Goal: Information Seeking & Learning: Learn about a topic

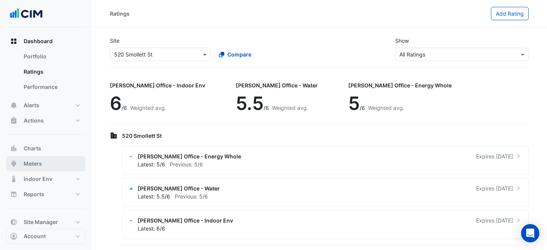
click at [68, 166] on button "Meters" at bounding box center [45, 163] width 79 height 15
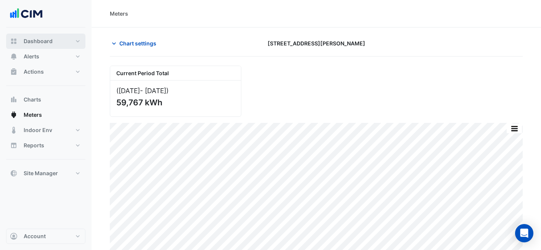
click at [57, 37] on button "Dashboard" at bounding box center [45, 41] width 79 height 15
select select "***"
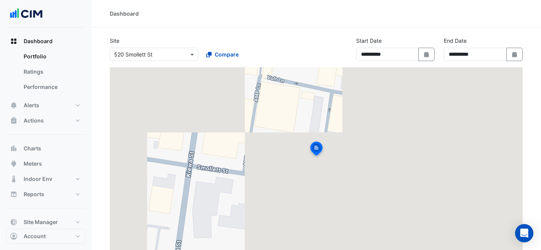
drag, startPoint x: 47, startPoint y: 71, endPoint x: 98, endPoint y: 65, distance: 51.1
click at [48, 71] on link "Ratings" at bounding box center [52, 71] width 68 height 15
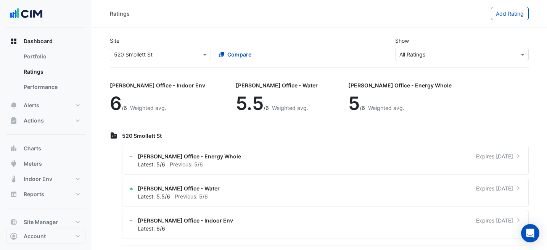
click at [140, 52] on input "text" at bounding box center [152, 55] width 77 height 8
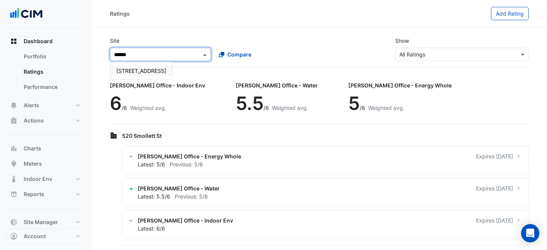
type input "*******"
click at [150, 69] on span "[STREET_ADDRESS]" at bounding box center [141, 71] width 50 height 6
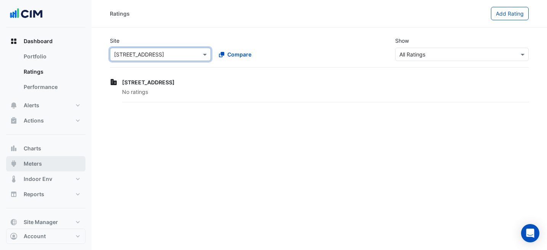
click at [47, 160] on button "Meters" at bounding box center [45, 163] width 79 height 15
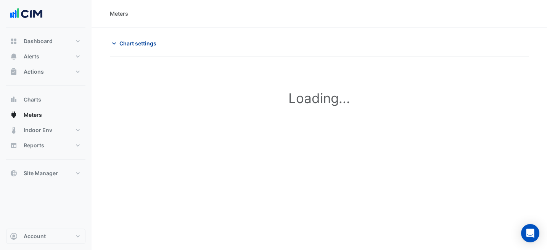
click at [137, 42] on span "Chart settings" at bounding box center [137, 43] width 37 height 8
type input "**********"
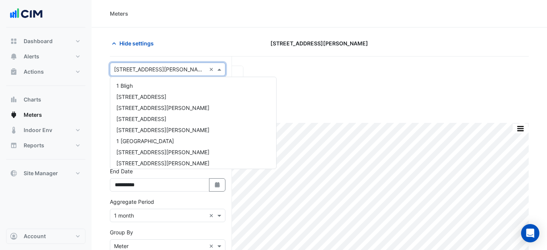
click at [174, 68] on input "text" at bounding box center [160, 70] width 92 height 8
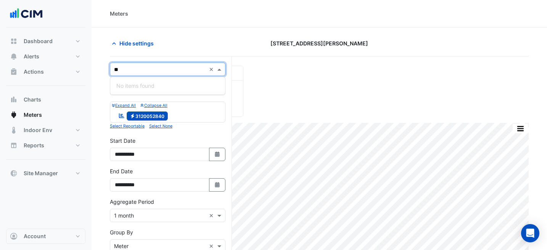
type input "*"
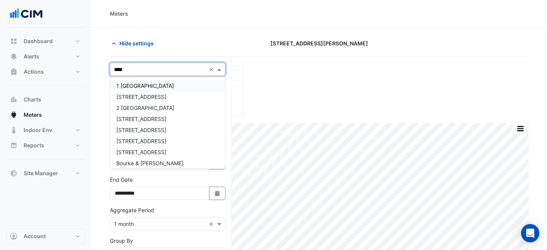
type input "*****"
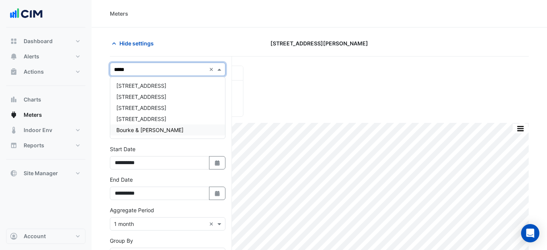
click at [176, 131] on div "Bourke & [PERSON_NAME]" at bounding box center [167, 129] width 115 height 11
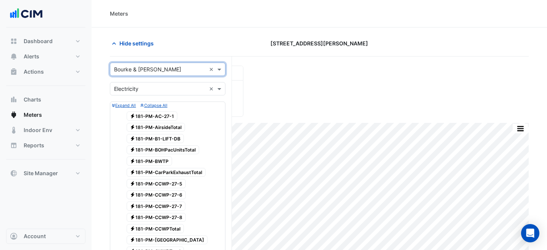
click at [158, 93] on div "Utility Type × Electricity ×" at bounding box center [168, 88] width 116 height 13
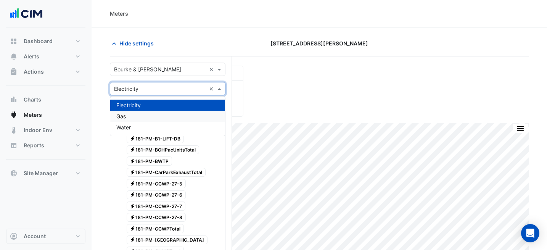
click at [158, 116] on div "Gas" at bounding box center [167, 116] width 115 height 11
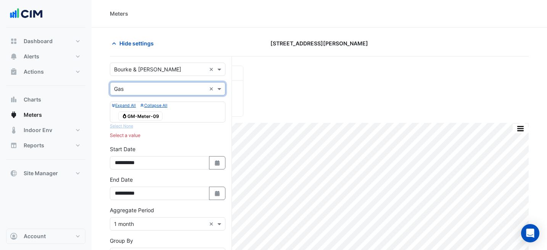
click at [155, 111] on span "Gas GM-Meter-09" at bounding box center [140, 115] width 44 height 9
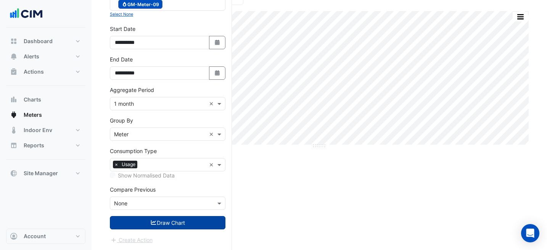
click at [178, 219] on button "Draw Chart" at bounding box center [168, 222] width 116 height 13
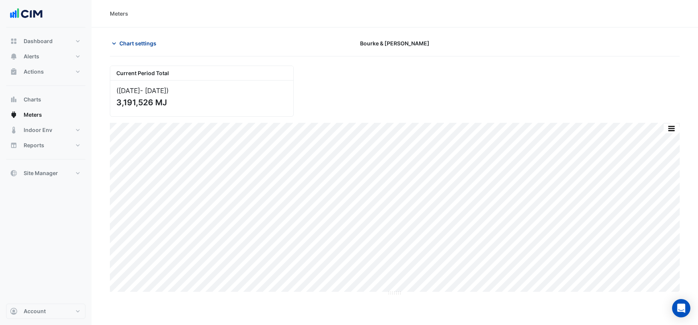
click at [122, 43] on span "Chart settings" at bounding box center [137, 43] width 37 height 8
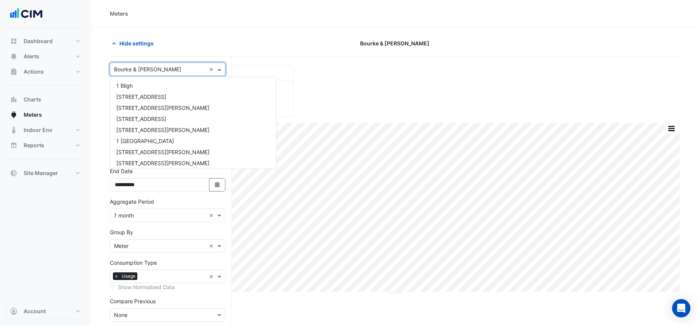
click at [155, 68] on input "text" at bounding box center [160, 70] width 92 height 8
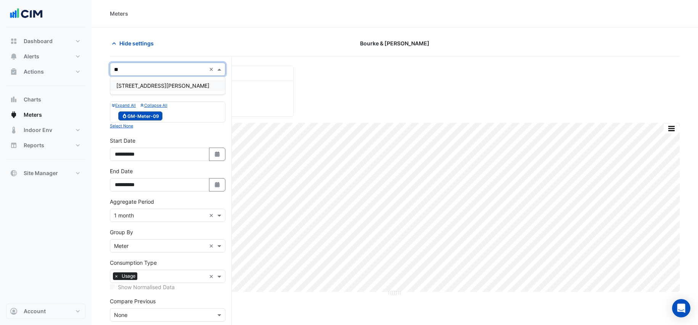
type input "***"
click at [184, 85] on div "[STREET_ADDRESS][PERSON_NAME]" at bounding box center [167, 85] width 115 height 11
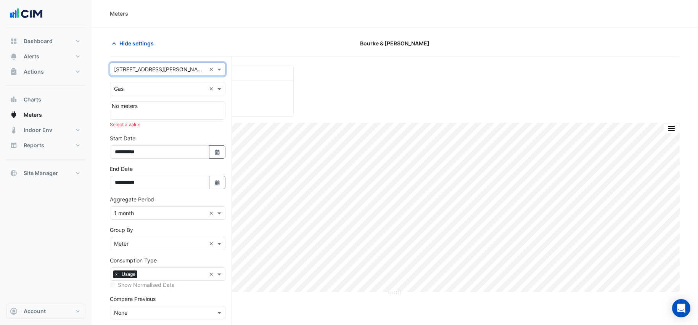
click at [187, 90] on input "text" at bounding box center [160, 89] width 92 height 8
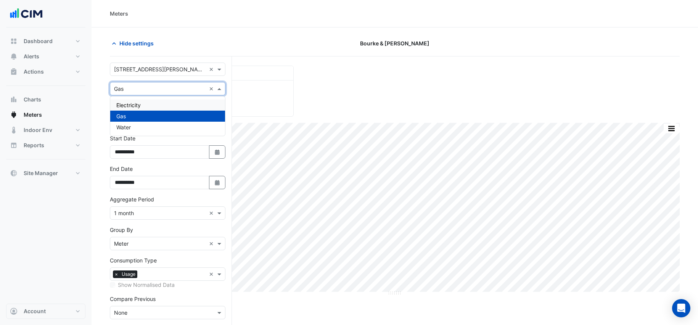
click at [177, 106] on div "Electricity" at bounding box center [167, 105] width 115 height 11
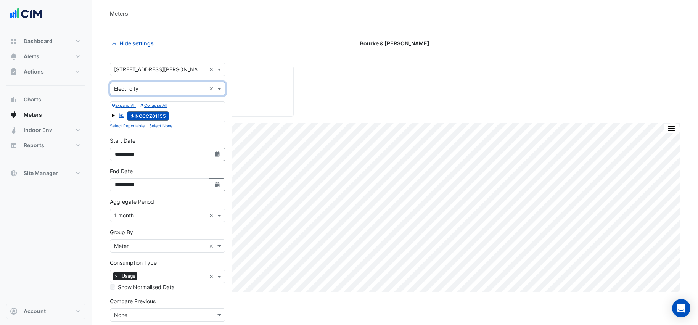
click at [112, 118] on span at bounding box center [113, 114] width 3 height 6
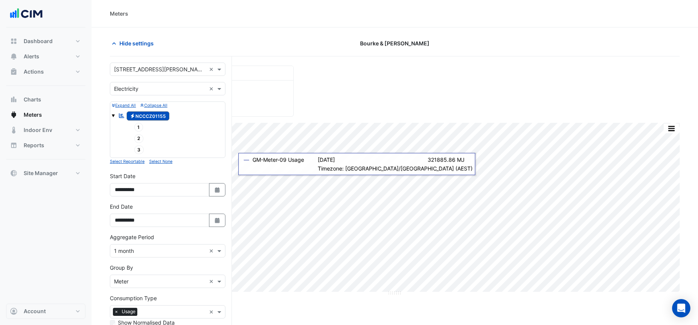
click at [142, 127] on span "1" at bounding box center [138, 127] width 9 height 9
click at [140, 134] on span "2" at bounding box center [139, 138] width 10 height 9
click at [139, 147] on span "3" at bounding box center [139, 149] width 10 height 9
click at [134, 115] on icon "Electricity" at bounding box center [133, 116] width 6 height 5
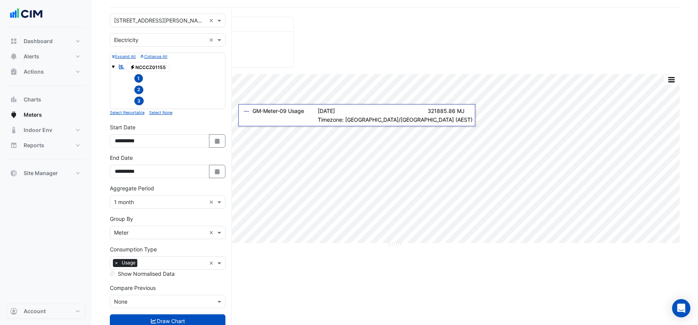
scroll to position [51, 0]
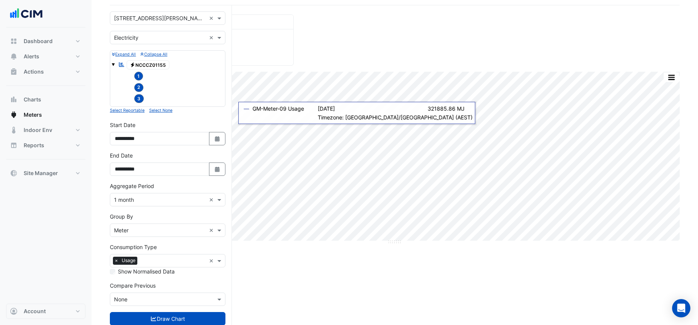
click at [168, 237] on div "Group By × Meter ×" at bounding box center [168, 230] width 116 height 13
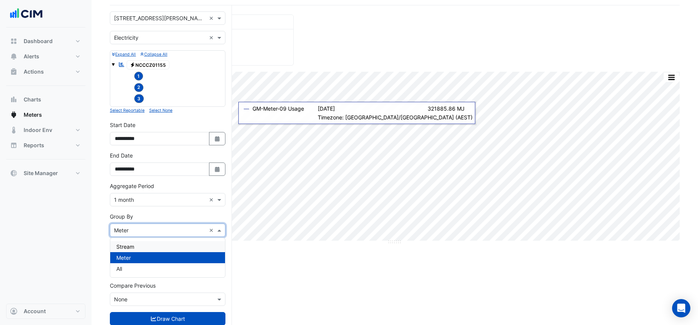
click at [166, 249] on div "Stream" at bounding box center [167, 246] width 115 height 11
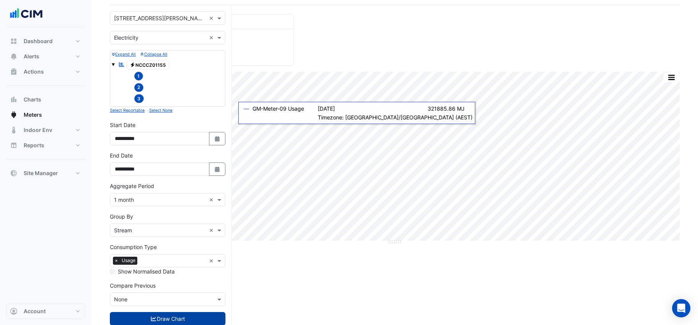
click at [169, 250] on button "Draw Chart" at bounding box center [168, 318] width 116 height 13
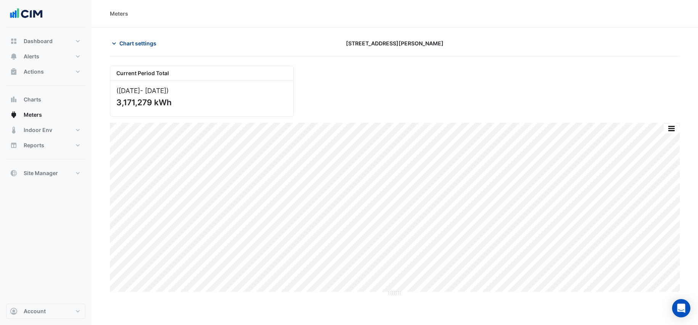
click at [139, 46] on span "Chart settings" at bounding box center [137, 43] width 37 height 8
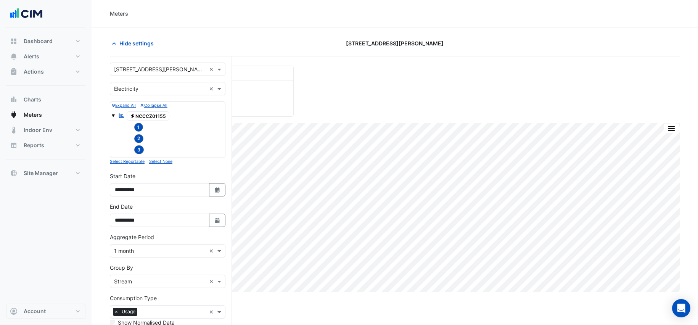
click at [138, 147] on span "3" at bounding box center [139, 149] width 10 height 9
click at [138, 139] on span "2" at bounding box center [139, 138] width 10 height 9
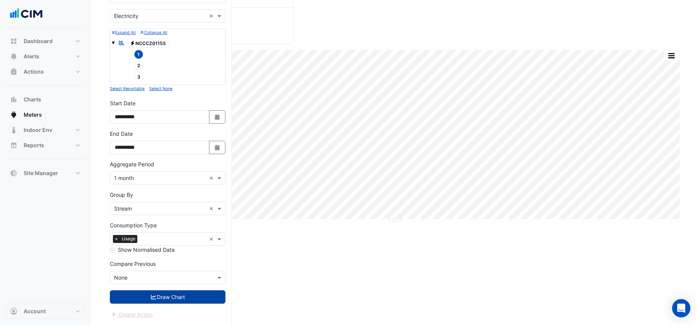
click at [174, 250] on button "Draw Chart" at bounding box center [168, 296] width 116 height 13
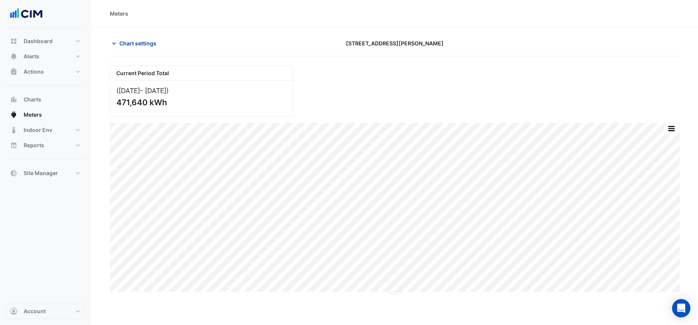
click at [139, 42] on span "Chart settings" at bounding box center [137, 43] width 37 height 8
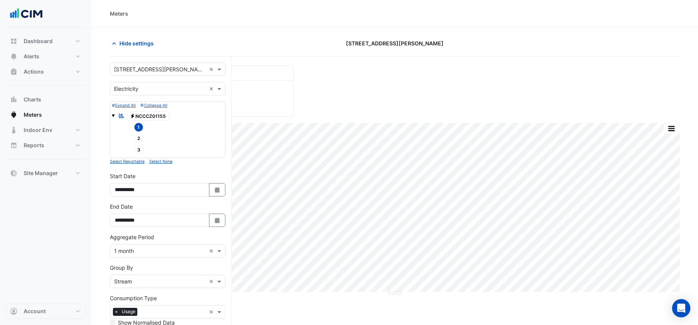
click at [138, 124] on span "1" at bounding box center [138, 127] width 9 height 9
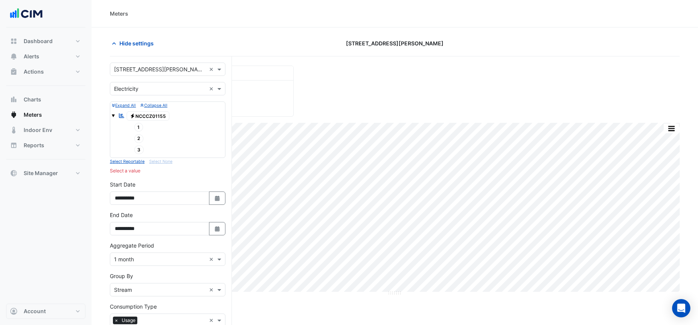
click at [138, 132] on div "1" at bounding box center [134, 127] width 21 height 11
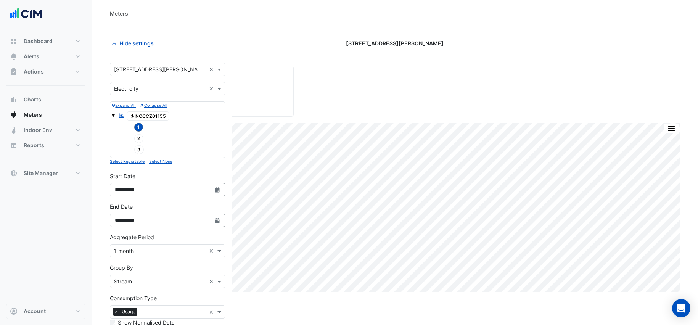
click at [138, 134] on span "2" at bounding box center [139, 138] width 10 height 9
click at [139, 126] on span "1" at bounding box center [138, 127] width 9 height 9
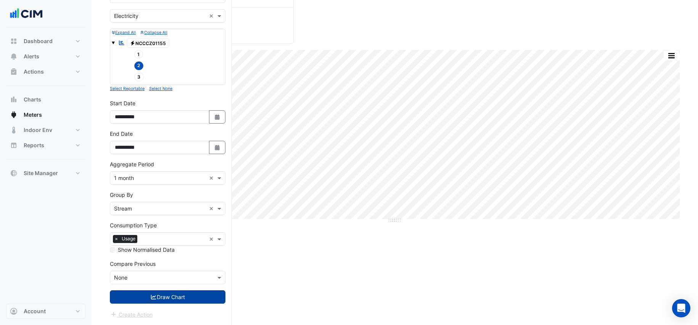
click at [169, 250] on button "Draw Chart" at bounding box center [168, 296] width 116 height 13
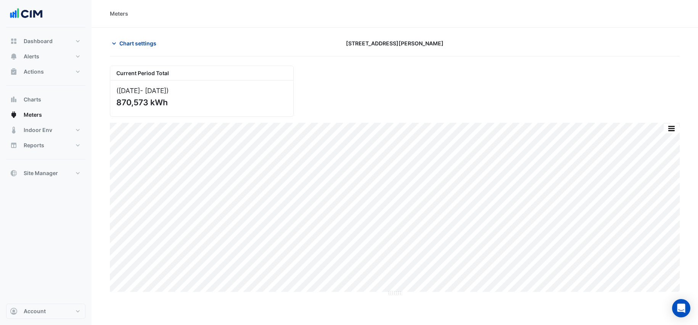
click at [149, 48] on button "Chart settings" at bounding box center [136, 43] width 52 height 13
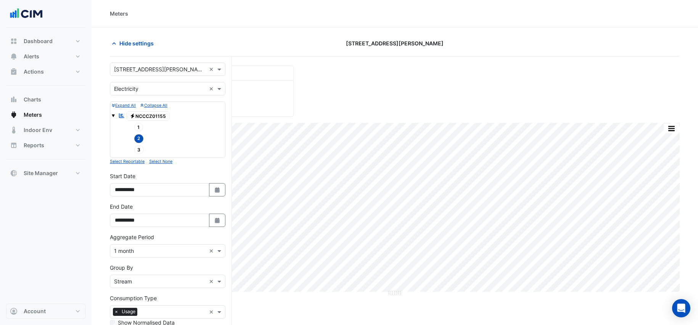
click at [138, 139] on span "2" at bounding box center [139, 138] width 10 height 9
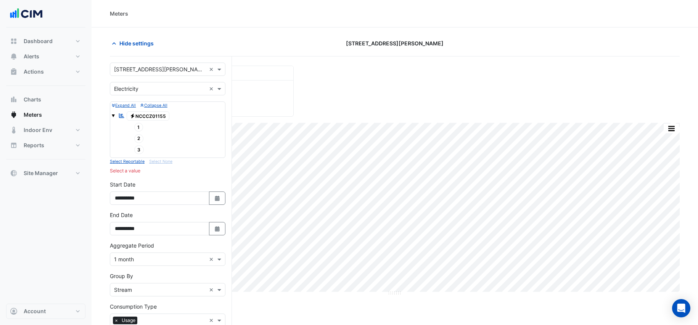
click at [138, 147] on span "3" at bounding box center [139, 149] width 10 height 9
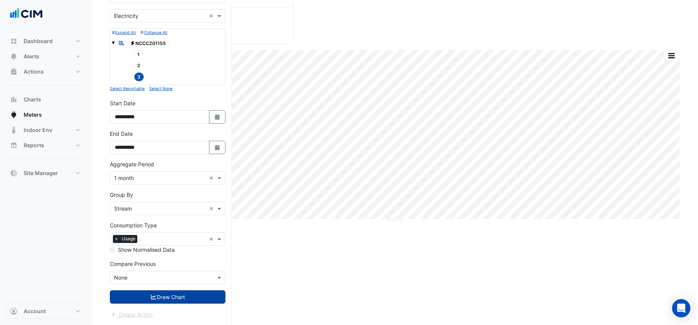
click at [174, 250] on button "Draw Chart" at bounding box center [168, 296] width 116 height 13
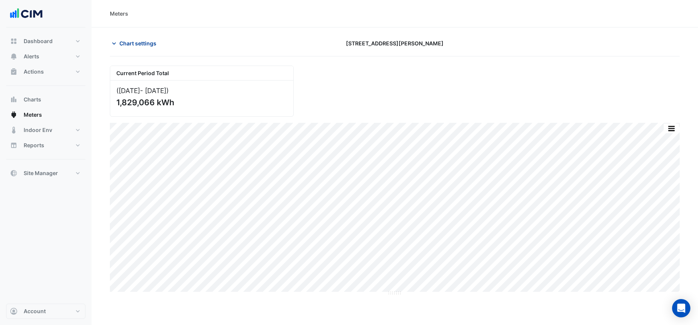
click at [147, 45] on span "Chart settings" at bounding box center [137, 43] width 37 height 8
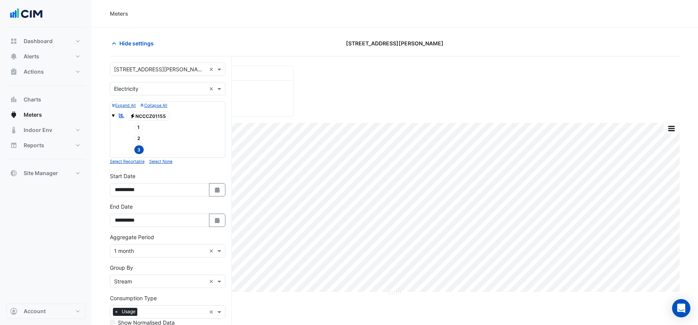
click at [138, 150] on span "3" at bounding box center [139, 149] width 10 height 9
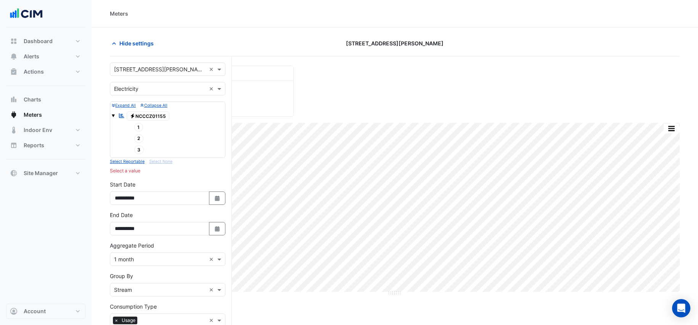
click at [139, 139] on span "2" at bounding box center [139, 138] width 10 height 9
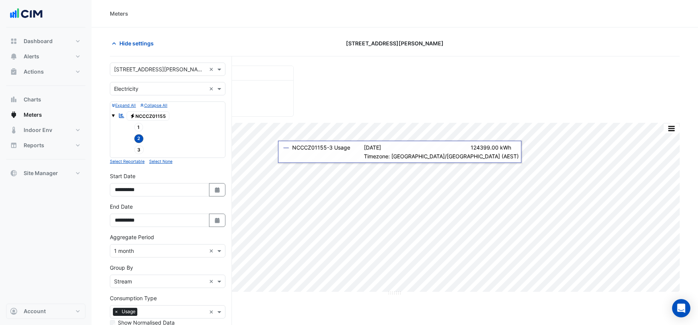
click at [137, 138] on span "2" at bounding box center [139, 138] width 10 height 9
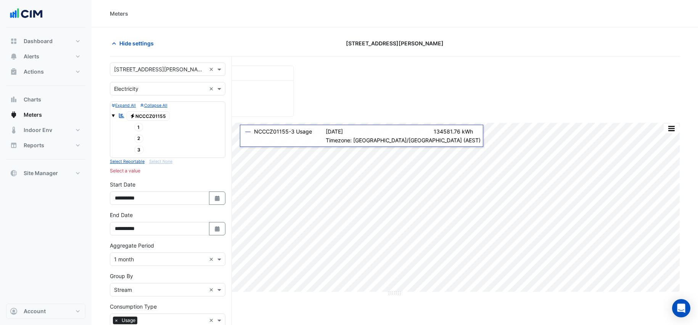
click at [166, 55] on div "Hide settings [STREET_ADDRESS][PERSON_NAME]" at bounding box center [395, 47] width 570 height 20
click at [162, 72] on input "text" at bounding box center [160, 70] width 92 height 8
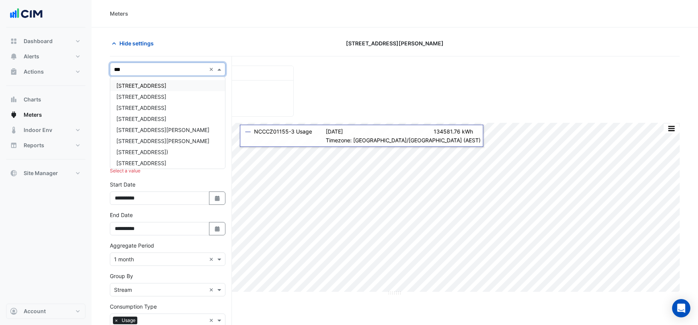
type input "***"
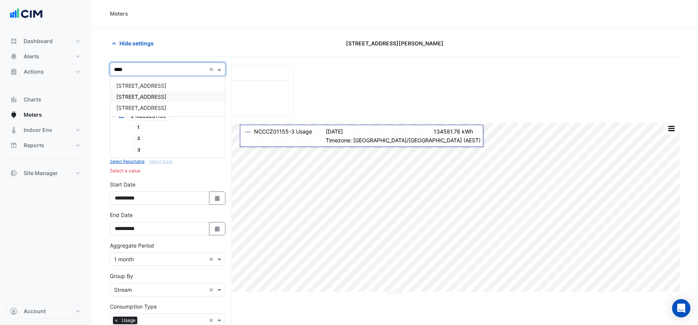
click at [128, 98] on span "[STREET_ADDRESS]" at bounding box center [141, 96] width 50 height 6
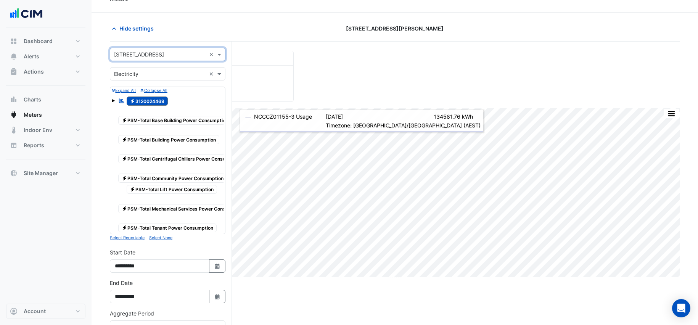
scroll to position [22, 0]
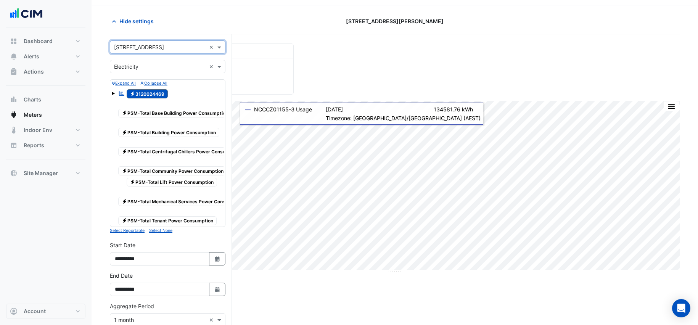
click at [148, 93] on span "Electricity 3120024469" at bounding box center [148, 93] width 42 height 9
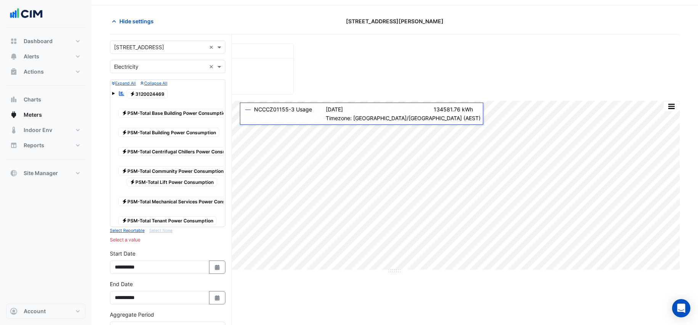
click at [174, 219] on span "Electricity PSM-Total Tenant Power Consumption" at bounding box center [167, 220] width 98 height 9
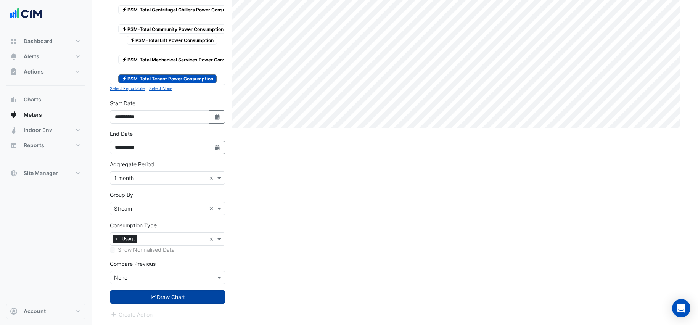
click at [182, 250] on button "Draw Chart" at bounding box center [168, 296] width 116 height 13
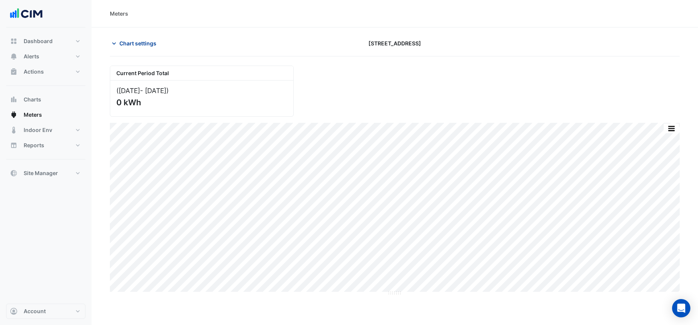
click at [134, 46] on span "Chart settings" at bounding box center [137, 43] width 37 height 8
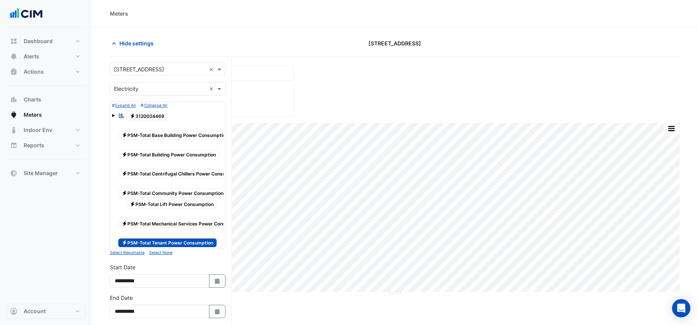
click at [158, 137] on span "Electricity PSM-Total Base Building Power Consumption" at bounding box center [174, 135] width 113 height 9
click at [163, 239] on span "Electricity PSM-Total Tenant Power Consumption" at bounding box center [167, 243] width 98 height 9
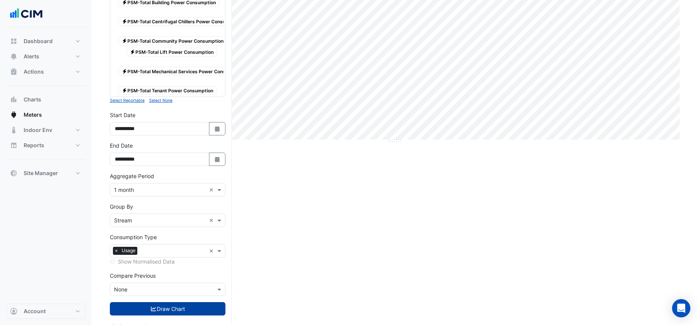
click at [173, 250] on button "Draw Chart" at bounding box center [168, 308] width 116 height 13
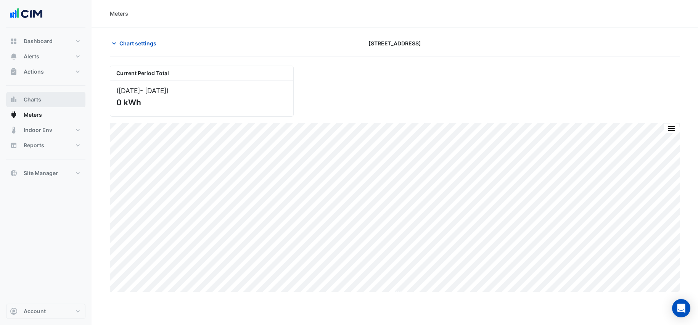
click at [47, 101] on button "Charts" at bounding box center [45, 99] width 79 height 15
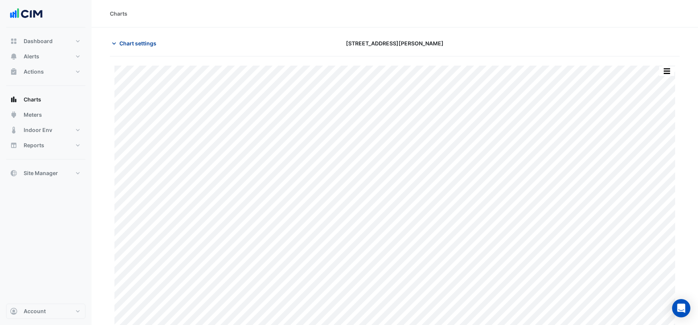
click at [135, 40] on span "Chart settings" at bounding box center [137, 43] width 37 height 8
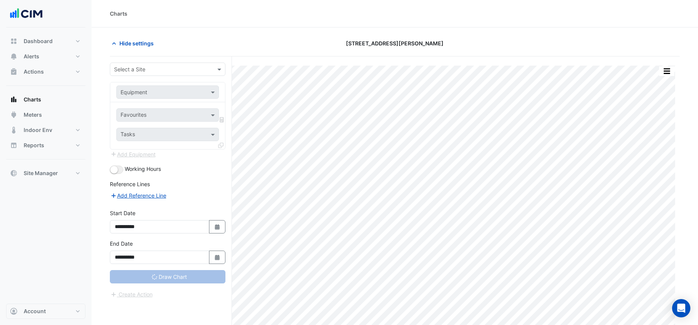
click at [185, 72] on input "text" at bounding box center [160, 70] width 92 height 8
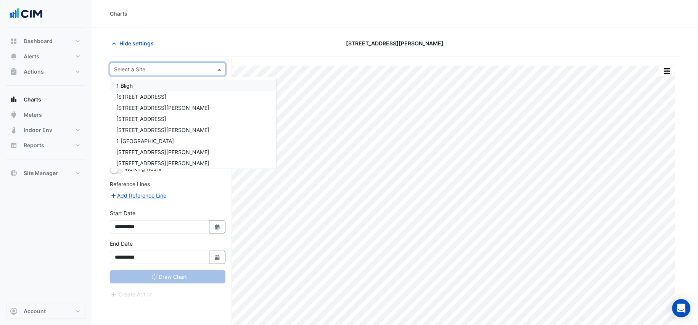
type input "*"
type input "**********"
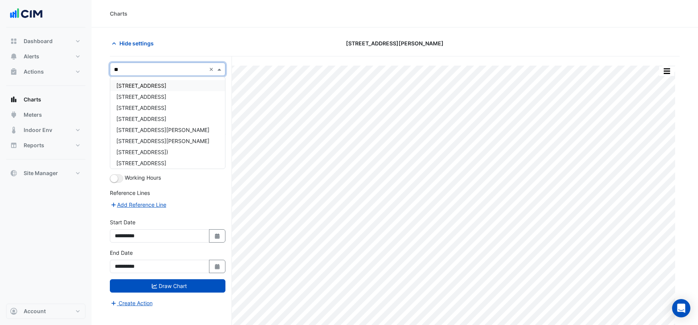
type input "***"
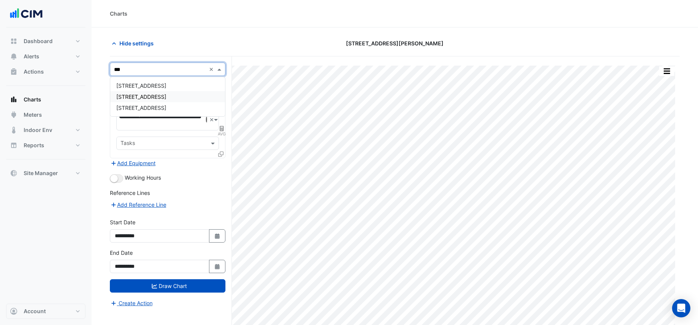
click at [179, 93] on div "[STREET_ADDRESS]" at bounding box center [167, 96] width 115 height 11
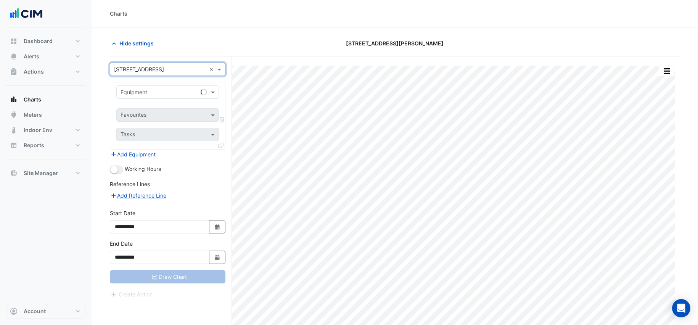
click at [186, 95] on input "text" at bounding box center [160, 93] width 79 height 8
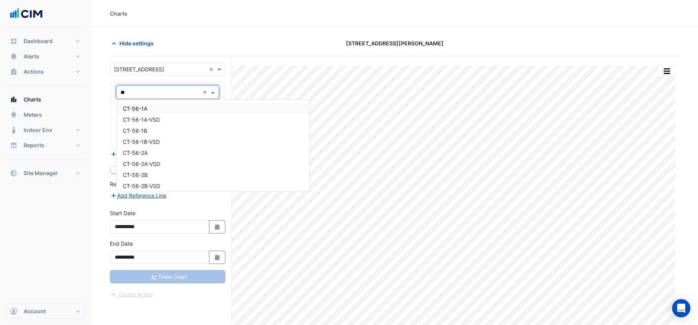
type input "***"
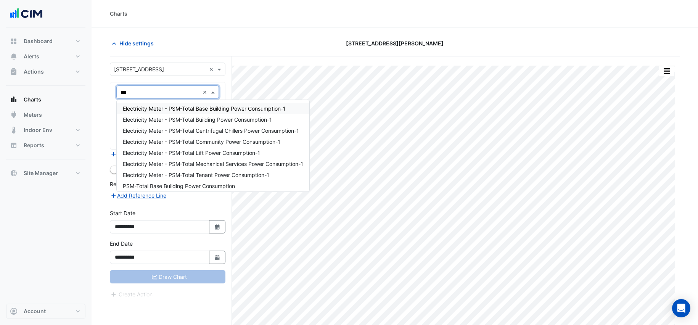
click at [258, 110] on span "Electricity Meter - PSM-Total Base Building Power Consumption-1" at bounding box center [204, 108] width 163 height 6
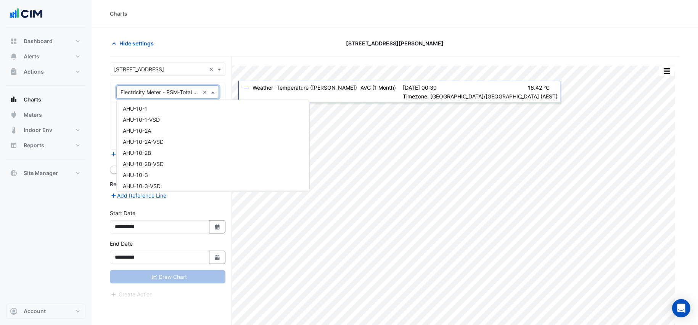
click at [188, 92] on input "text" at bounding box center [160, 93] width 79 height 8
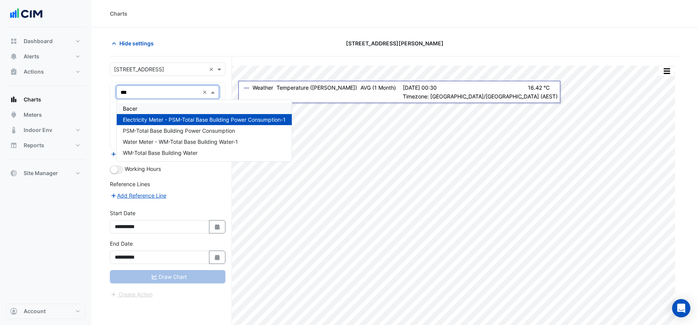
type input "****"
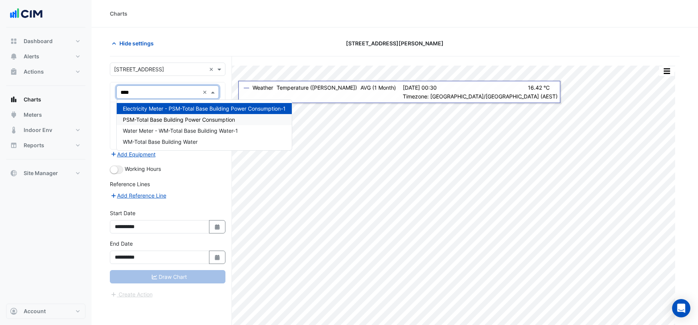
click at [213, 120] on span "PSM-Total Base Building Power Consumption" at bounding box center [179, 119] width 112 height 6
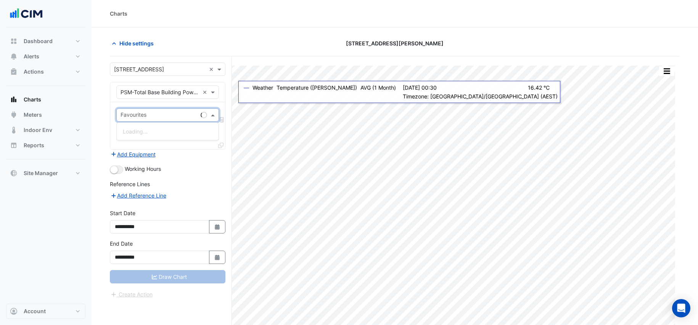
click at [176, 117] on input "text" at bounding box center [159, 116] width 77 height 8
click at [190, 132] on span "Actual Energy Consumption - Plantroom, Plantroom" at bounding box center [187, 131] width 128 height 6
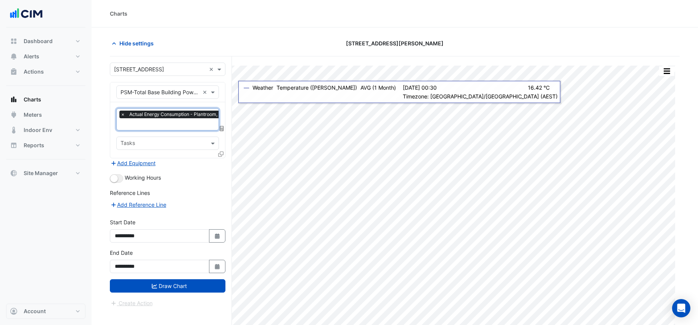
click at [224, 130] on fa-layers at bounding box center [222, 128] width 7 height 5
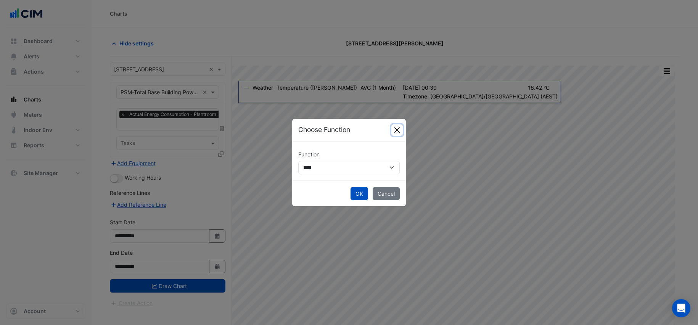
click at [397, 127] on button "Close" at bounding box center [397, 129] width 11 height 11
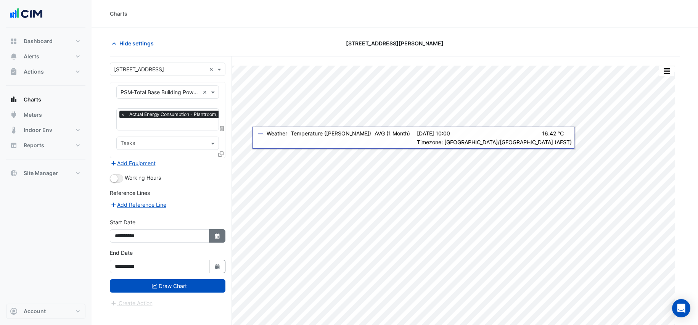
click at [219, 235] on icon "Select Date" at bounding box center [217, 236] width 7 height 5
select select "*"
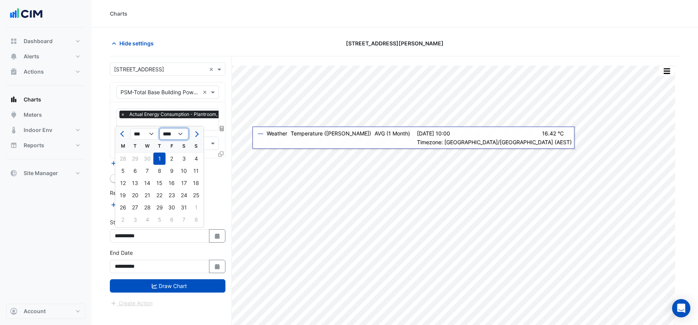
click at [176, 138] on select "**** **** **** **** **** **** **** **** **** **** ****" at bounding box center [174, 133] width 29 height 11
select select "****"
click at [155, 132] on select "*** *** *** *** *** *** *** *** *** *** *** ***" at bounding box center [145, 133] width 29 height 11
click at [197, 137] on button "Next month" at bounding box center [196, 134] width 9 height 12
select select "*"
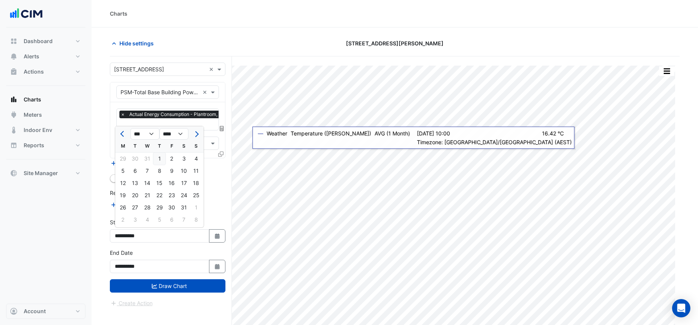
click at [158, 158] on div "1" at bounding box center [159, 159] width 12 height 12
type input "**********"
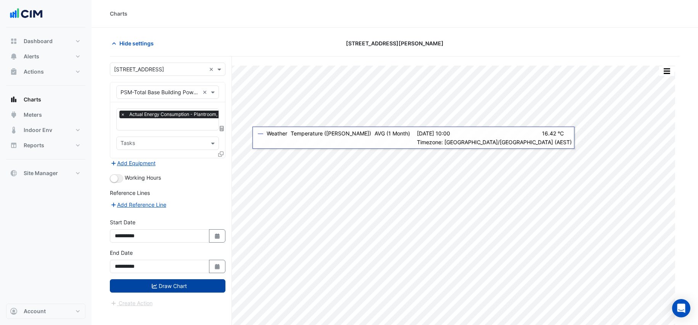
click at [161, 250] on button "Draw Chart" at bounding box center [168, 285] width 116 height 13
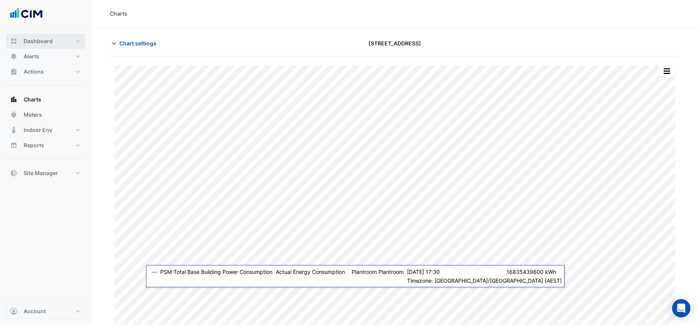
click at [58, 45] on button "Dashboard" at bounding box center [45, 41] width 79 height 15
select select "***"
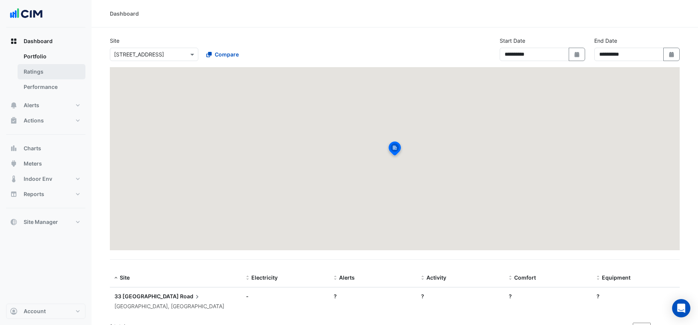
click at [60, 76] on link "Ratings" at bounding box center [52, 71] width 68 height 15
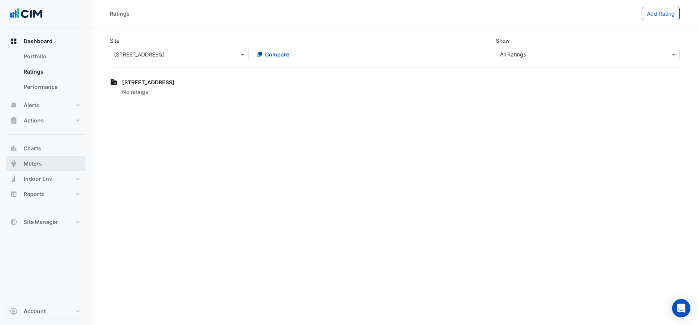
click at [46, 158] on button "Meters" at bounding box center [45, 163] width 79 height 15
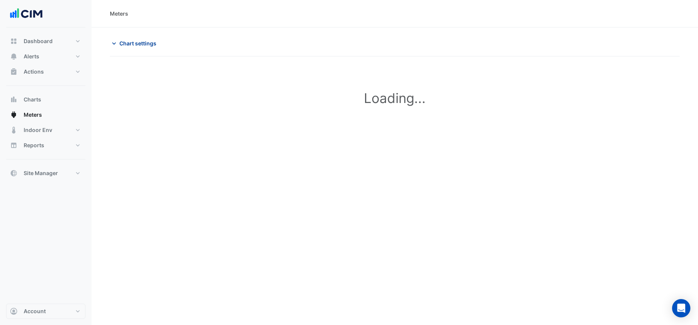
type input "**********"
click at [132, 41] on span "Chart settings" at bounding box center [137, 43] width 37 height 8
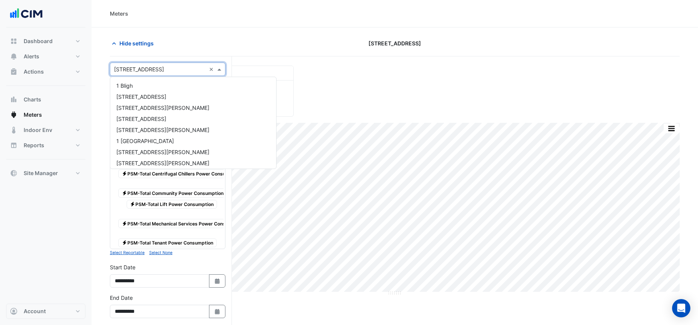
click at [156, 69] on input "text" at bounding box center [160, 70] width 92 height 8
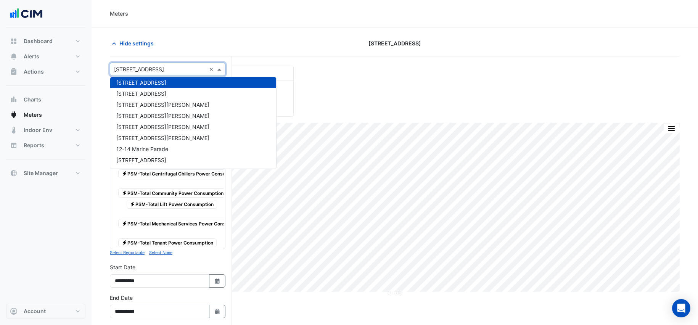
click at [160, 63] on div "Select a Site × [STREET_ADDRESS] ×" at bounding box center [168, 69] width 116 height 13
click at [188, 24] on div "Meters" at bounding box center [395, 13] width 607 height 27
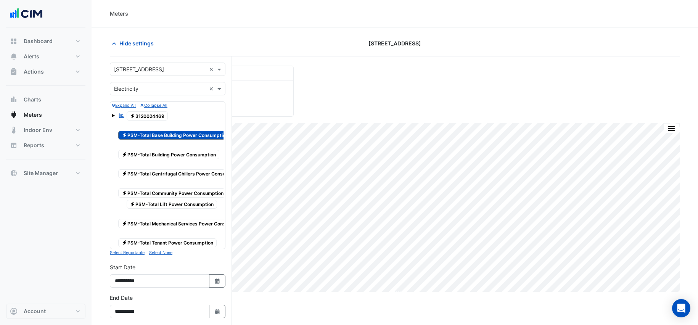
click at [113, 116] on span at bounding box center [113, 115] width 3 height 3
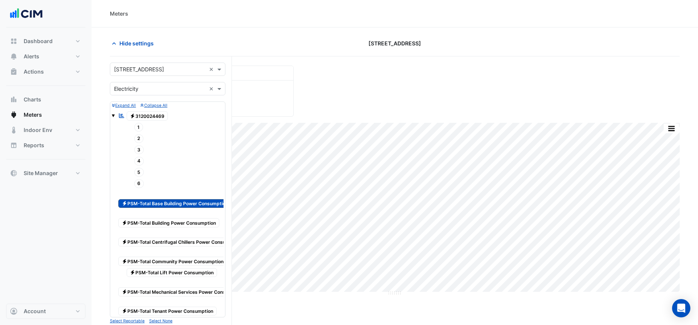
click at [135, 205] on span "Electricity PSM-Total Base Building Power Consumption" at bounding box center [174, 203] width 113 height 9
click at [139, 127] on span "1" at bounding box center [138, 127] width 9 height 9
click at [139, 137] on span "2" at bounding box center [139, 138] width 10 height 9
click at [139, 153] on span "3" at bounding box center [139, 149] width 10 height 9
click at [139, 165] on span "4" at bounding box center [139, 161] width 10 height 9
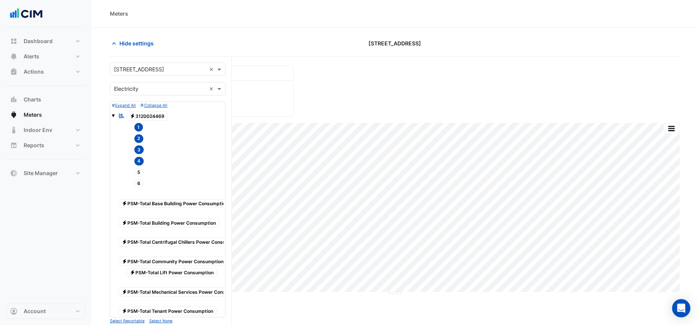
click at [139, 176] on span "5" at bounding box center [139, 172] width 10 height 9
click at [140, 185] on span "6" at bounding box center [139, 183] width 10 height 9
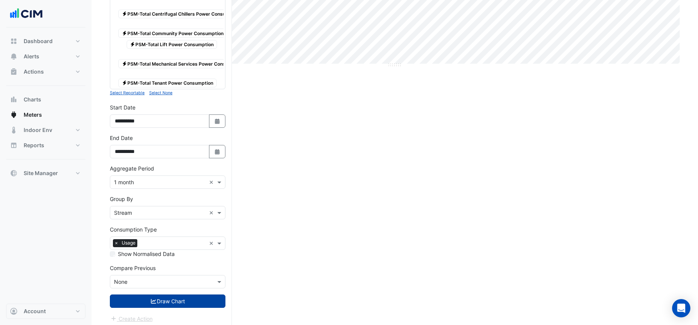
click at [175, 250] on button "Draw Chart" at bounding box center [168, 301] width 116 height 13
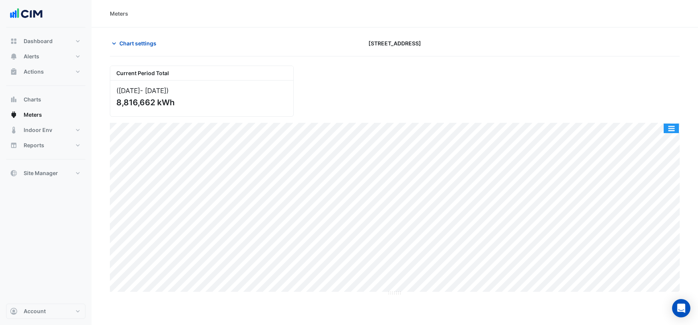
click at [547, 127] on button "button" at bounding box center [671, 129] width 15 height 10
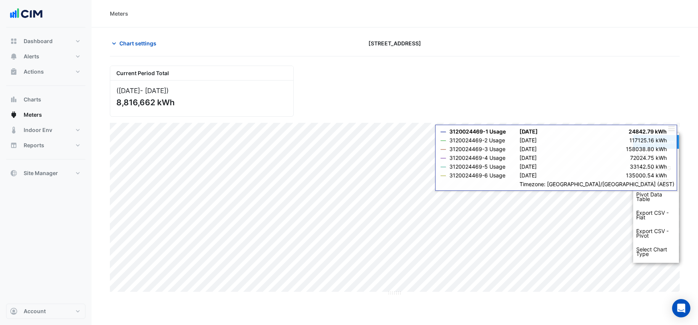
click at [547, 145] on div "Split by Stream" at bounding box center [656, 142] width 46 height 14
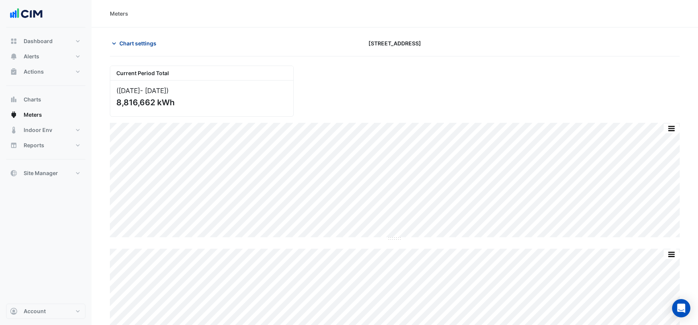
click at [124, 46] on span "Chart settings" at bounding box center [137, 43] width 37 height 8
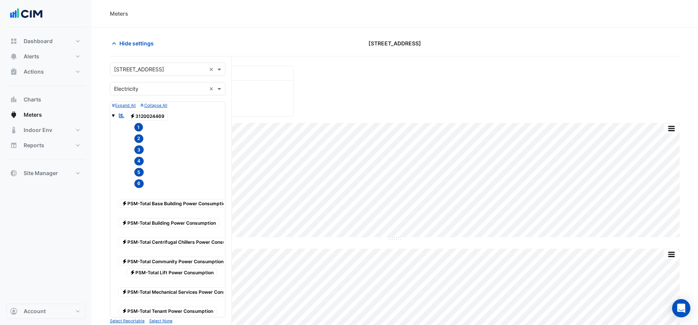
click at [171, 69] on input "text" at bounding box center [160, 70] width 92 height 8
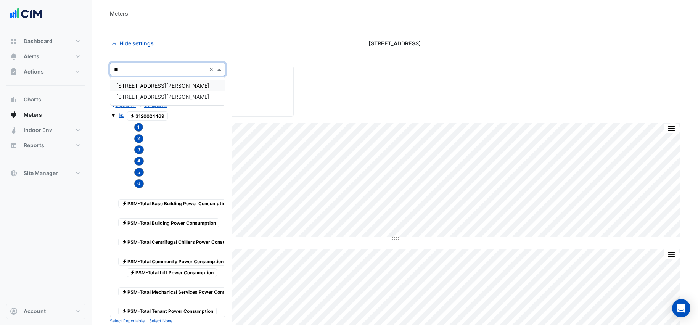
type input "***"
click at [181, 92] on div "[STREET_ADDRESS][PERSON_NAME]" at bounding box center [167, 85] width 115 height 17
click at [172, 87] on div "[STREET_ADDRESS][PERSON_NAME]" at bounding box center [167, 85] width 115 height 11
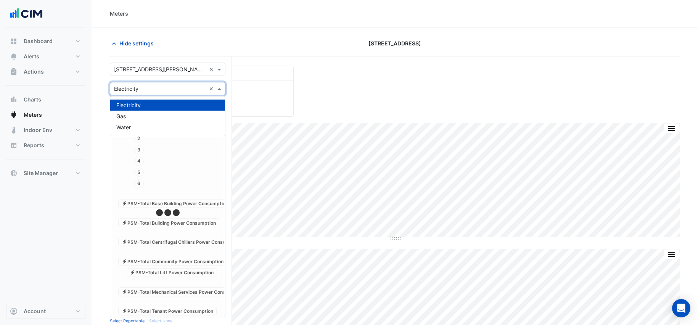
click at [173, 92] on div "Utility Type × Electricity" at bounding box center [158, 89] width 96 height 8
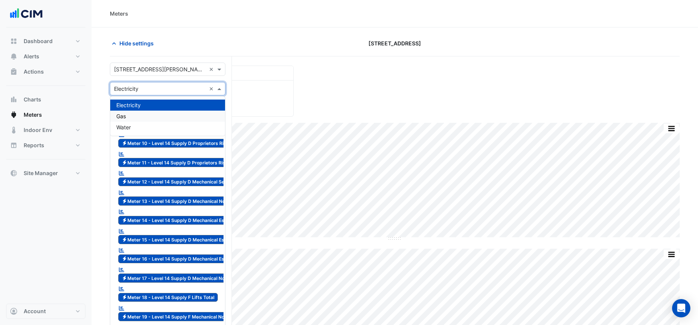
click at [166, 114] on div "Gas" at bounding box center [167, 116] width 115 height 11
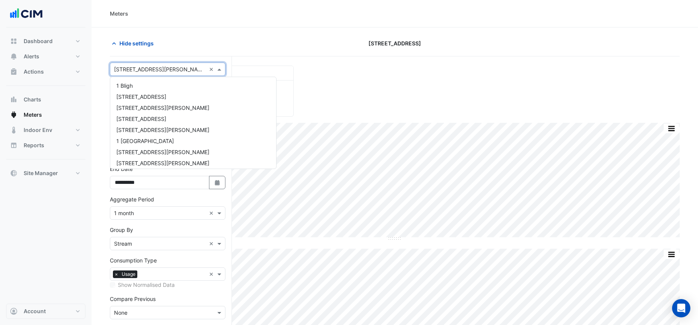
click at [146, 64] on div "Select a Site × [STREET_ADDRESS][PERSON_NAME] ×" at bounding box center [168, 69] width 116 height 13
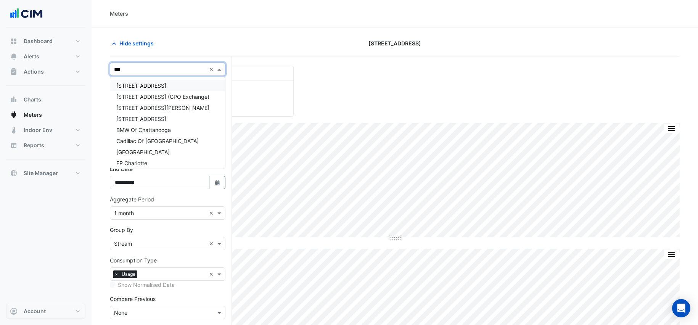
type input "****"
click at [164, 116] on span "[GEOGRAPHIC_DATA]" at bounding box center [142, 119] width 53 height 6
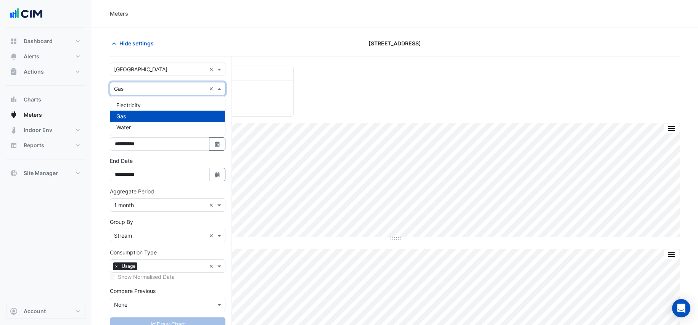
click at [162, 91] on input "text" at bounding box center [160, 89] width 92 height 8
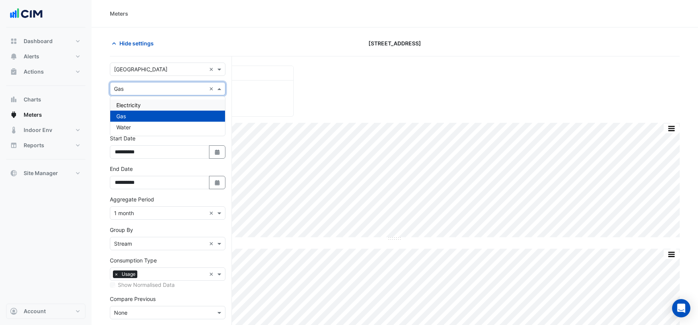
click at [157, 106] on div "Electricity" at bounding box center [167, 105] width 115 height 11
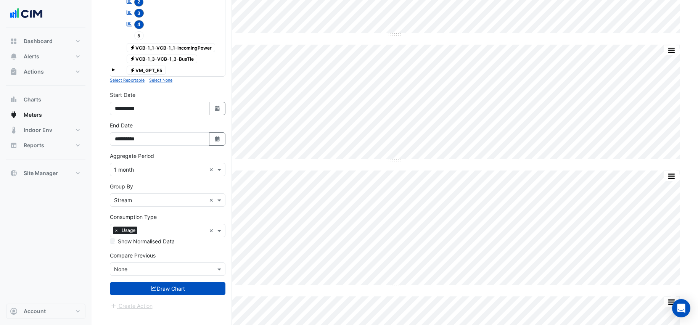
scroll to position [213, 0]
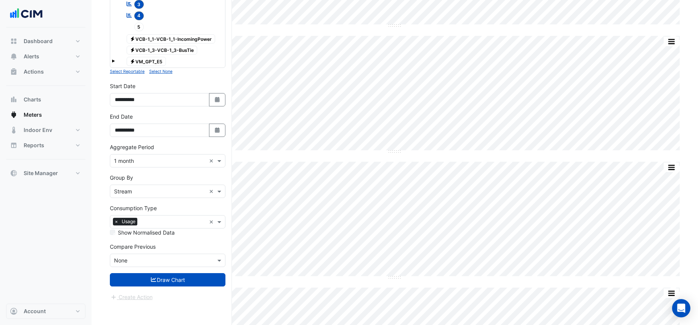
click at [190, 250] on form "Select a Site × [GEOGRAPHIC_DATA] × Utility Type × Electricity × Expand All Col…" at bounding box center [168, 76] width 116 height 452
click at [181, 250] on button "Draw Chart" at bounding box center [168, 279] width 116 height 13
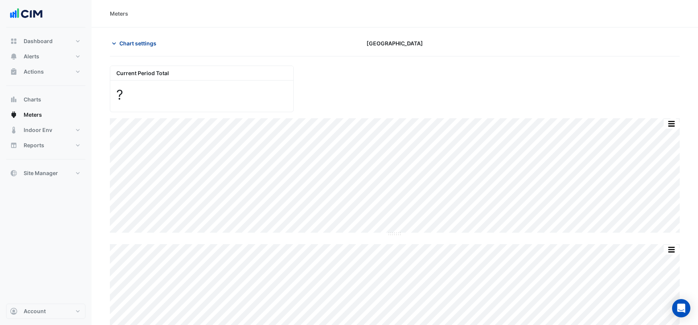
click at [140, 46] on span "Chart settings" at bounding box center [137, 43] width 37 height 8
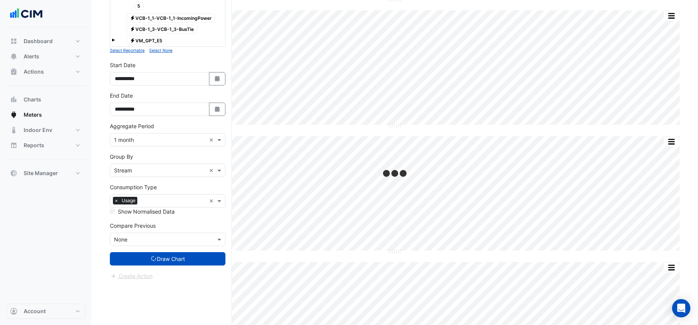
scroll to position [244, 0]
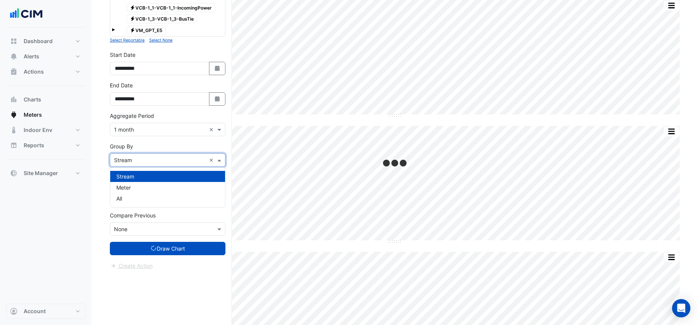
click at [168, 156] on input "text" at bounding box center [160, 160] width 92 height 8
click at [160, 204] on div "Stream Meter All" at bounding box center [167, 187] width 115 height 39
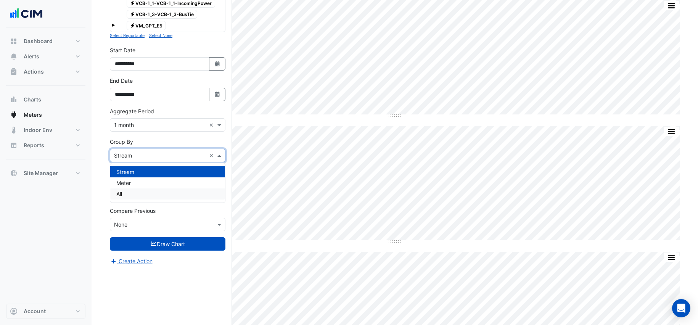
click at [139, 195] on div "All" at bounding box center [167, 194] width 115 height 11
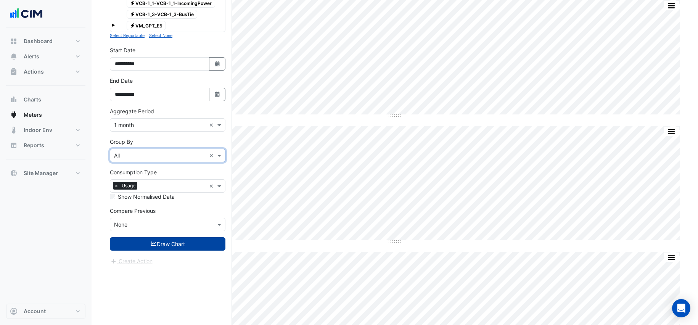
click at [164, 247] on button "Draw Chart" at bounding box center [168, 243] width 116 height 13
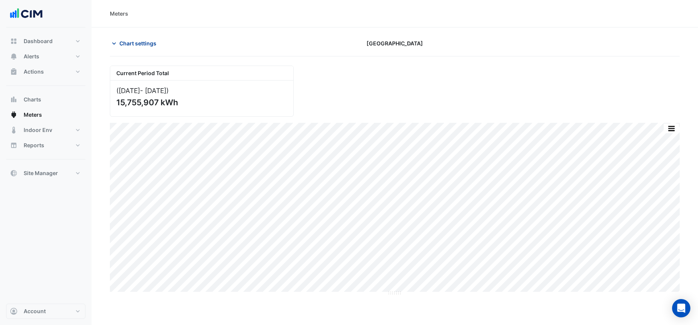
click at [132, 38] on button "Chart settings" at bounding box center [136, 43] width 52 height 13
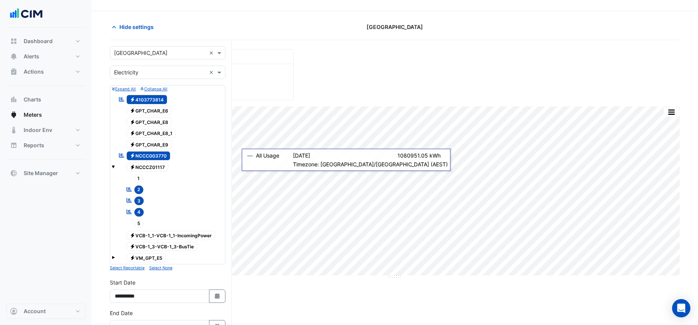
scroll to position [17, 0]
click at [144, 155] on span "Electricity NCCC003770" at bounding box center [149, 155] width 44 height 9
click at [141, 189] on span "2" at bounding box center [139, 189] width 10 height 9
click at [140, 201] on span "3" at bounding box center [139, 200] width 10 height 9
click at [139, 213] on span "4" at bounding box center [139, 211] width 10 height 9
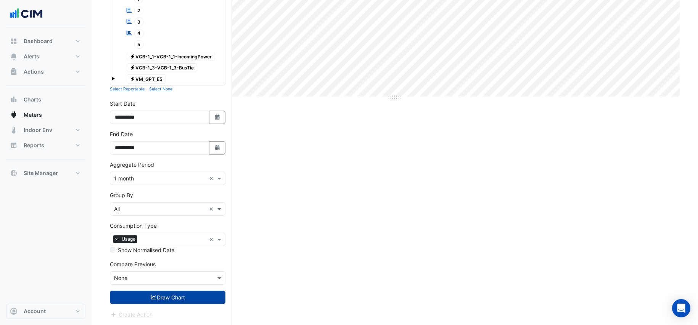
click at [169, 250] on button "Draw Chart" at bounding box center [168, 297] width 116 height 13
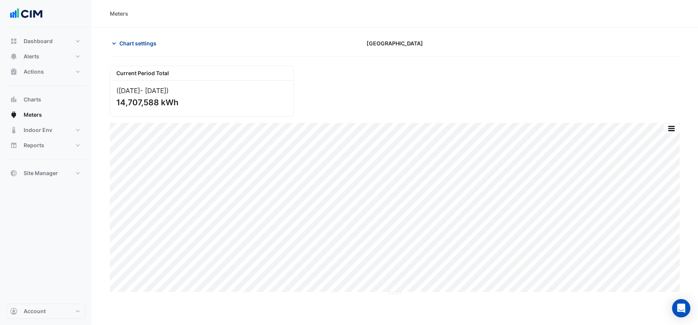
click at [143, 48] on button "Chart settings" at bounding box center [136, 43] width 52 height 13
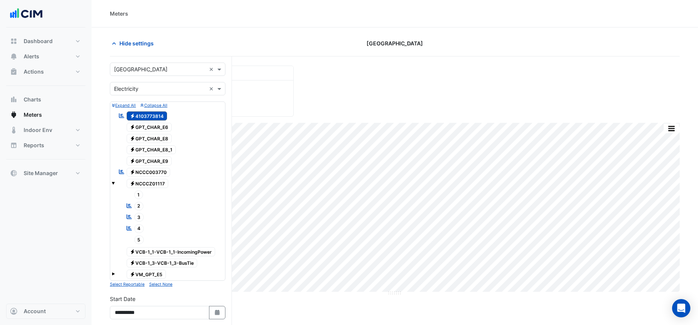
click at [149, 173] on span "Electricity NCCC003770" at bounding box center [149, 172] width 44 height 9
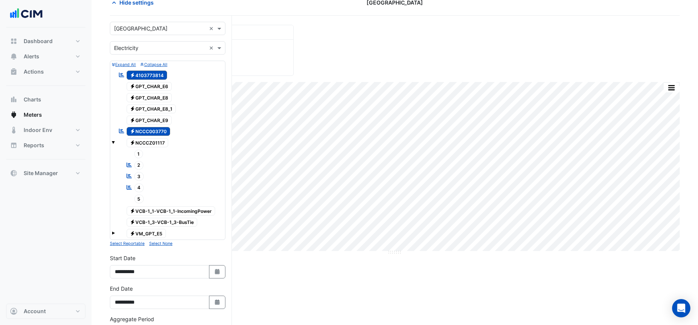
scroll to position [49, 0]
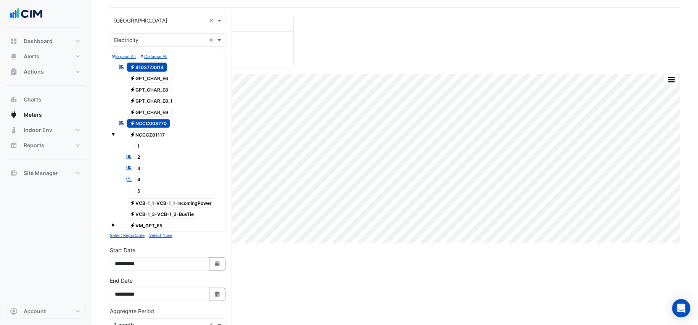
click at [153, 67] on span "Electricity 4103773814" at bounding box center [147, 67] width 41 height 9
click at [139, 157] on span "2" at bounding box center [139, 157] width 10 height 9
click at [139, 169] on span "3" at bounding box center [139, 168] width 10 height 9
click at [139, 176] on span "4" at bounding box center [139, 180] width 10 height 9
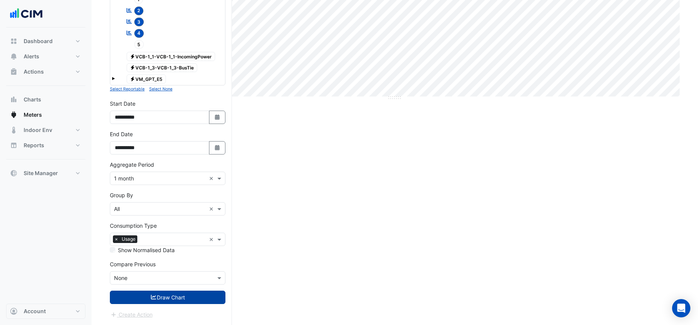
click at [188, 250] on button "Draw Chart" at bounding box center [168, 297] width 116 height 13
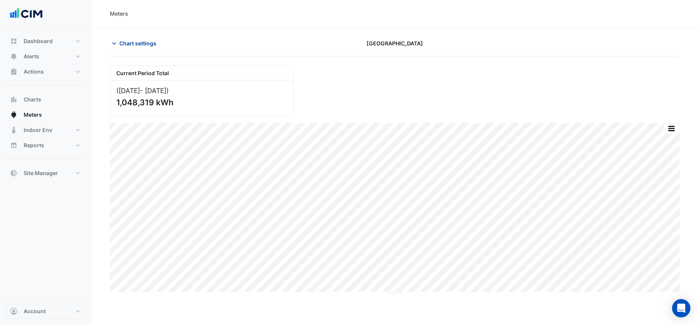
click at [119, 37] on button "Chart settings" at bounding box center [136, 43] width 52 height 13
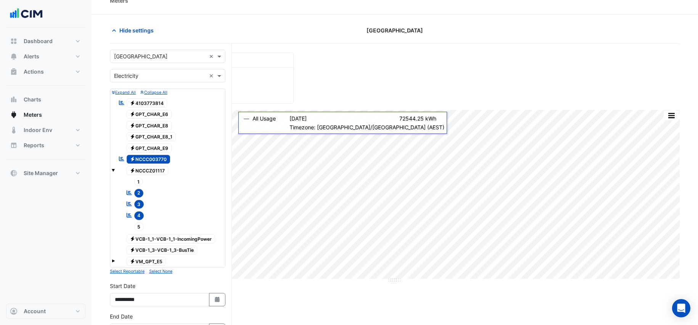
scroll to position [13, 0]
click at [133, 104] on icon at bounding box center [132, 103] width 3 height 5
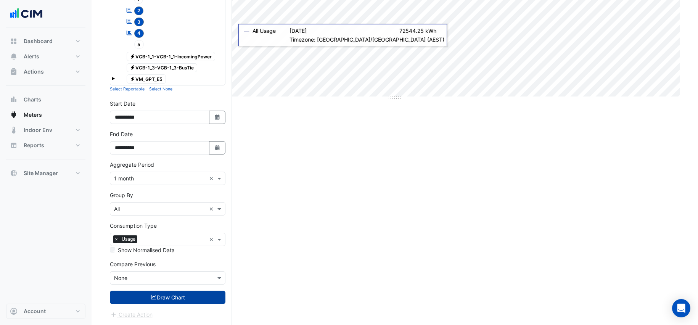
click at [156, 250] on button "Draw Chart" at bounding box center [168, 297] width 116 height 13
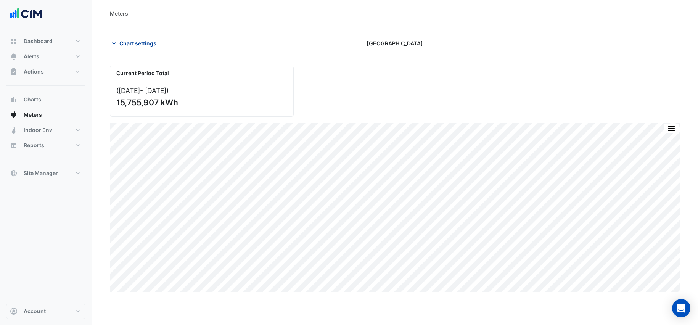
click at [119, 42] on span "Chart settings" at bounding box center [137, 43] width 37 height 8
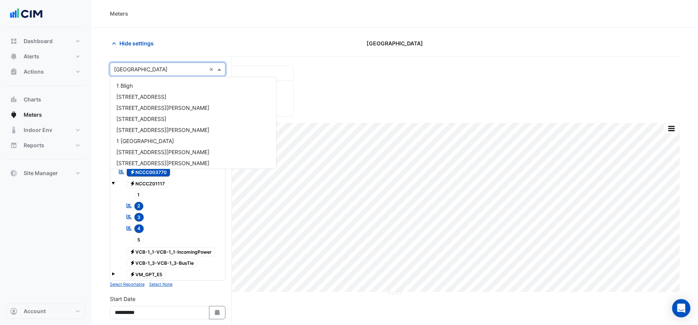
click at [161, 68] on input "text" at bounding box center [160, 70] width 92 height 8
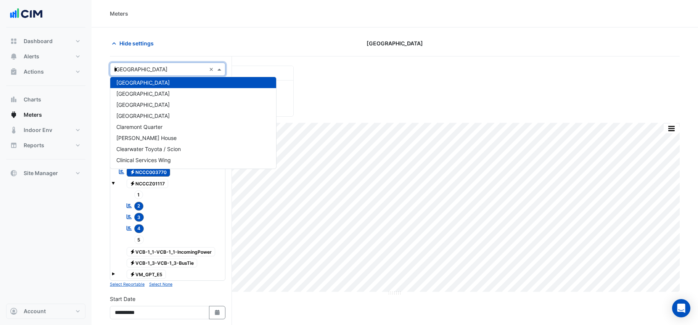
scroll to position [733, 0]
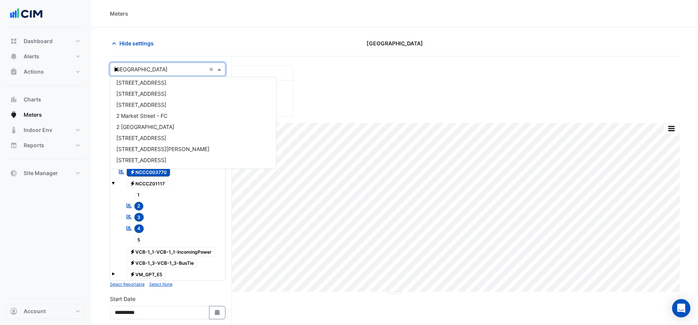
type input "***"
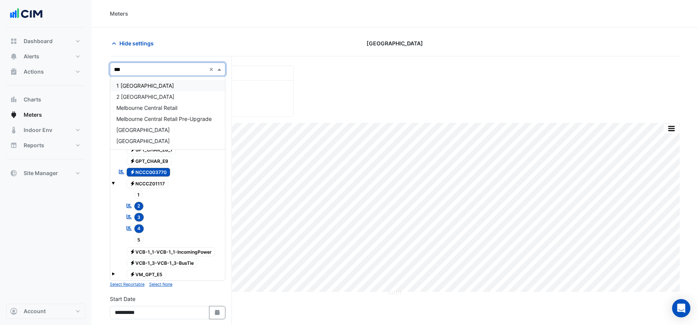
scroll to position [0, 0]
click at [154, 112] on div "Melbourne Central Retail" at bounding box center [167, 107] width 115 height 11
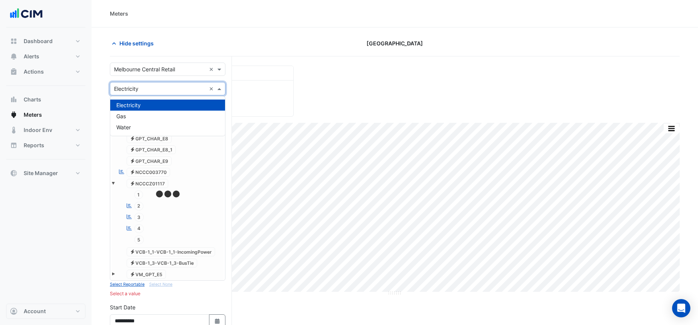
click at [165, 90] on input "text" at bounding box center [160, 89] width 92 height 8
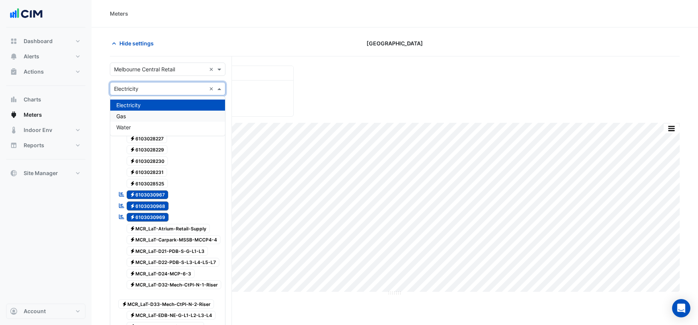
click at [156, 118] on div "Gas" at bounding box center [167, 116] width 115 height 11
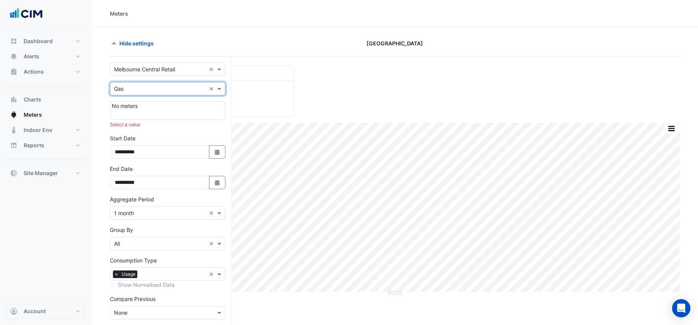
click at [138, 66] on input "text" at bounding box center [160, 70] width 92 height 8
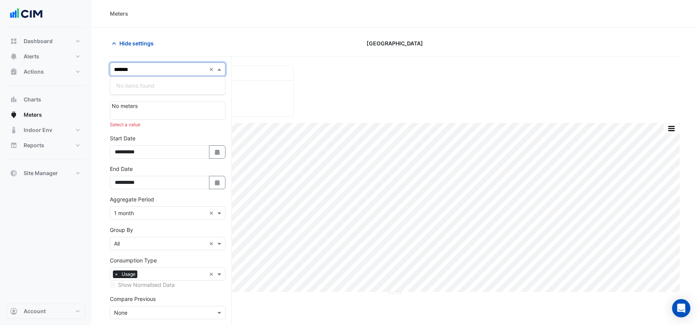
type input "*****"
click at [136, 88] on span "[PERSON_NAME][GEOGRAPHIC_DATA][PERSON_NAME]" at bounding box center [186, 85] width 140 height 6
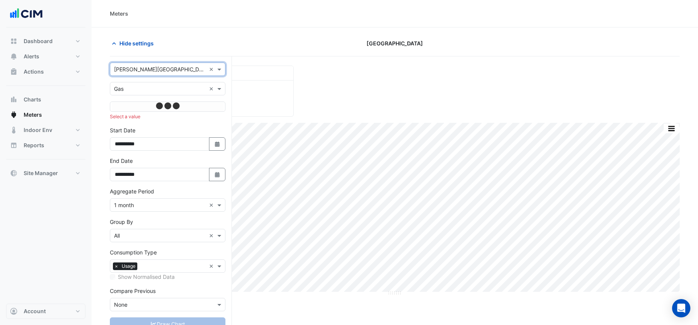
click at [174, 85] on input "text" at bounding box center [160, 89] width 92 height 8
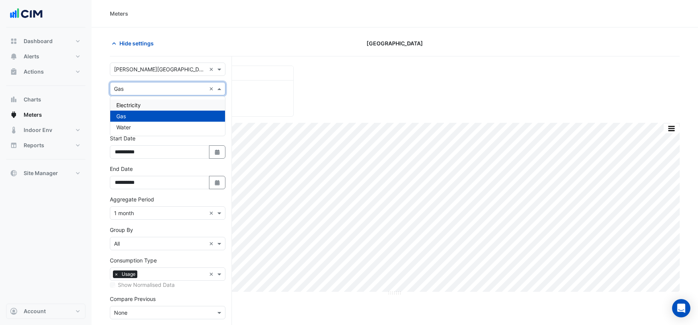
click at [177, 103] on div "Electricity" at bounding box center [167, 105] width 115 height 11
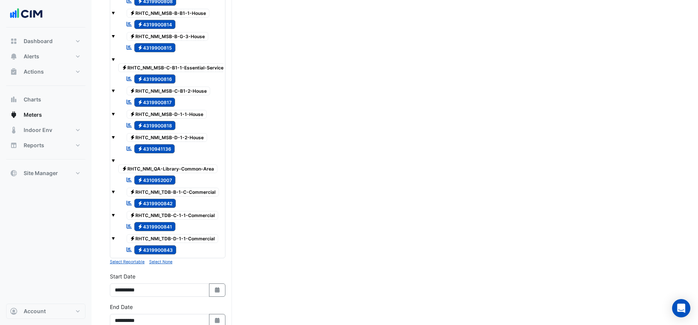
scroll to position [463, 0]
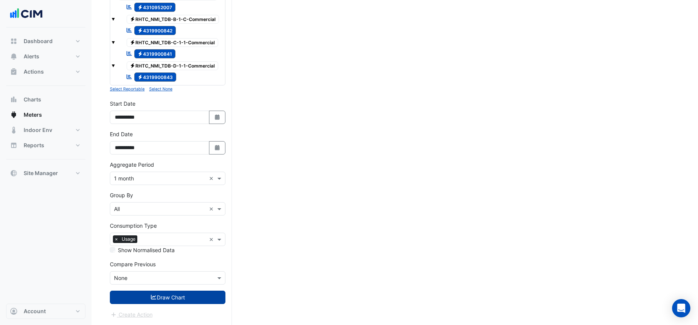
click at [186, 250] on button "Draw Chart" at bounding box center [168, 297] width 116 height 13
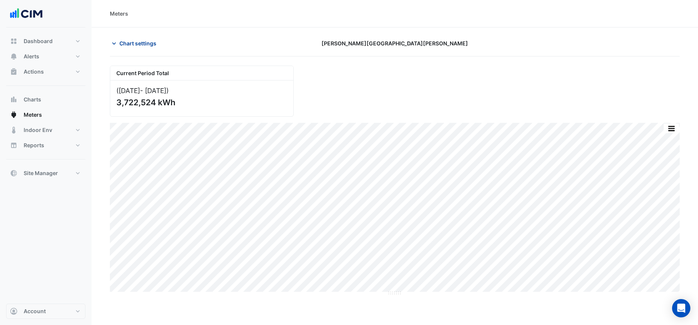
click at [126, 43] on span "Chart settings" at bounding box center [137, 43] width 37 height 8
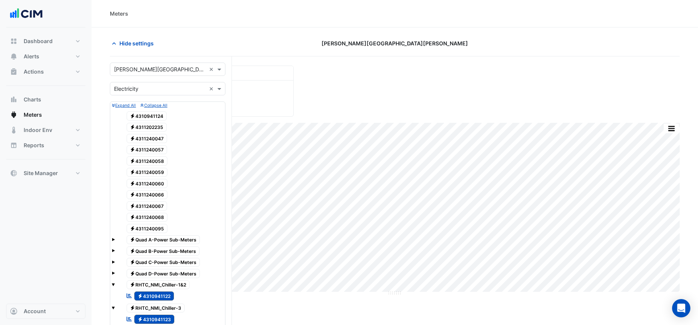
click at [150, 228] on span "Electricity 4311240095" at bounding box center [147, 228] width 41 height 9
click at [156, 216] on span "Electricity 4311240068" at bounding box center [147, 217] width 41 height 9
click at [156, 205] on span "Electricity 4311240067" at bounding box center [147, 205] width 41 height 9
click at [157, 195] on span "Electricity 4311240066" at bounding box center [147, 194] width 41 height 9
click at [155, 180] on span "Electricity 4311240060" at bounding box center [147, 183] width 41 height 9
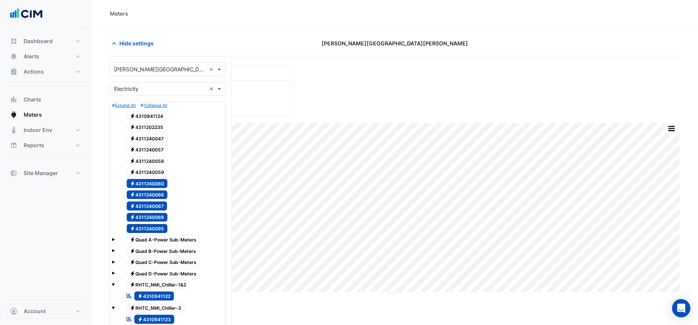
click at [155, 172] on span "Electricity 4311240059" at bounding box center [147, 172] width 41 height 9
click at [155, 160] on span "Electricity 4311240058" at bounding box center [147, 160] width 41 height 9
click at [158, 150] on span "Electricity 4311240057" at bounding box center [147, 149] width 41 height 9
click at [165, 136] on span "Electricity 4311240047" at bounding box center [147, 138] width 41 height 9
click at [162, 124] on span "Electricity 4311202235" at bounding box center [147, 127] width 40 height 9
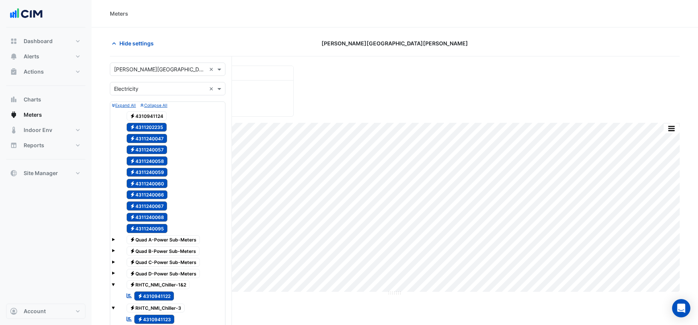
click at [146, 116] on span "Electricity 4310941124" at bounding box center [147, 115] width 40 height 9
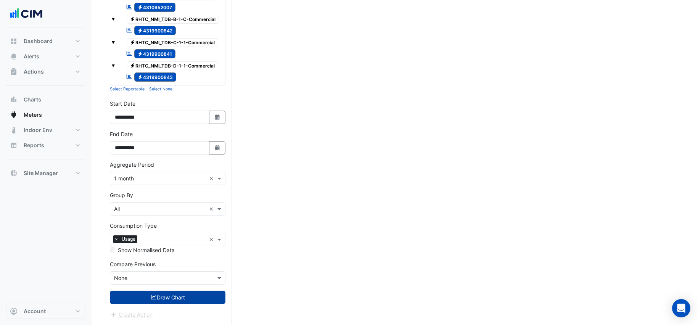
click at [171, 250] on button "Draw Chart" at bounding box center [168, 297] width 116 height 13
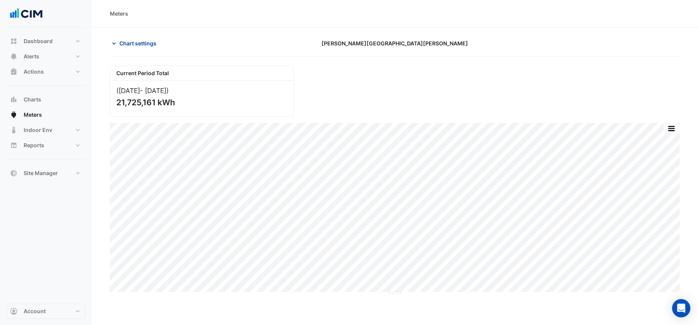
click at [131, 40] on span "Chart settings" at bounding box center [137, 43] width 37 height 8
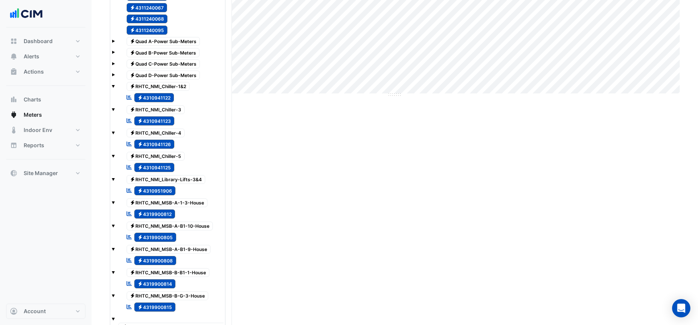
scroll to position [216, 0]
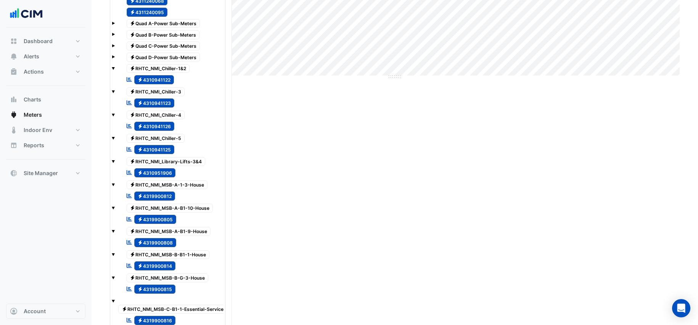
click at [166, 81] on span "Electricity 4310941122" at bounding box center [154, 79] width 40 height 9
click at [163, 106] on span "Electricity 4310941123" at bounding box center [154, 102] width 40 height 9
click at [160, 127] on span "Electricity 4310941126" at bounding box center [154, 126] width 40 height 9
click at [155, 152] on span "Electricity 4310941125" at bounding box center [154, 149] width 40 height 9
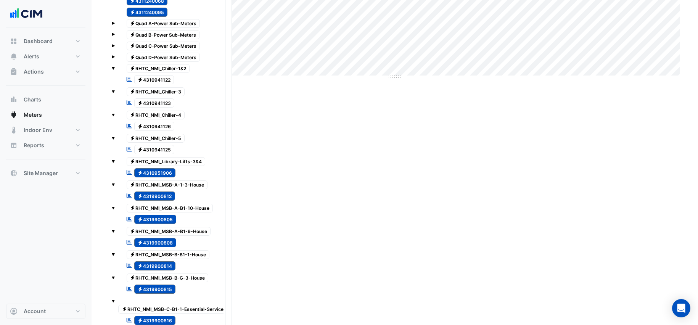
click at [158, 176] on span "Electricity 4310951906" at bounding box center [155, 172] width 42 height 9
click at [156, 196] on span "Electricity 4319900812" at bounding box center [154, 196] width 41 height 9
click at [153, 222] on span "Electricity 4319900805" at bounding box center [155, 219] width 42 height 9
click at [152, 238] on span "Electricity 4319900808" at bounding box center [155, 242] width 42 height 9
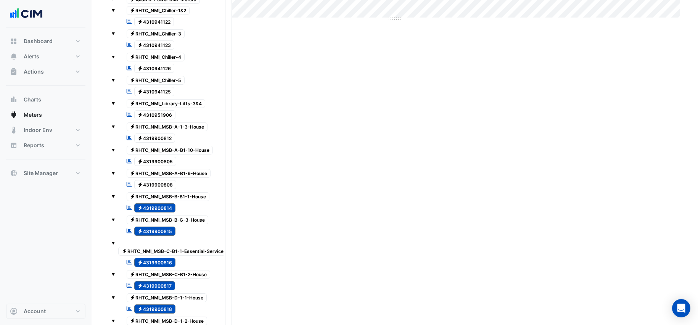
scroll to position [283, 0]
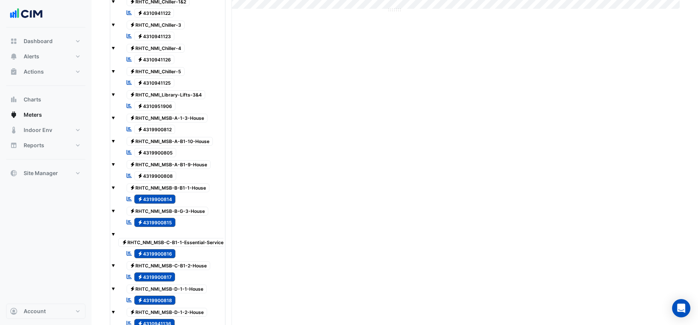
click at [160, 199] on span "Electricity 4319900814" at bounding box center [155, 199] width 42 height 9
click at [164, 224] on span "Electricity 4319900815" at bounding box center [155, 222] width 42 height 9
click at [158, 250] on span "Electricity 4319900816" at bounding box center [155, 253] width 42 height 9
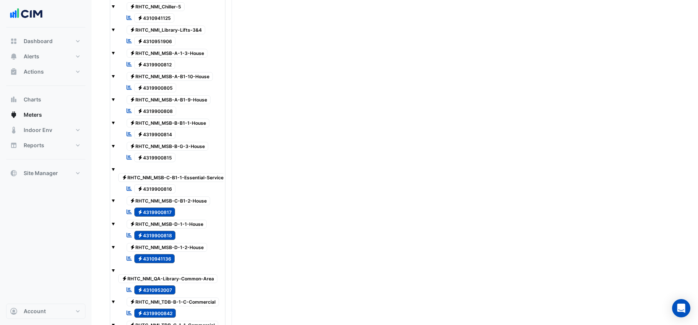
scroll to position [352, 0]
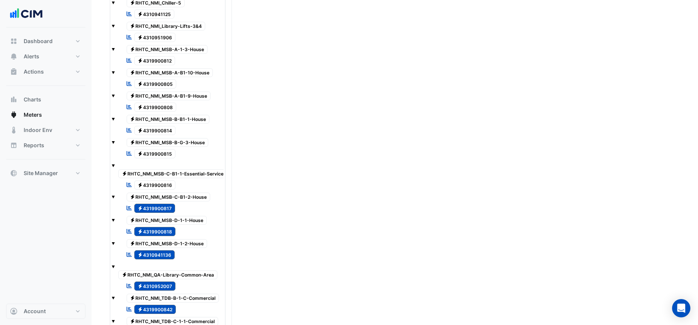
click at [170, 203] on div "Reportable Electricity 4319900817" at bounding box center [150, 208] width 53 height 11
click at [156, 230] on span "Electricity 4319900818" at bounding box center [155, 231] width 42 height 9
click at [156, 250] on span "Electricity 4310941136" at bounding box center [154, 254] width 41 height 9
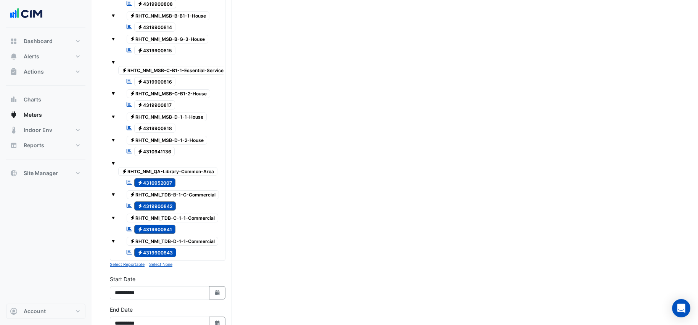
scroll to position [458, 0]
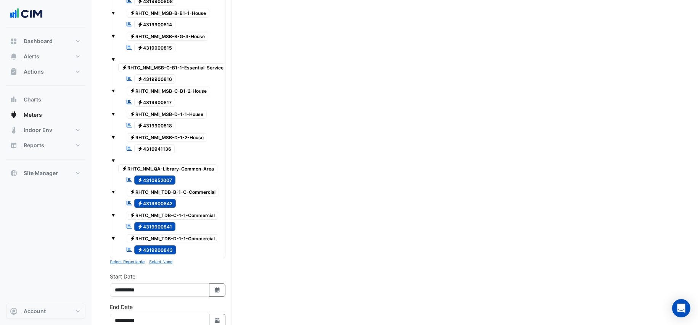
click at [167, 180] on span "Electricity 4310952007" at bounding box center [155, 180] width 42 height 9
click at [164, 200] on span "Electricity 4319900842" at bounding box center [155, 203] width 42 height 9
click at [163, 227] on span "Electricity 4319900841" at bounding box center [155, 226] width 42 height 9
click at [165, 250] on span "Electricity 4319900843" at bounding box center [155, 249] width 42 height 9
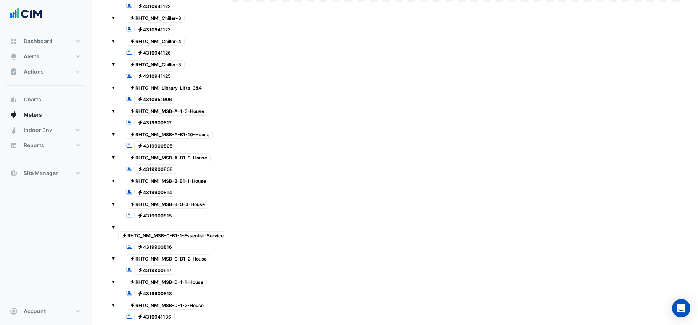
scroll to position [631, 0]
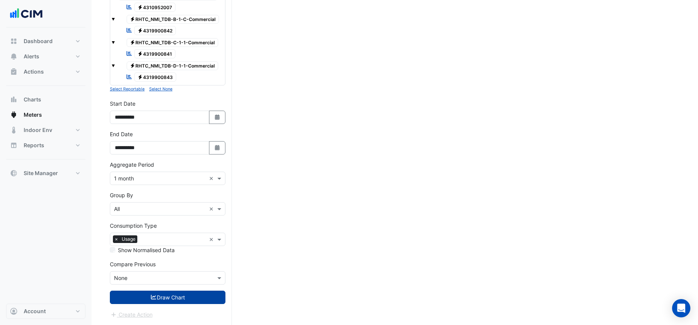
click at [159, 250] on button "Draw Chart" at bounding box center [168, 297] width 116 height 13
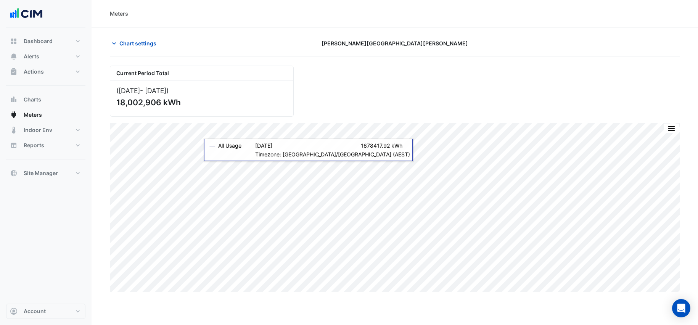
click at [140, 34] on section "Chart settings [PERSON_NAME][GEOGRAPHIC_DATA][PERSON_NAME] Current Period Total…" at bounding box center [395, 161] width 607 height 268
click at [140, 44] on span "Chart settings" at bounding box center [137, 43] width 37 height 8
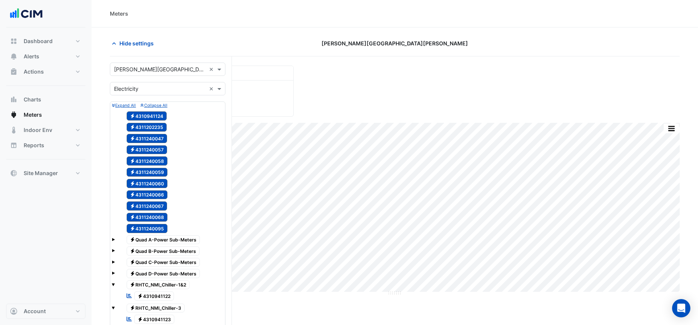
click at [547, 75] on div "Current Period Total ([DATE] - [DATE] ) 18,002,906 kWh" at bounding box center [394, 88] width 579 height 57
click at [148, 44] on span "Hide settings" at bounding box center [136, 43] width 34 height 8
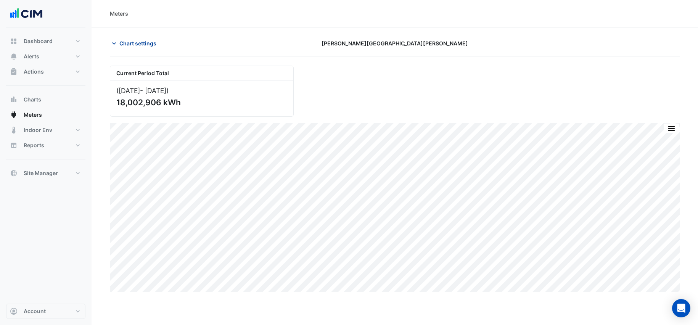
click at [143, 38] on button "Chart settings" at bounding box center [136, 43] width 52 height 13
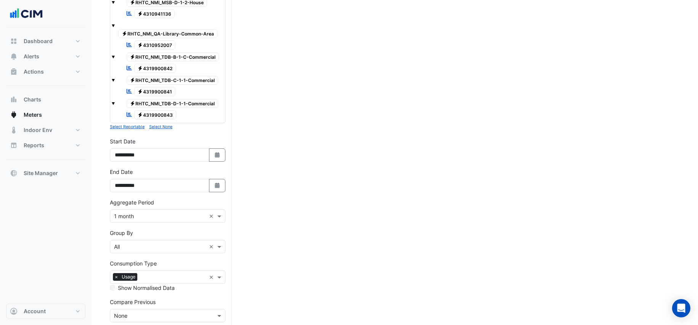
scroll to position [594, 0]
click at [150, 126] on small "Select None" at bounding box center [160, 125] width 23 height 5
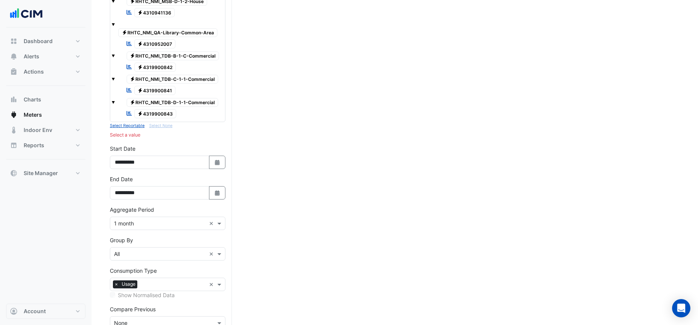
click at [130, 126] on small "Select Reportable" at bounding box center [127, 125] width 35 height 5
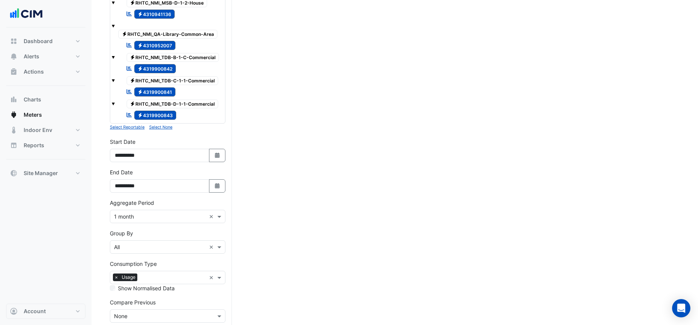
scroll to position [631, 0]
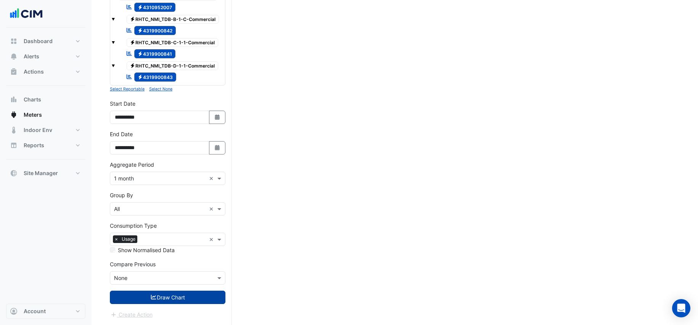
click at [185, 250] on button "Draw Chart" at bounding box center [168, 297] width 116 height 13
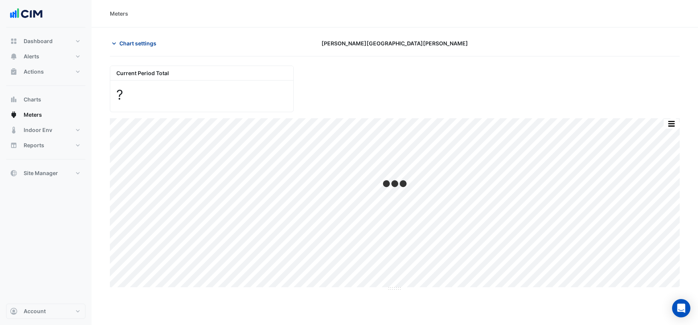
click at [139, 41] on span "Chart settings" at bounding box center [137, 43] width 37 height 8
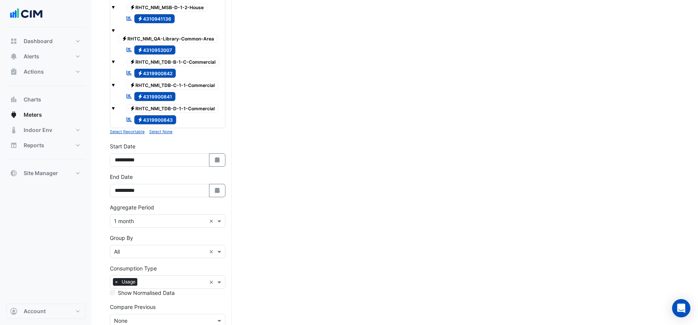
scroll to position [631, 0]
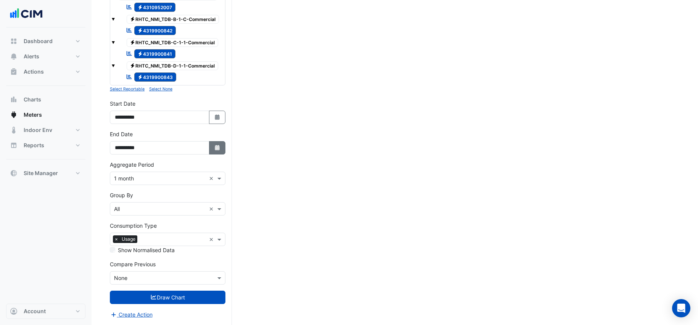
click at [214, 150] on icon "Select Date" at bounding box center [217, 147] width 7 height 5
select select "*"
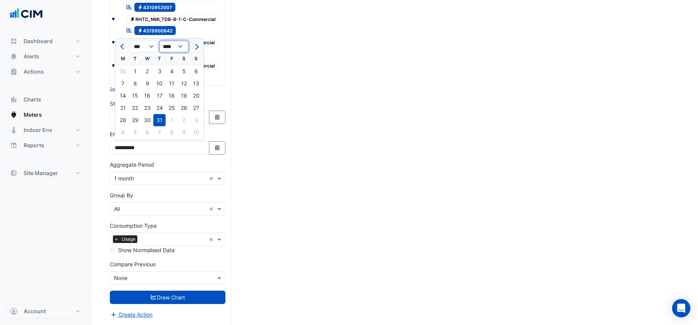
click at [173, 47] on select "**** **** **** **** **** **** **** **** **** **** **** ****" at bounding box center [174, 46] width 29 height 11
select select "****"
click at [147, 117] on div "31" at bounding box center [147, 120] width 12 height 12
type input "**********"
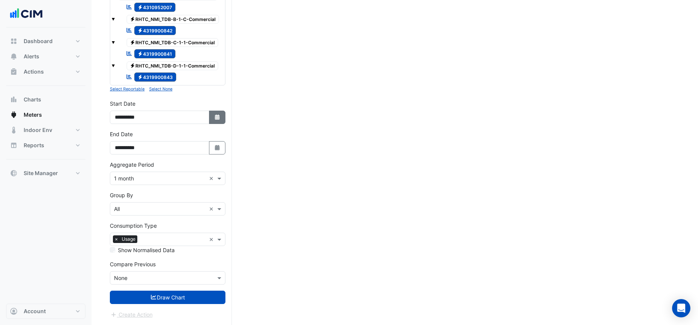
click at [209, 114] on button "Select Date" at bounding box center [217, 117] width 17 height 13
select select "*"
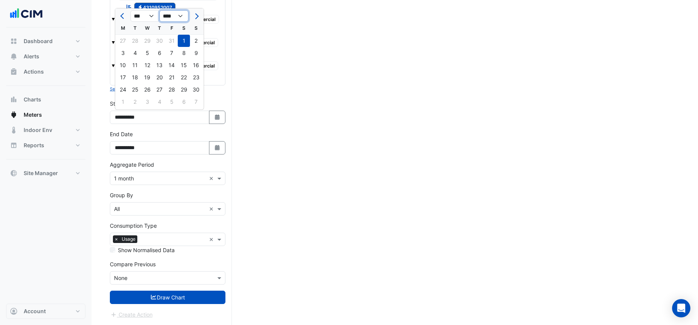
click at [167, 17] on select "**** **** **** **** **** **** **** **** **** **** ****" at bounding box center [174, 15] width 29 height 11
select select "****"
click at [199, 17] on button "Next month" at bounding box center [196, 16] width 9 height 12
select select "*"
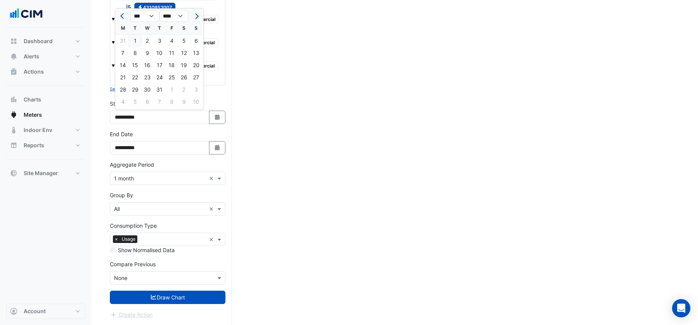
click at [135, 39] on div "1" at bounding box center [135, 41] width 12 height 12
type input "**********"
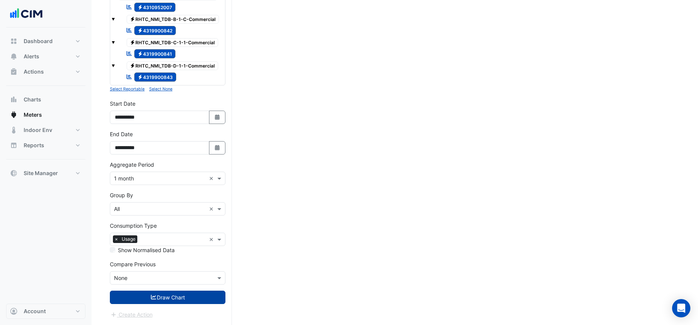
click at [198, 250] on button "Draw Chart" at bounding box center [168, 297] width 116 height 13
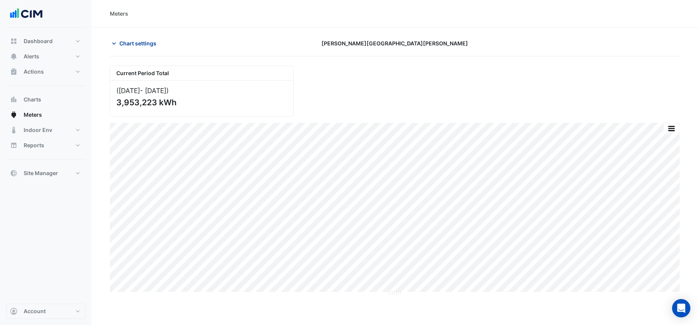
click at [139, 44] on span "Chart settings" at bounding box center [137, 43] width 37 height 8
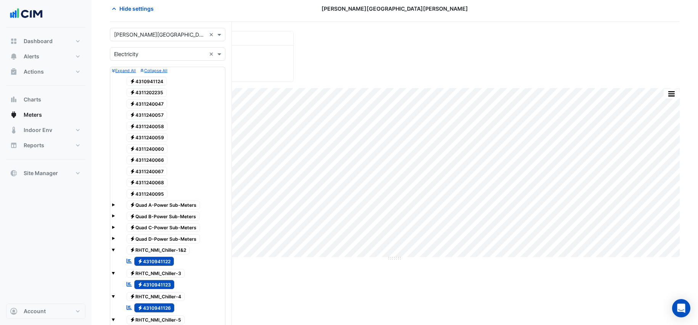
scroll to position [29, 0]
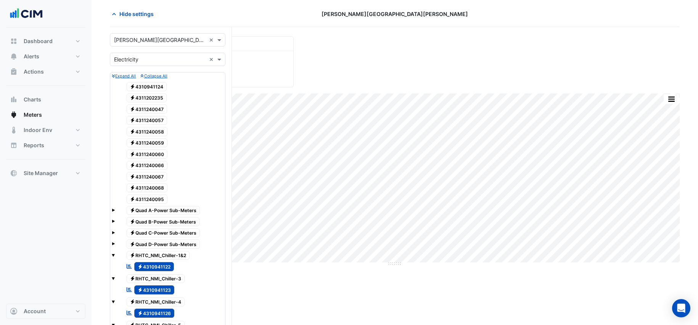
click at [165, 42] on input "text" at bounding box center [160, 40] width 92 height 8
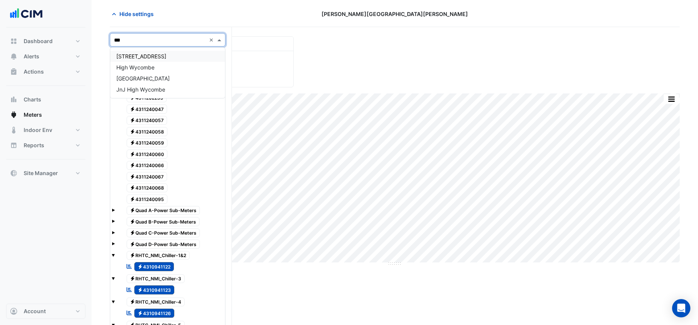
scroll to position [0, 0]
type input "****"
click at [154, 77] on span "[GEOGRAPHIC_DATA]" at bounding box center [142, 78] width 53 height 6
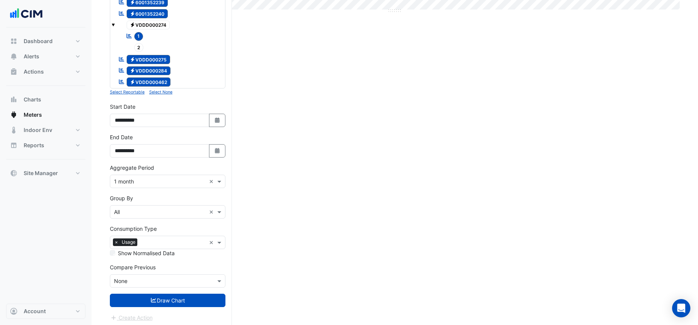
scroll to position [285, 0]
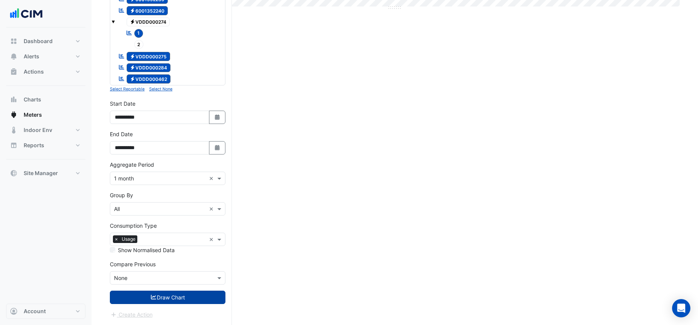
click at [169, 250] on button "Draw Chart" at bounding box center [168, 297] width 116 height 13
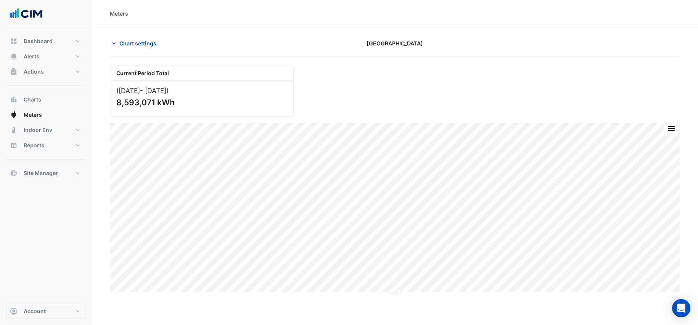
click at [146, 45] on span "Chart settings" at bounding box center [137, 43] width 37 height 8
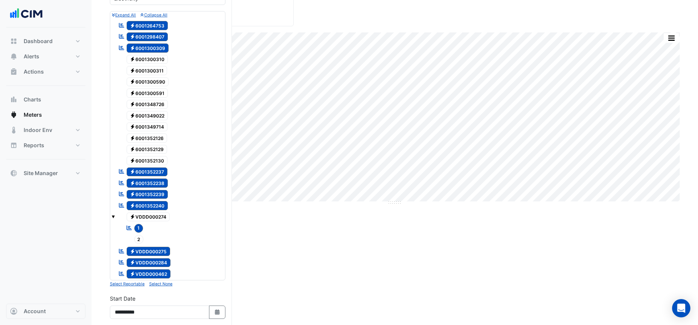
scroll to position [91, 0]
click at [153, 250] on span "Electricity VDDD000275" at bounding box center [149, 251] width 44 height 9
click at [160, 250] on span "Electricity VDDD000284" at bounding box center [149, 262] width 44 height 9
click at [164, 250] on span "Electricity VDDD000462" at bounding box center [149, 273] width 44 height 9
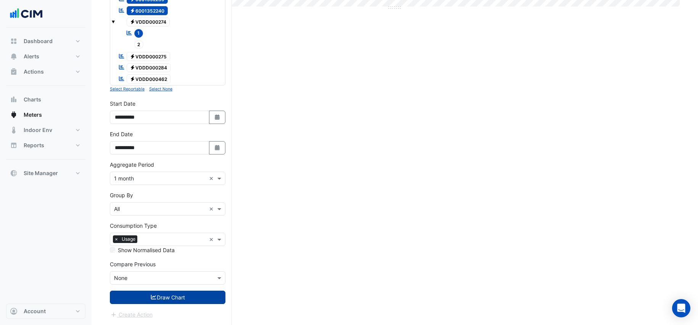
click at [173, 250] on button "Draw Chart" at bounding box center [168, 297] width 116 height 13
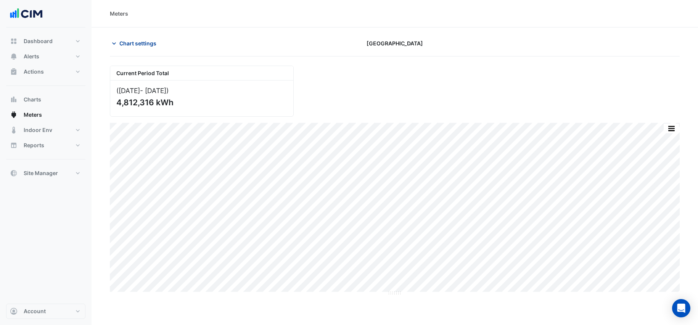
click at [138, 40] on span "Chart settings" at bounding box center [137, 43] width 37 height 8
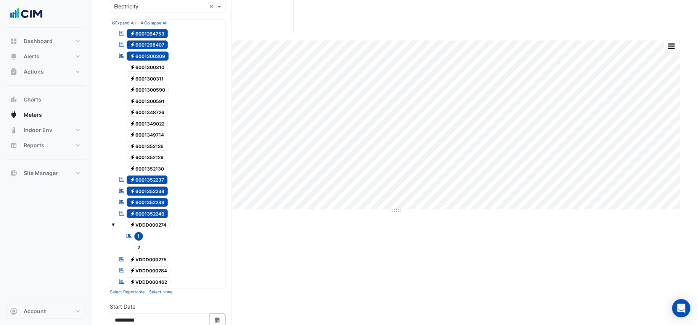
scroll to position [134, 0]
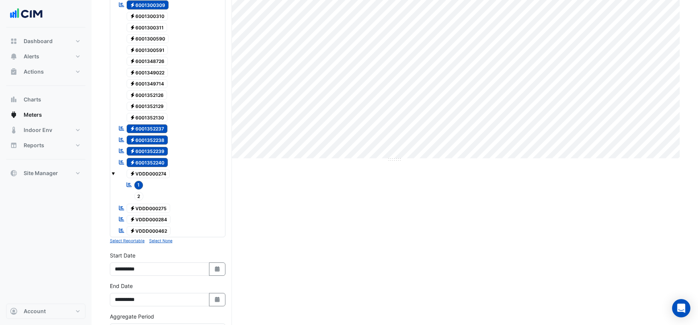
click at [153, 210] on span "Electricity VDDD000275" at bounding box center [149, 208] width 44 height 9
click at [153, 216] on span "Electricity VDDD000284" at bounding box center [149, 219] width 44 height 9
click at [156, 230] on span "Electricity VDDD000462" at bounding box center [149, 230] width 44 height 9
click at [140, 181] on span "1" at bounding box center [138, 185] width 9 height 9
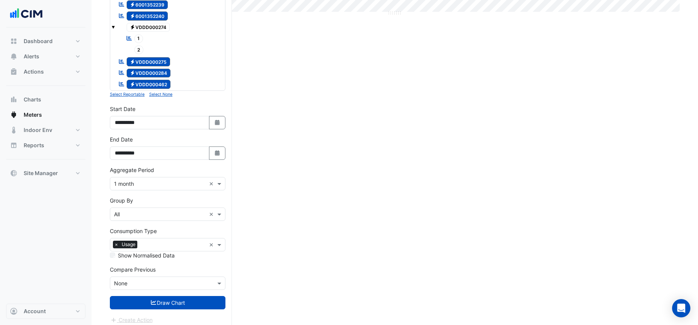
scroll to position [285, 0]
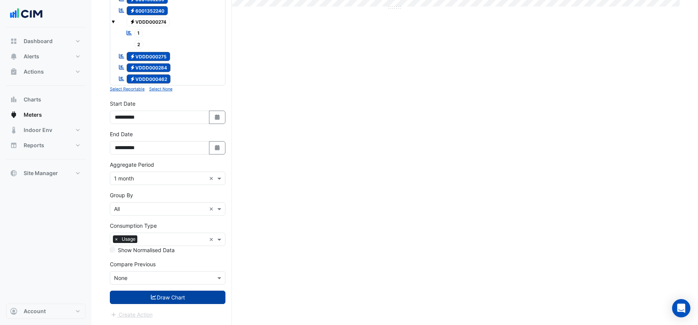
click at [189, 250] on button "Draw Chart" at bounding box center [168, 297] width 116 height 13
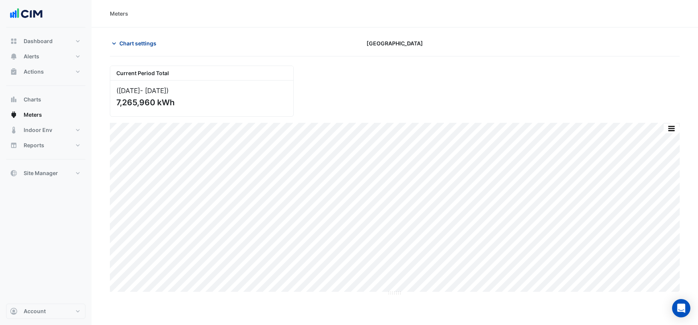
click at [137, 48] on button "Chart settings" at bounding box center [136, 43] width 52 height 13
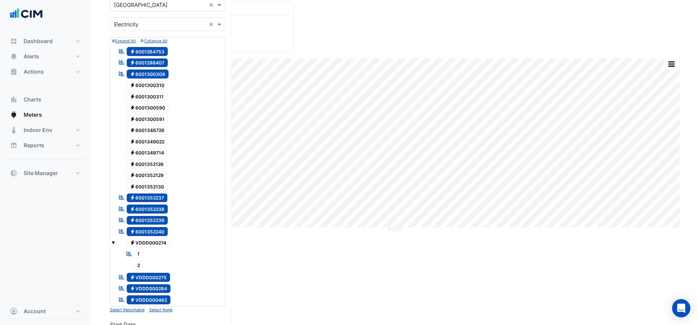
scroll to position [65, 0]
click at [141, 250] on span "1" at bounding box center [138, 254] width 9 height 9
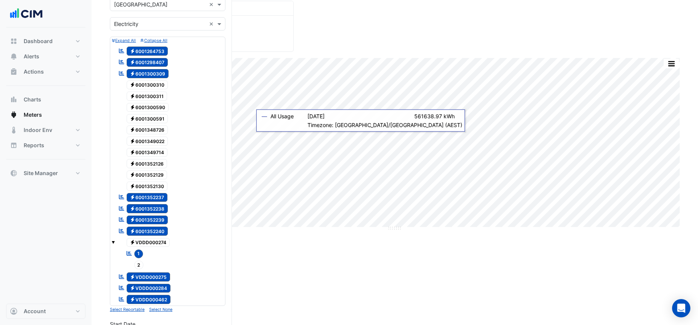
click at [171, 29] on div "Utility Type × Electricity ×" at bounding box center [168, 23] width 116 height 13
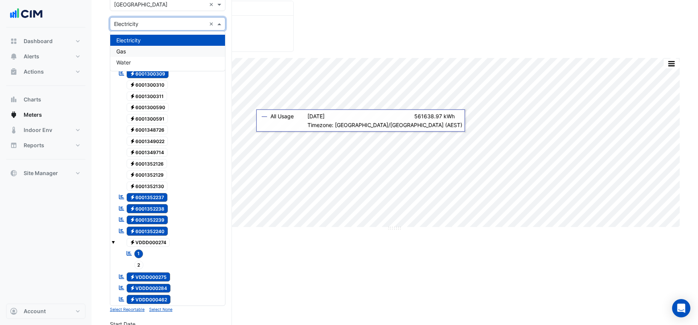
click at [167, 55] on div "Gas" at bounding box center [167, 51] width 115 height 11
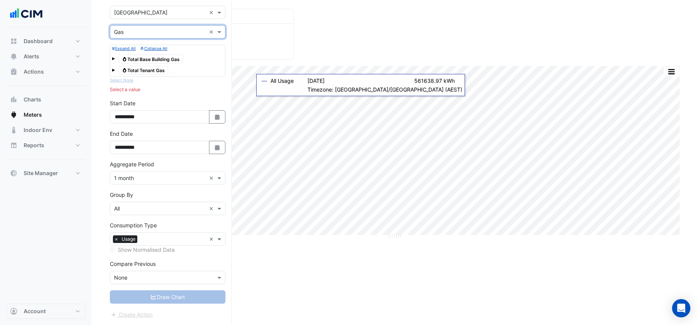
click at [160, 58] on span "Gas Total Base Building Gas" at bounding box center [150, 59] width 65 height 9
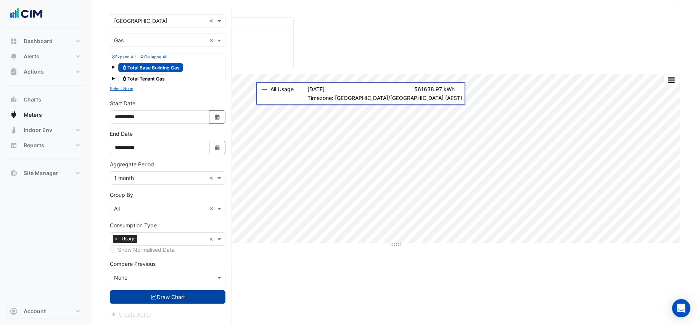
click at [170, 250] on button "Draw Chart" at bounding box center [168, 296] width 116 height 13
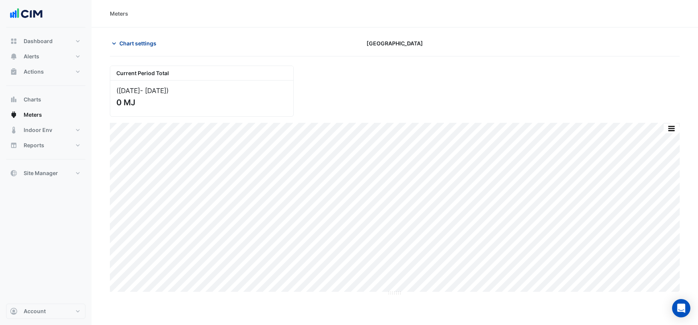
click at [137, 47] on span "Chart settings" at bounding box center [137, 43] width 37 height 8
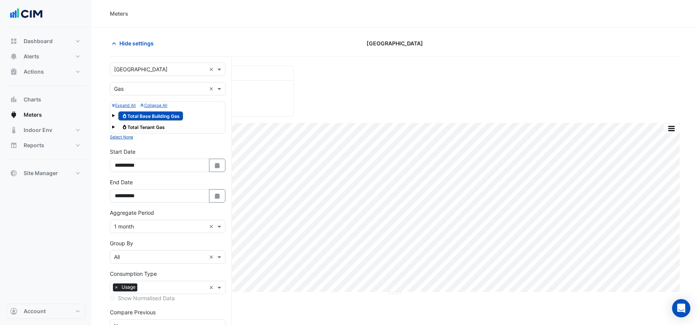
click at [149, 113] on span "Gas Total Base Building Gas" at bounding box center [150, 115] width 65 height 9
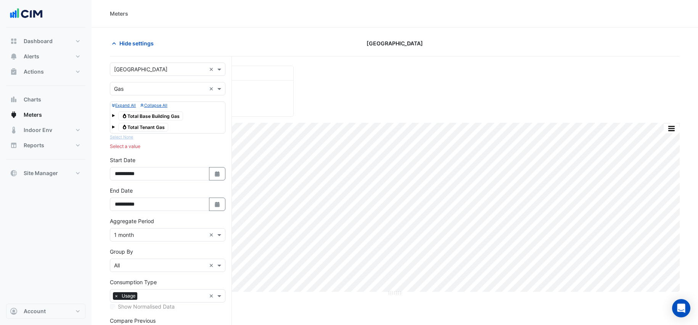
click at [150, 128] on span "Gas Total Tenant Gas" at bounding box center [143, 127] width 50 height 9
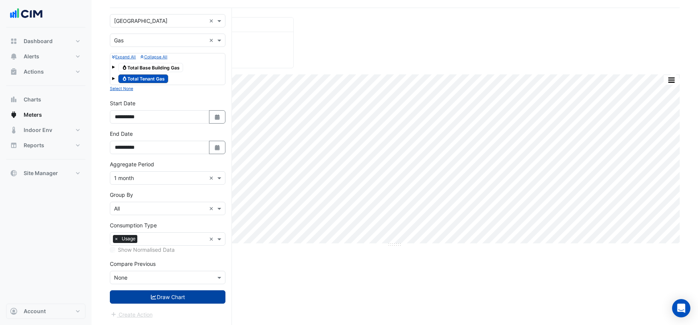
click at [180, 250] on button "Draw Chart" at bounding box center [168, 296] width 116 height 13
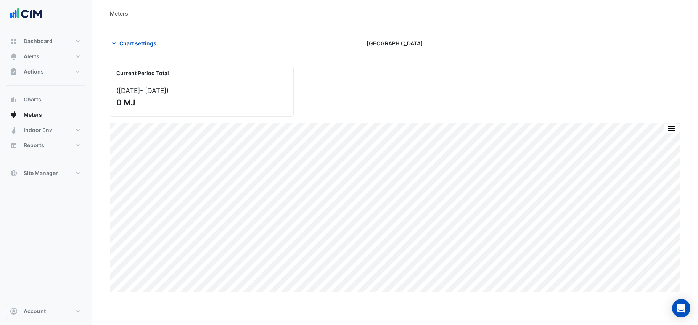
click at [127, 51] on div "Chart settings [GEOGRAPHIC_DATA]" at bounding box center [395, 47] width 570 height 20
click at [128, 39] on span "Chart settings" at bounding box center [137, 43] width 37 height 8
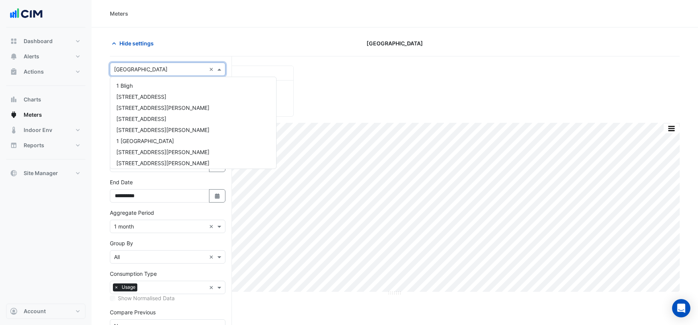
click at [148, 71] on input "text" at bounding box center [160, 70] width 92 height 8
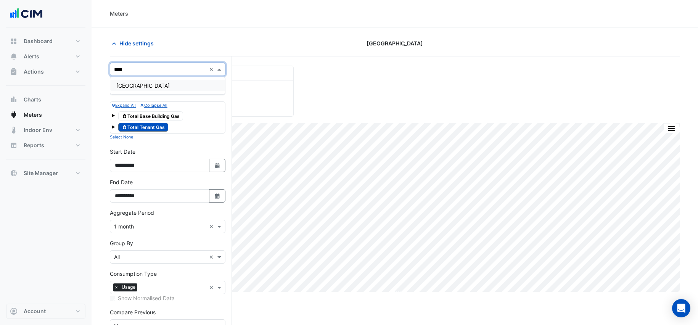
type input "*****"
click at [126, 89] on div "[GEOGRAPHIC_DATA]" at bounding box center [167, 85] width 115 height 11
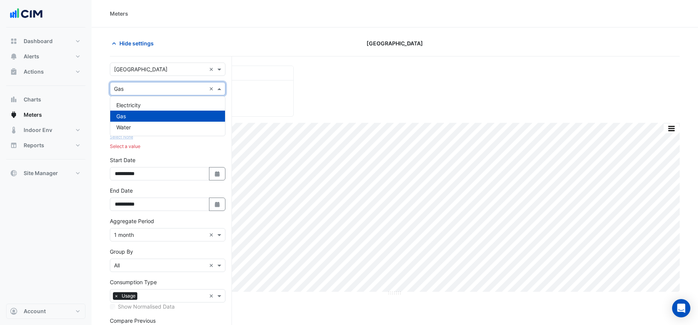
click at [135, 90] on input "text" at bounding box center [160, 89] width 92 height 8
click at [140, 104] on span "Electricity" at bounding box center [128, 105] width 24 height 6
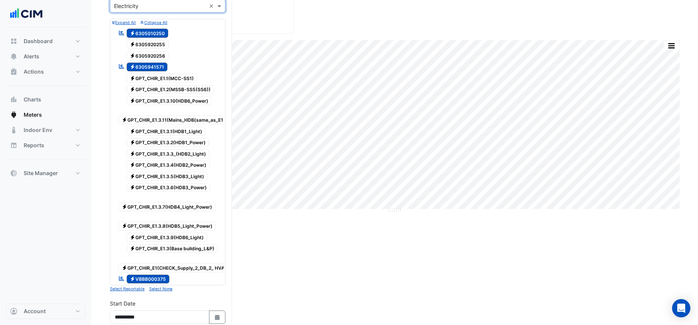
scroll to position [82, 0]
click at [148, 45] on span "Electricity 6305920255" at bounding box center [148, 45] width 42 height 9
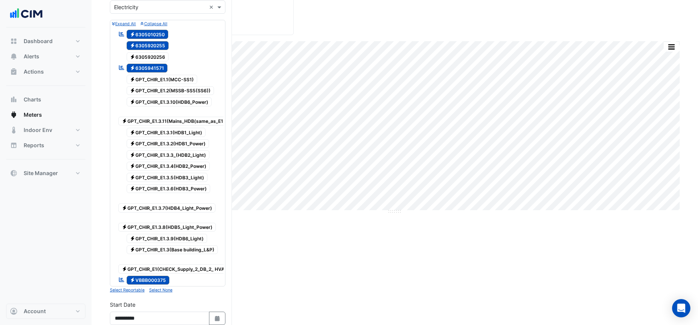
click at [148, 56] on span "Electricity 6305920256" at bounding box center [148, 56] width 42 height 9
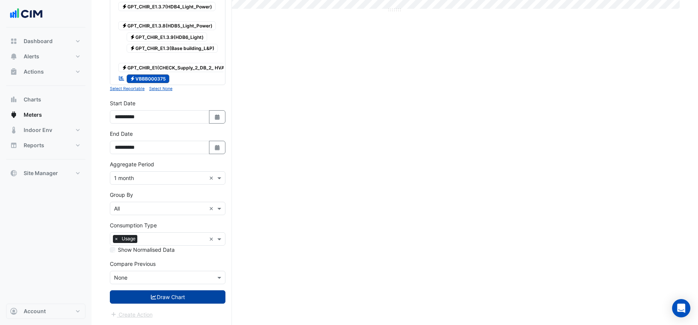
click at [171, 250] on button "Draw Chart" at bounding box center [168, 296] width 116 height 13
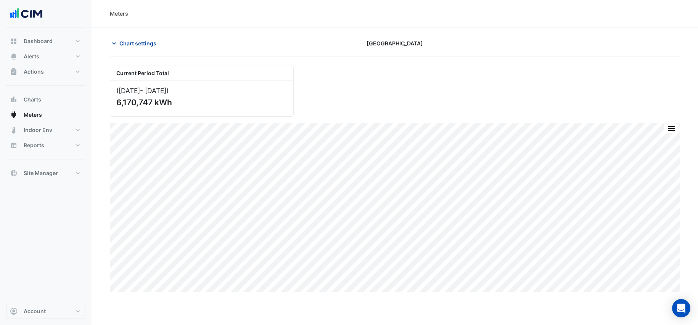
click at [135, 42] on span "Chart settings" at bounding box center [137, 43] width 37 height 8
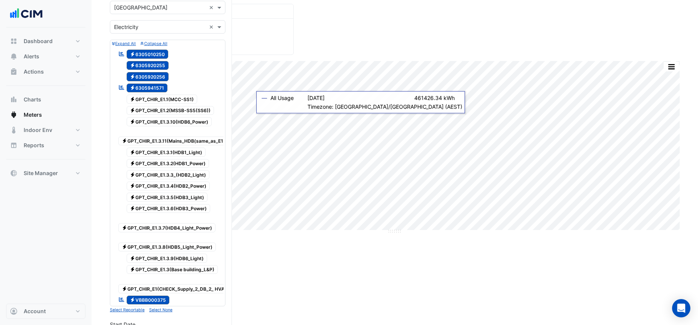
scroll to position [64, 0]
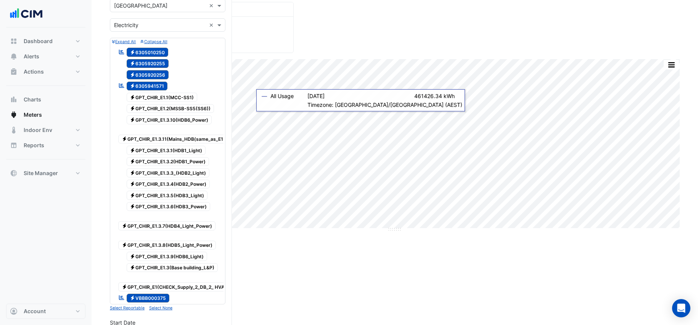
click at [146, 61] on span "Electricity 6305920255" at bounding box center [148, 63] width 42 height 9
click at [147, 68] on div "Electricity 6305920255" at bounding box center [143, 63] width 54 height 11
click at [147, 69] on div "Electricity 6305920256" at bounding box center [143, 74] width 54 height 11
click at [147, 73] on span "Electricity 6305920256" at bounding box center [148, 74] width 42 height 9
click at [148, 64] on span "Electricity 6305920255" at bounding box center [148, 63] width 42 height 9
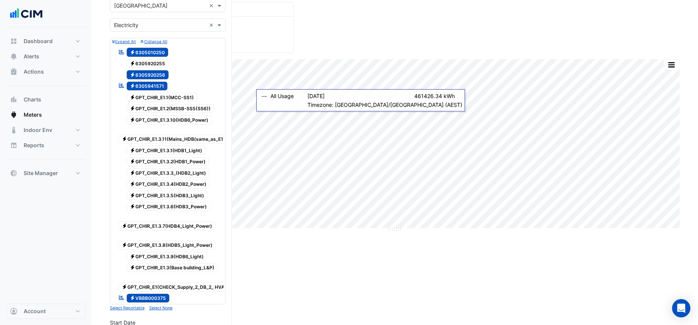
click at [148, 74] on span "Electricity 6305920256" at bounding box center [148, 74] width 42 height 9
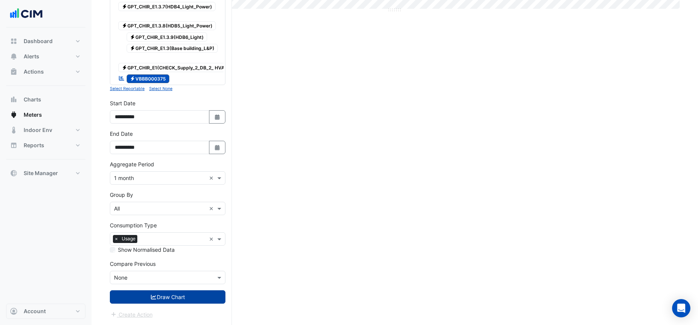
click at [179, 250] on button "Draw Chart" at bounding box center [168, 296] width 116 height 13
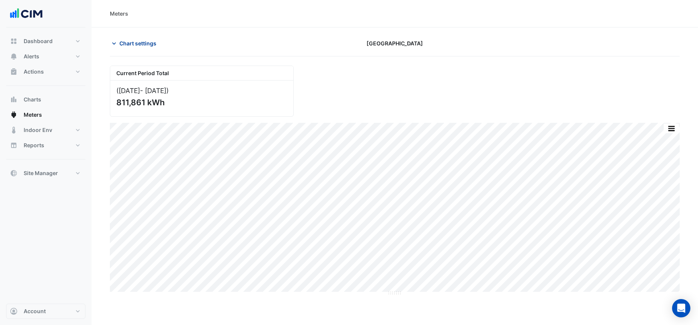
click at [129, 47] on span "Chart settings" at bounding box center [137, 43] width 37 height 8
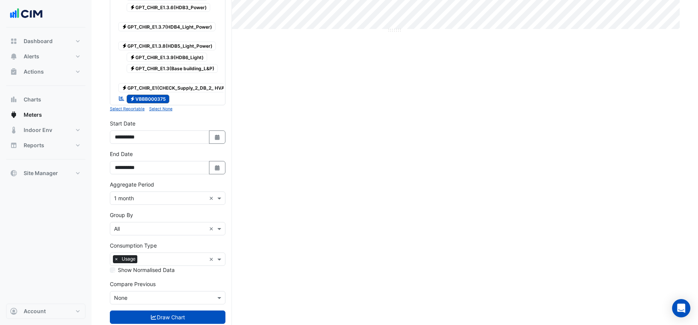
scroll to position [283, 0]
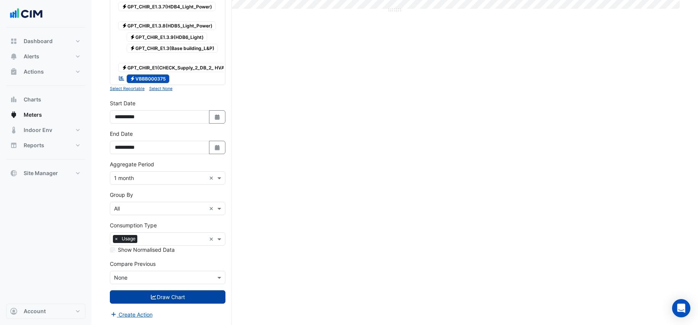
click at [159, 250] on button "Draw Chart" at bounding box center [168, 296] width 116 height 13
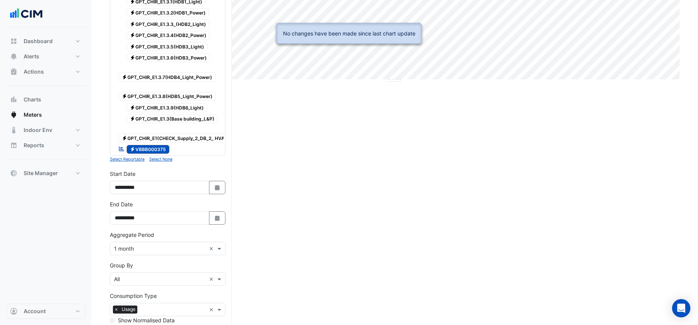
scroll to position [0, 0]
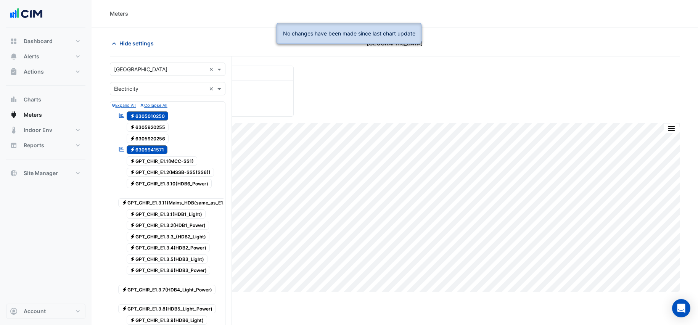
click at [132, 43] on span "Hide settings" at bounding box center [136, 43] width 34 height 8
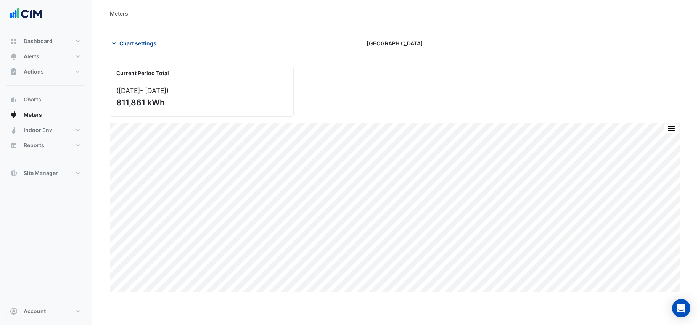
click at [138, 40] on span "Chart settings" at bounding box center [137, 43] width 37 height 8
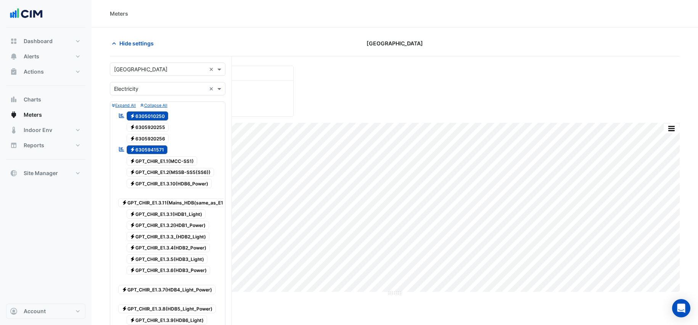
click at [145, 121] on div "Reportable Electricity 6305010250" at bounding box center [143, 116] width 54 height 11
click at [146, 115] on span "Electricity 6305010250" at bounding box center [148, 115] width 42 height 9
click at [152, 152] on span "Electricity 6305941571" at bounding box center [147, 149] width 41 height 9
click at [153, 118] on span "Electricity 6305010250" at bounding box center [148, 115] width 42 height 9
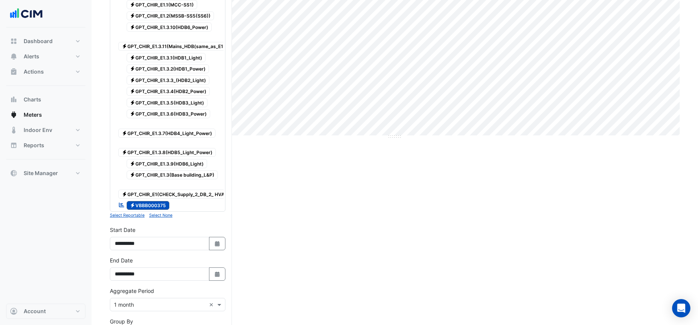
scroll to position [174, 0]
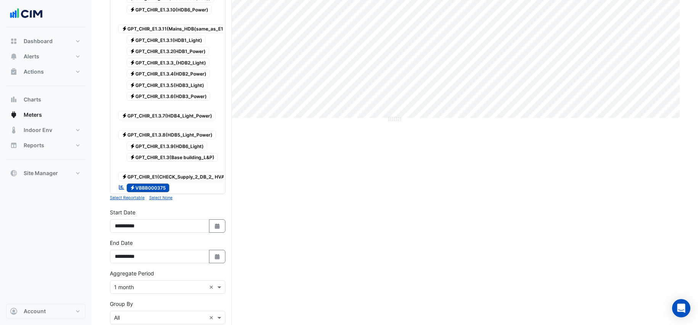
click at [148, 191] on span "Electricity VBBB000375" at bounding box center [148, 188] width 43 height 9
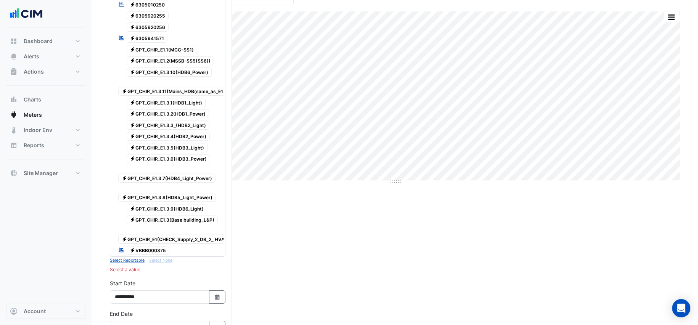
scroll to position [63, 0]
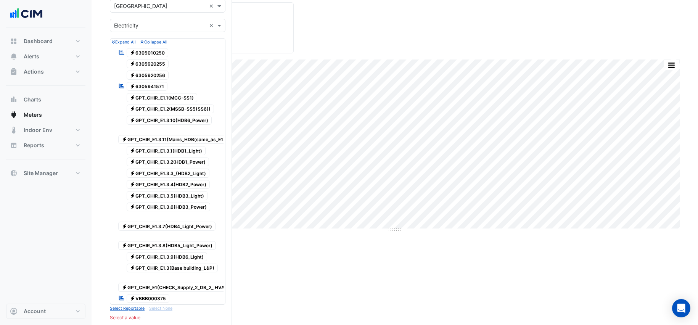
click at [148, 66] on span "Electricity 6305920255" at bounding box center [148, 64] width 42 height 9
click at [149, 73] on span "Electricity 6305920256" at bounding box center [148, 75] width 42 height 9
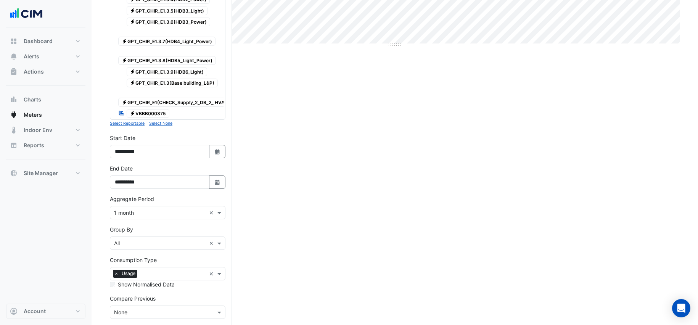
scroll to position [283, 0]
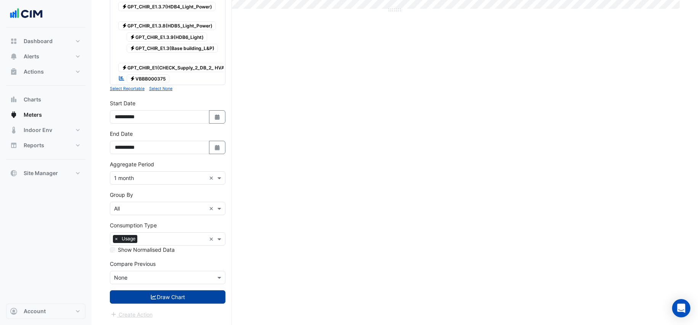
click at [145, 250] on button "Draw Chart" at bounding box center [168, 296] width 116 height 13
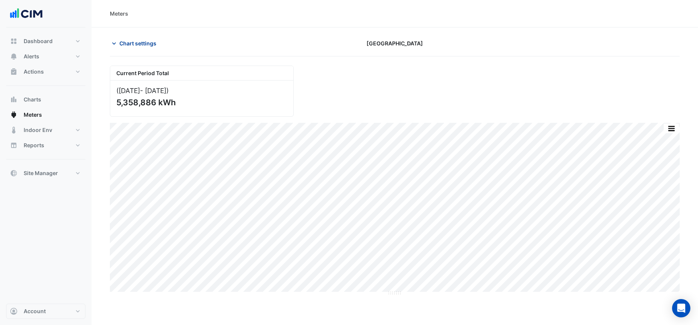
click at [148, 44] on span "Chart settings" at bounding box center [137, 43] width 37 height 8
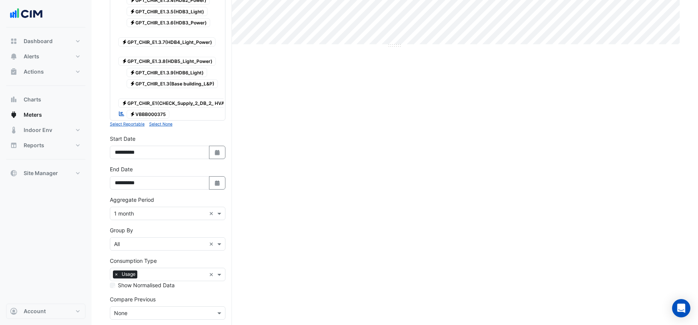
scroll to position [252, 0]
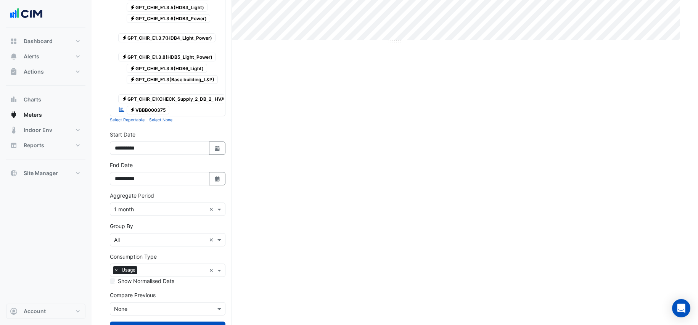
click at [152, 119] on small "Select None" at bounding box center [160, 120] width 23 height 5
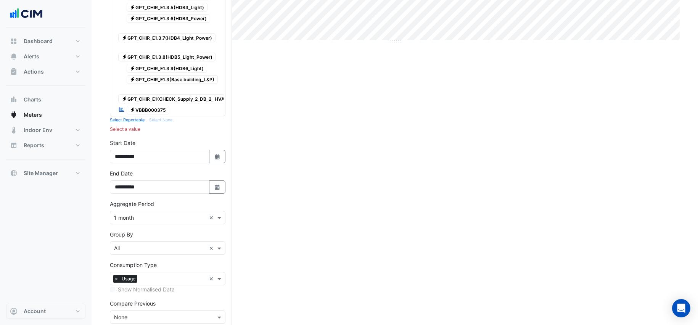
click at [137, 119] on small "Select Reportable" at bounding box center [127, 120] width 35 height 5
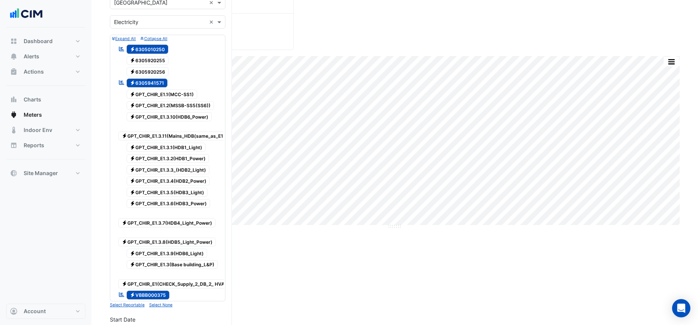
scroll to position [70, 0]
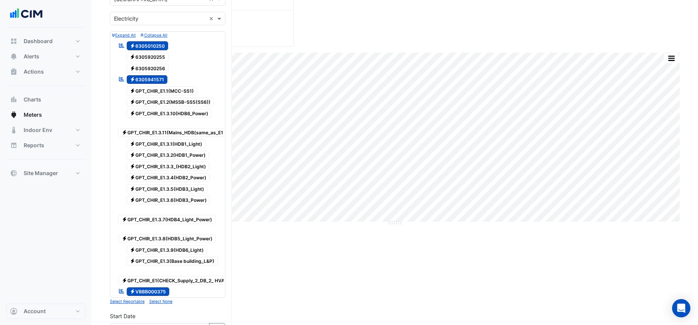
click at [151, 44] on span "Electricity 6305010250" at bounding box center [148, 45] width 42 height 9
click at [147, 79] on span "Electricity 6305941571" at bounding box center [147, 79] width 41 height 9
click at [153, 250] on span "Electricity VBBB000375" at bounding box center [148, 291] width 43 height 9
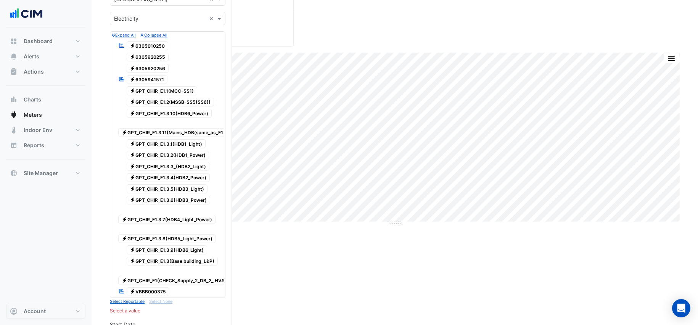
click at [155, 59] on span "Electricity 6305920255" at bounding box center [148, 57] width 42 height 9
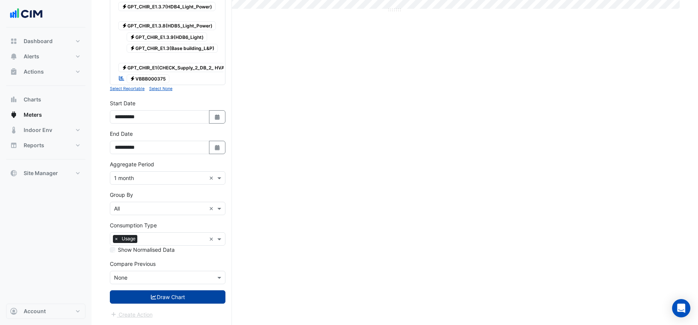
click at [174, 250] on button "Draw Chart" at bounding box center [168, 296] width 116 height 13
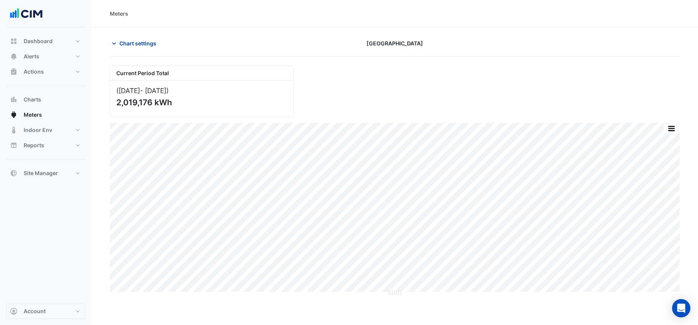
click at [135, 39] on span "Chart settings" at bounding box center [137, 43] width 37 height 8
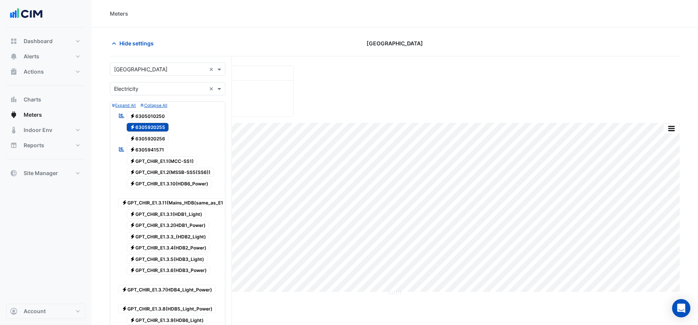
click at [143, 130] on span "Electricity 6305920255" at bounding box center [148, 127] width 42 height 9
click at [143, 142] on span "Electricity 6305920256" at bounding box center [148, 138] width 42 height 9
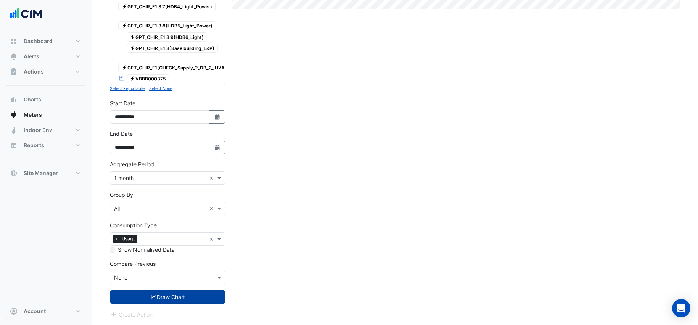
click at [161, 250] on button "Draw Chart" at bounding box center [168, 296] width 116 height 13
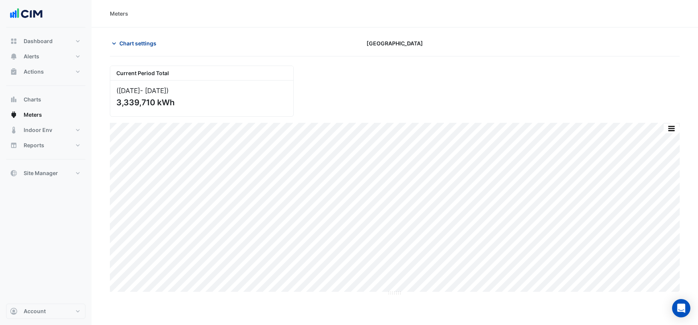
click at [144, 37] on button "Chart settings" at bounding box center [136, 43] width 52 height 13
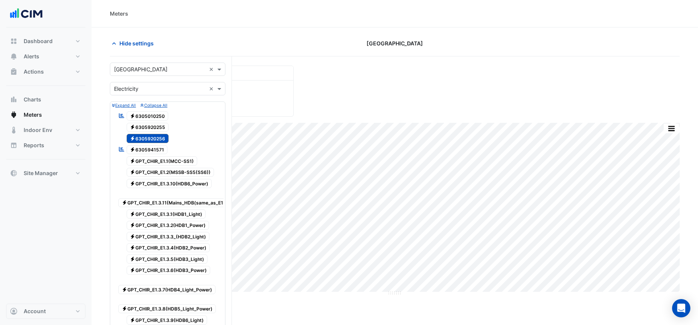
click at [149, 141] on span "Electricity 6305920256" at bounding box center [148, 138] width 42 height 9
click at [176, 69] on input "text" at bounding box center [160, 70] width 92 height 8
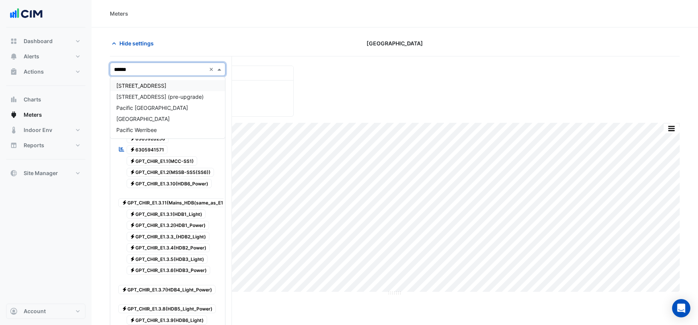
type input "*******"
click at [158, 119] on span "[GEOGRAPHIC_DATA]" at bounding box center [142, 119] width 53 height 6
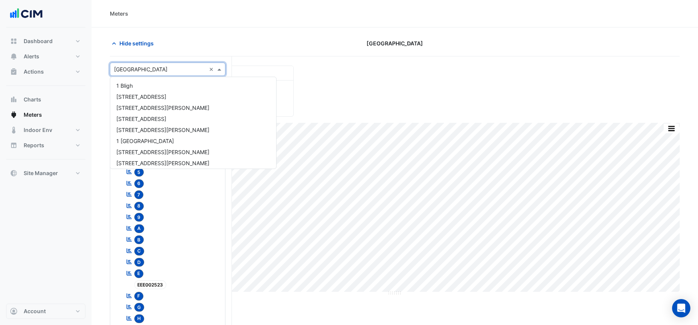
click at [143, 75] on div "Select a Site × [GEOGRAPHIC_DATA] ×" at bounding box center [168, 69] width 116 height 13
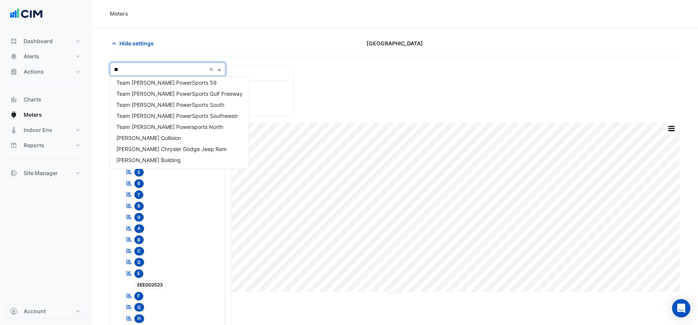
type input "*"
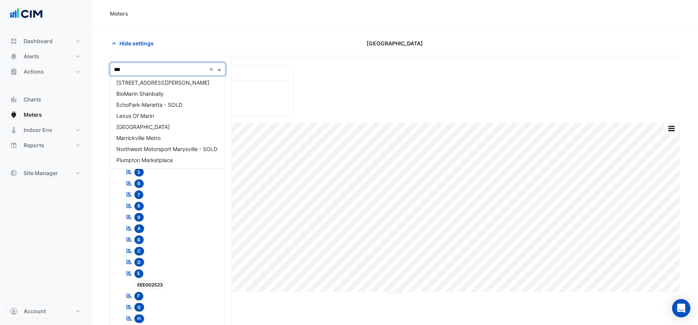
scroll to position [136, 0]
type input "****"
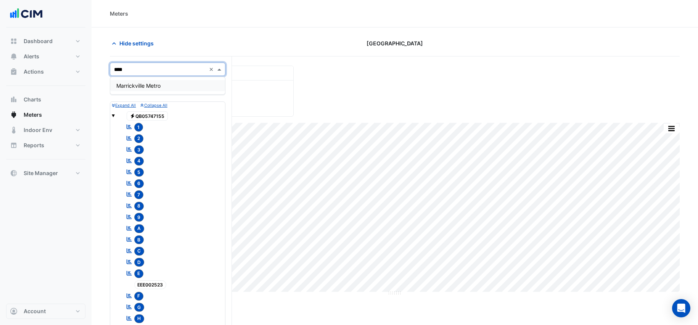
scroll to position [0, 0]
click at [150, 83] on span "Marrickville Metro" at bounding box center [138, 85] width 44 height 6
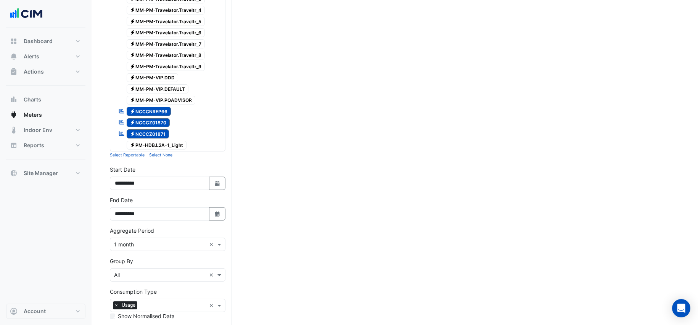
scroll to position [1124, 0]
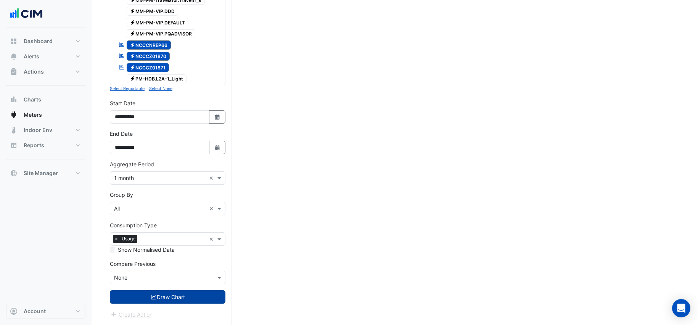
click at [165, 250] on button "Draw Chart" at bounding box center [168, 296] width 116 height 13
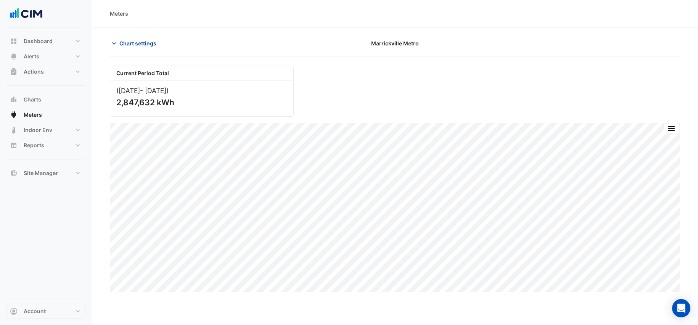
click at [136, 47] on span "Chart settings" at bounding box center [137, 43] width 37 height 8
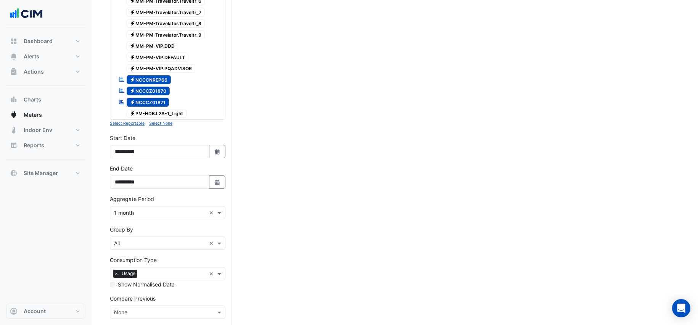
scroll to position [1083, 0]
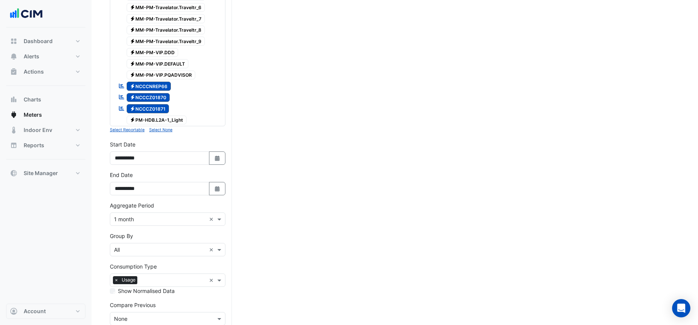
click at [149, 110] on span "Electricity NCCCZ01871" at bounding box center [148, 108] width 43 height 9
click at [159, 98] on span "Electricity NCCCZ01870" at bounding box center [149, 97] width 44 height 9
click at [160, 86] on span "Electricity NCCCNREP66" at bounding box center [149, 86] width 45 height 9
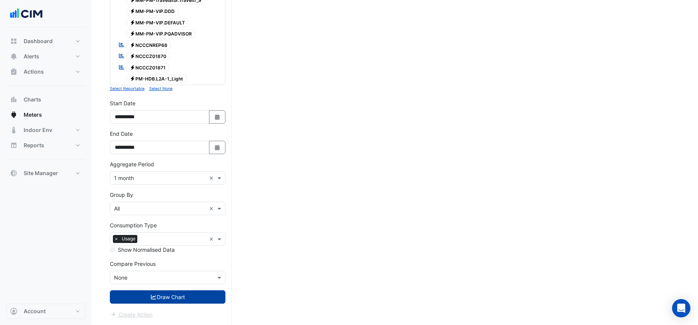
click at [162, 250] on button "Draw Chart" at bounding box center [168, 296] width 116 height 13
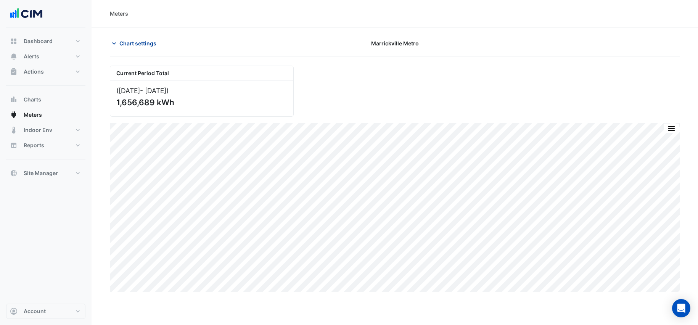
click at [147, 39] on span "Chart settings" at bounding box center [137, 43] width 37 height 8
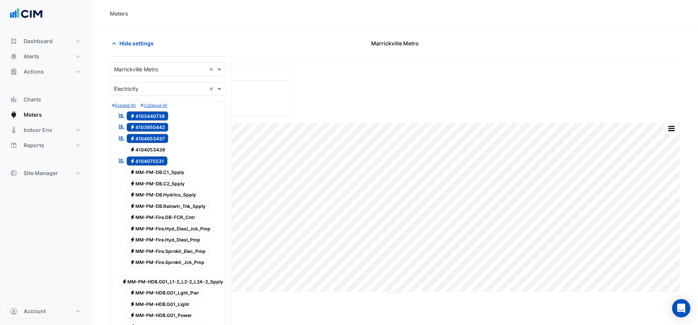
click at [157, 158] on span "Electricity 4104075531" at bounding box center [147, 160] width 41 height 9
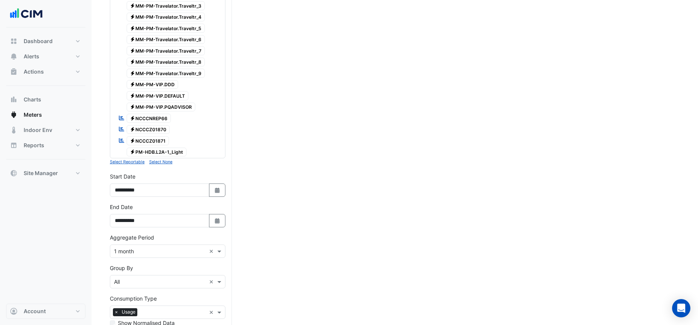
scroll to position [1124, 0]
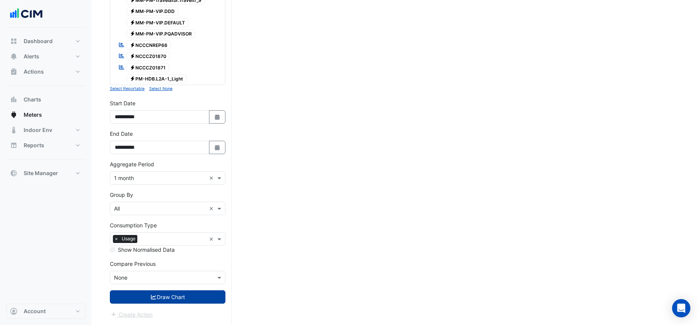
click at [167, 250] on button "Draw Chart" at bounding box center [168, 296] width 116 height 13
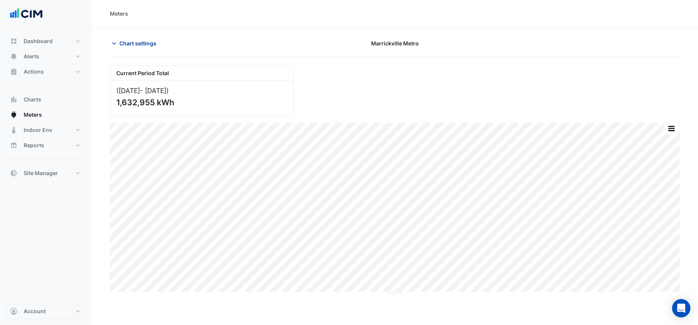
click at [148, 40] on span "Chart settings" at bounding box center [137, 43] width 37 height 8
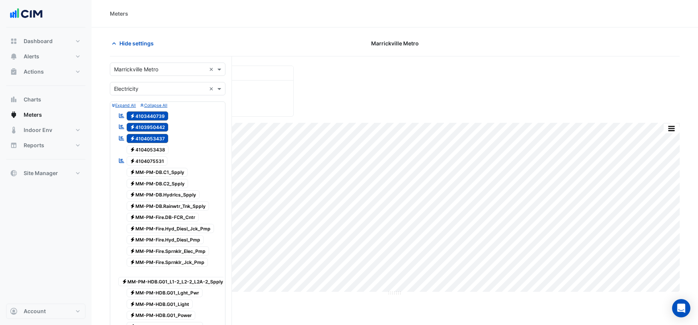
click at [148, 162] on span "Electricity 4104075531" at bounding box center [147, 160] width 41 height 9
click at [151, 138] on span "Electricity 4104053437" at bounding box center [148, 138] width 42 height 9
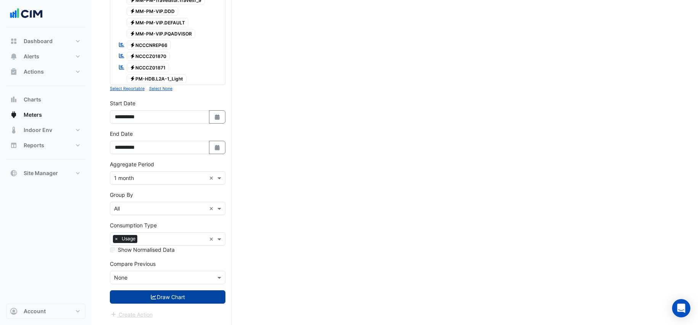
click at [170, 250] on button "Draw Chart" at bounding box center [168, 296] width 116 height 13
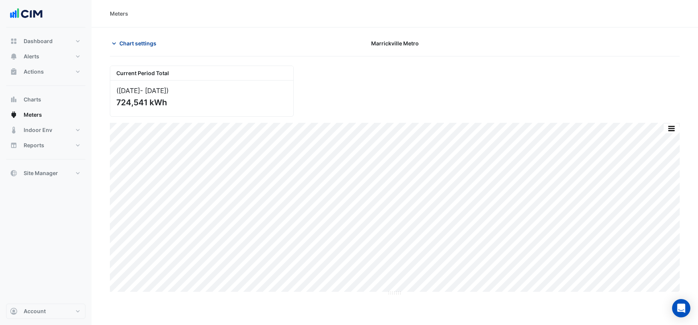
click at [155, 41] on span "Chart settings" at bounding box center [137, 43] width 37 height 8
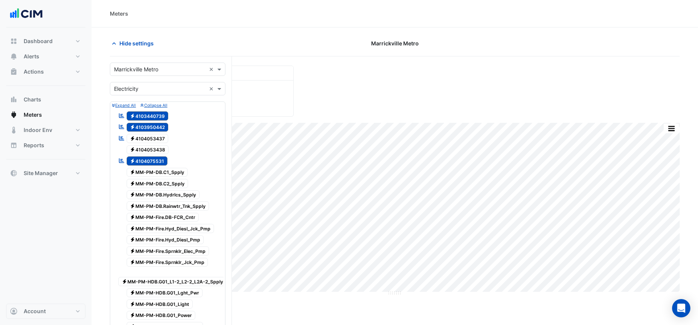
click at [141, 135] on span "Electricity 4104053437" at bounding box center [148, 138] width 42 height 9
click at [160, 126] on span "Electricity 4103950442" at bounding box center [148, 127] width 42 height 9
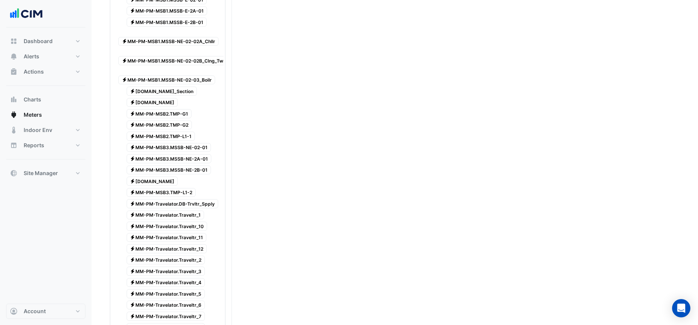
scroll to position [1124, 0]
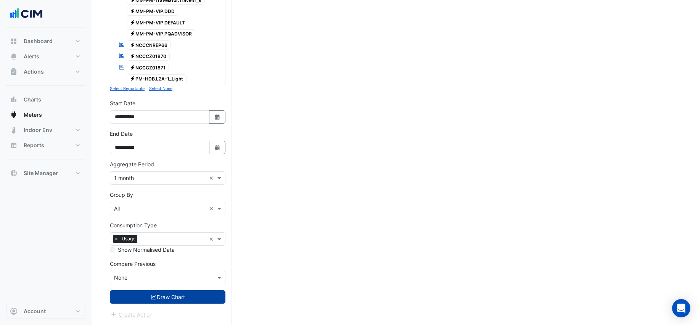
click at [186, 250] on button "Draw Chart" at bounding box center [168, 296] width 116 height 13
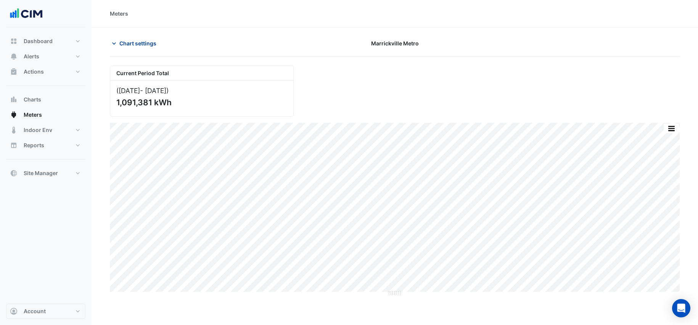
click at [141, 44] on span "Chart settings" at bounding box center [137, 43] width 37 height 8
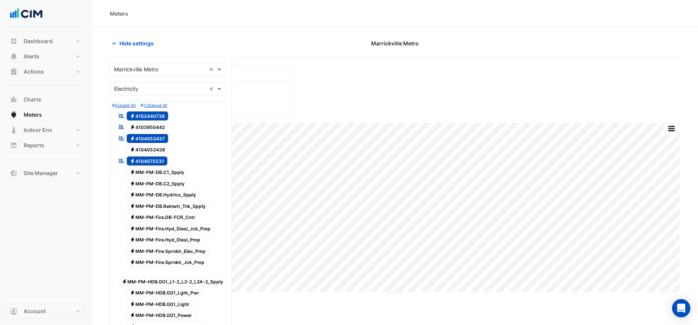
click at [141, 127] on span "Electricity 4103950442" at bounding box center [148, 127] width 42 height 9
click at [158, 116] on span "Electricity 4103440739" at bounding box center [148, 115] width 42 height 9
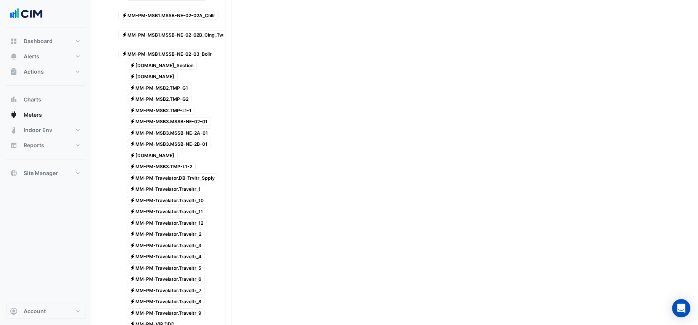
scroll to position [1124, 0]
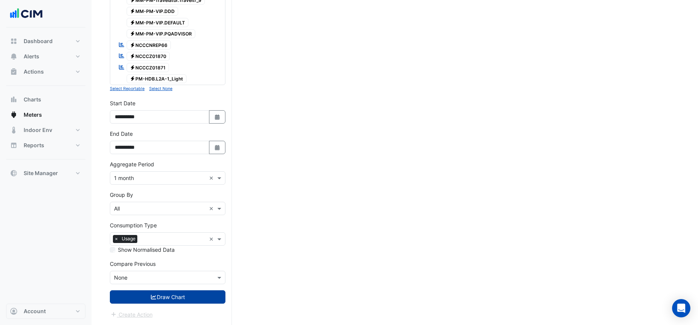
click at [181, 250] on button "Draw Chart" at bounding box center [168, 296] width 116 height 13
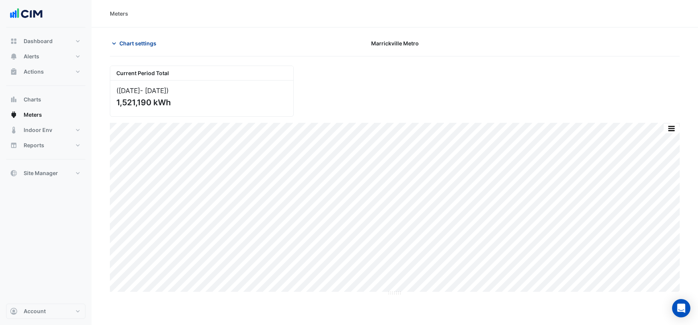
click at [142, 40] on span "Chart settings" at bounding box center [137, 43] width 37 height 8
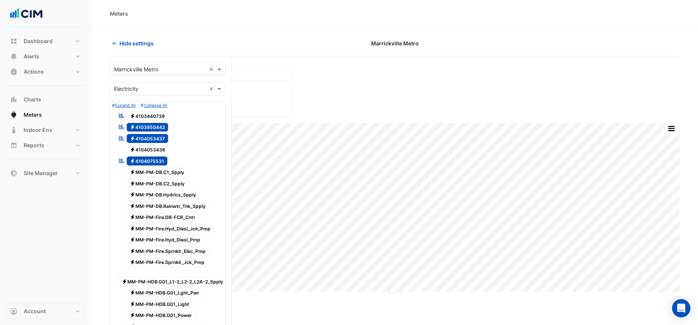
click at [153, 117] on span "Electricity 4103440739" at bounding box center [148, 115] width 42 height 9
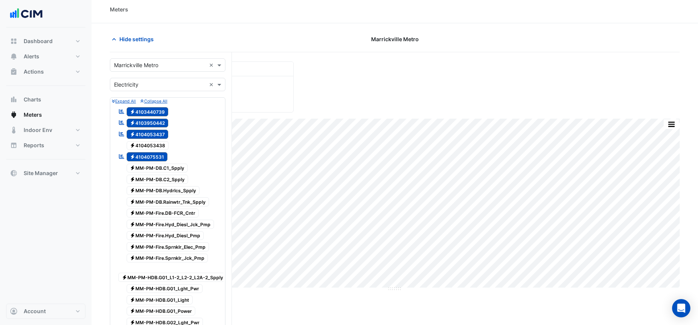
scroll to position [16, 0]
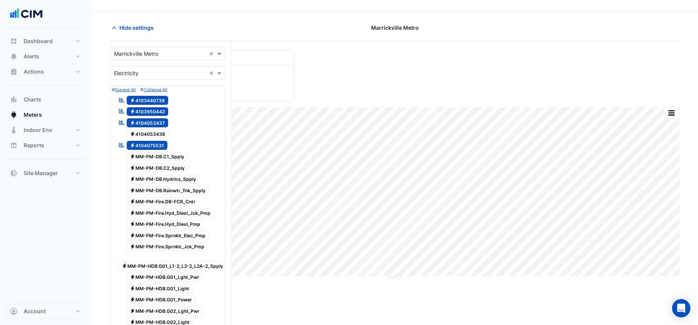
click at [160, 137] on span "Electricity 4104053438" at bounding box center [148, 134] width 42 height 9
click at [164, 147] on span "Electricity 4104075531" at bounding box center [147, 145] width 41 height 9
click at [163, 145] on span "Electricity 4104075531" at bounding box center [147, 145] width 41 height 9
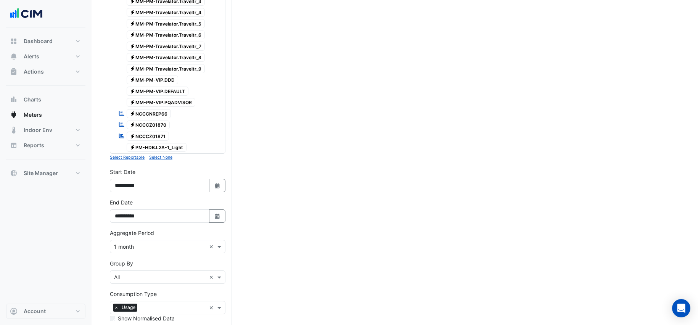
scroll to position [1124, 0]
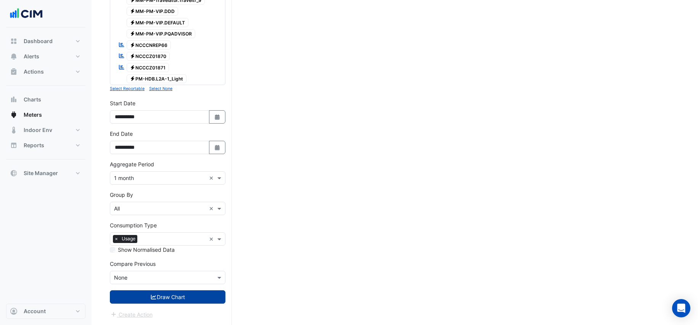
click at [202, 250] on button "Draw Chart" at bounding box center [168, 296] width 116 height 13
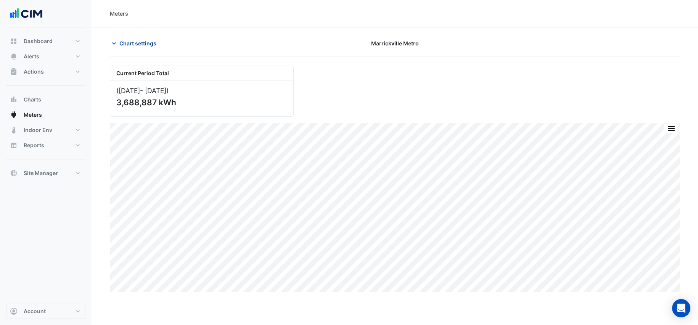
click at [134, 44] on span "Chart settings" at bounding box center [137, 43] width 37 height 8
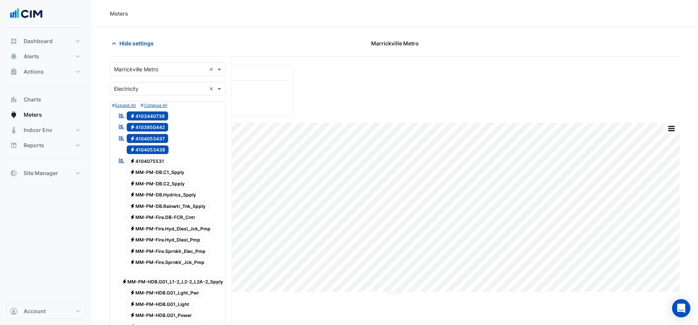
click at [146, 158] on span "Electricity 4104075531" at bounding box center [147, 160] width 41 height 9
click at [151, 137] on span "Electricity 4104053437" at bounding box center [148, 138] width 42 height 9
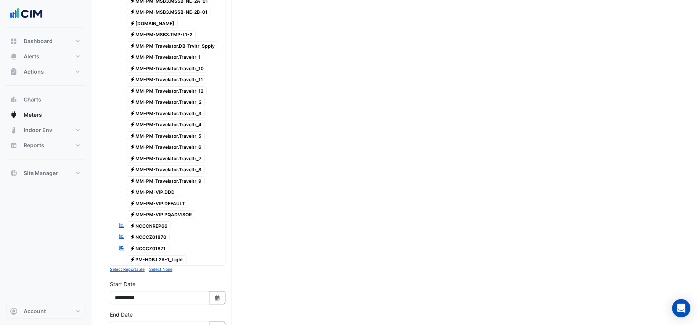
scroll to position [1124, 0]
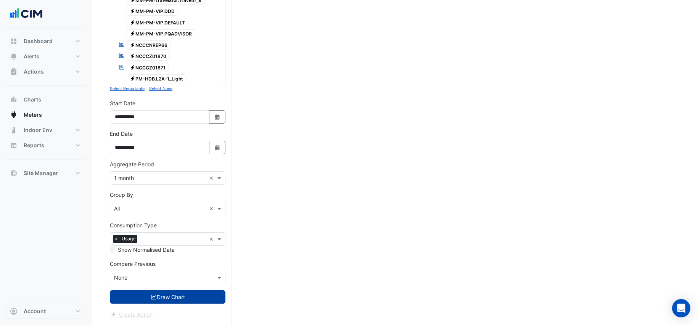
click at [175, 250] on button "Draw Chart" at bounding box center [168, 296] width 116 height 13
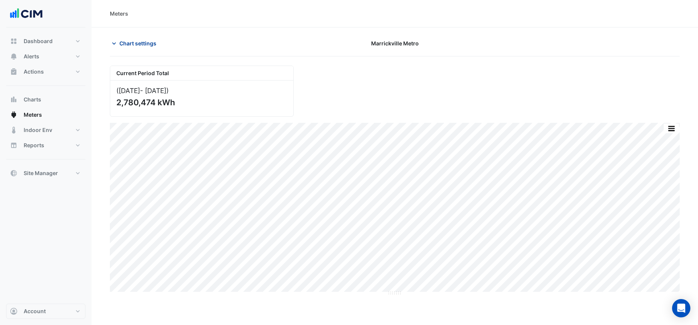
click at [144, 48] on button "Chart settings" at bounding box center [136, 43] width 52 height 13
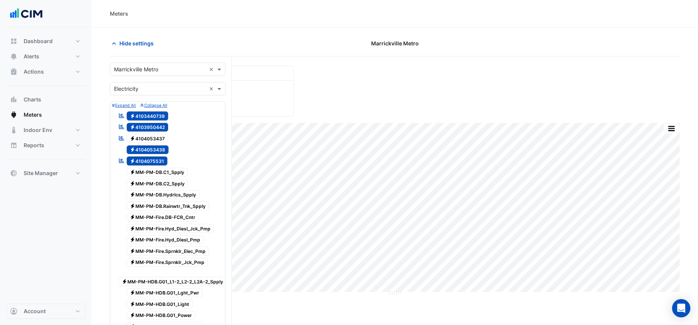
click at [147, 125] on span "Electricity 4103950442" at bounding box center [148, 127] width 42 height 9
click at [148, 139] on span "Electricity 4104053437" at bounding box center [148, 138] width 42 height 9
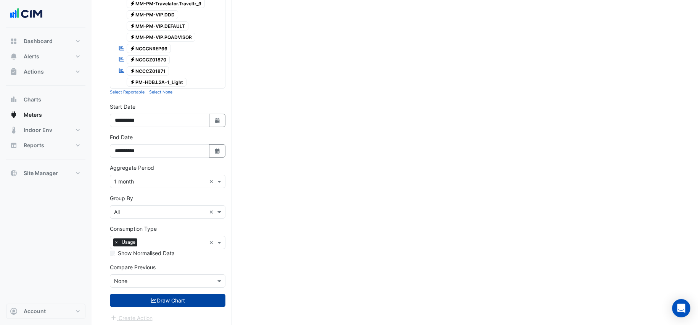
click at [177, 250] on button "Draw Chart" at bounding box center [168, 300] width 116 height 13
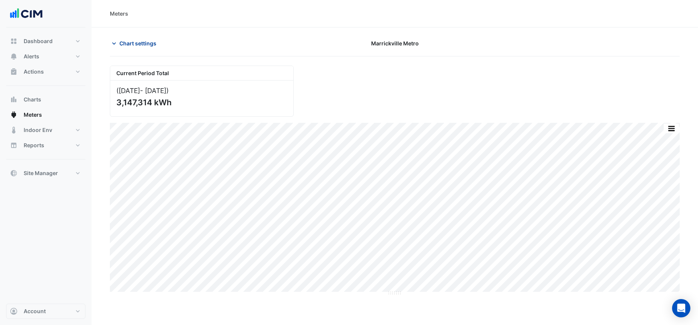
click at [140, 42] on span "Chart settings" at bounding box center [137, 43] width 37 height 8
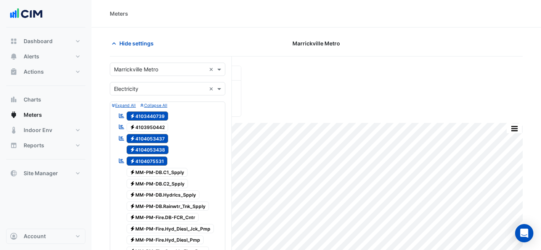
click at [147, 72] on input "text" at bounding box center [160, 70] width 92 height 8
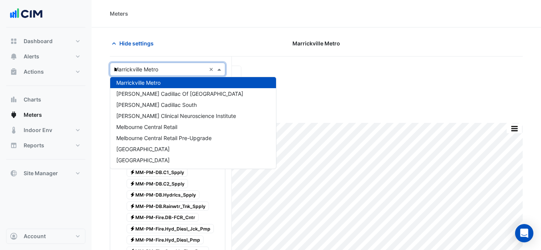
scroll to position [435, 0]
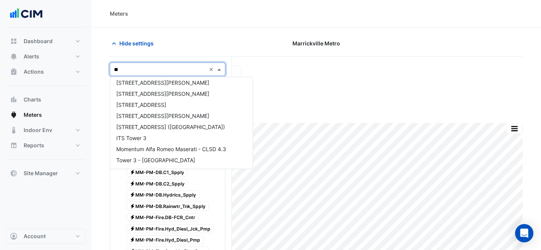
type input "***"
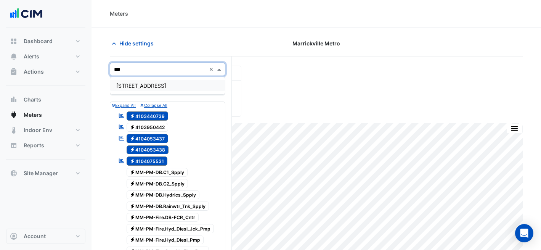
click at [165, 84] on span "[STREET_ADDRESS]" at bounding box center [141, 85] width 50 height 6
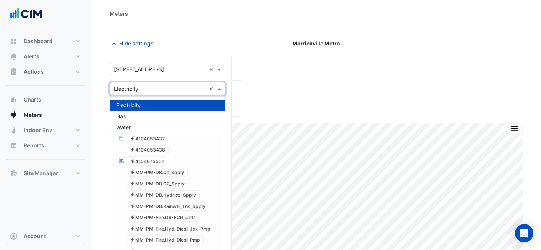
click at [166, 85] on input "text" at bounding box center [160, 89] width 92 height 8
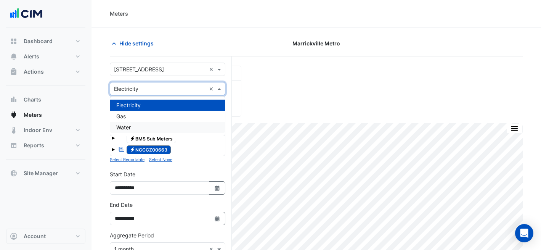
click at [165, 125] on div "Water" at bounding box center [167, 127] width 115 height 11
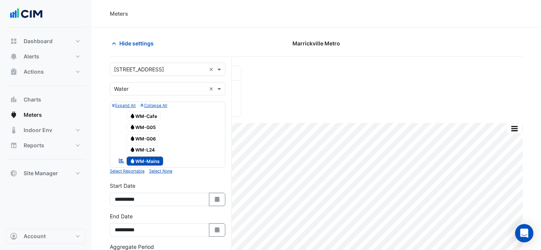
click at [164, 96] on form "Select a Site × [STREET_ADDRESS] × Utility Type × Water × Expand All Collapse A…" at bounding box center [168, 232] width 116 height 338
click at [160, 86] on input "text" at bounding box center [160, 89] width 92 height 8
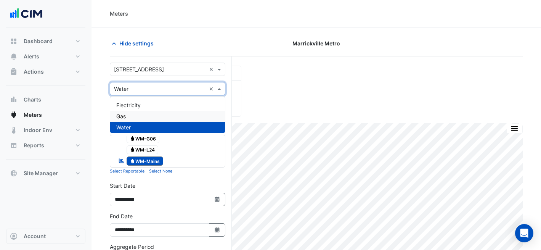
click at [154, 115] on div "Gas" at bounding box center [167, 116] width 115 height 11
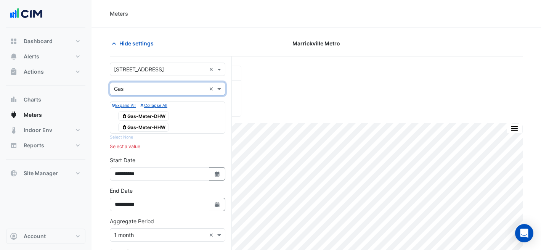
click at [165, 126] on span "Gas Gas-Meter-HHW" at bounding box center [143, 127] width 51 height 9
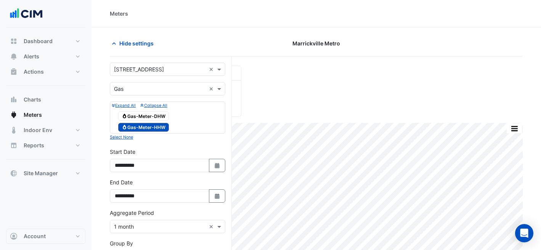
click at [160, 112] on span "Gas Gas-Meter-DHW" at bounding box center [143, 115] width 51 height 9
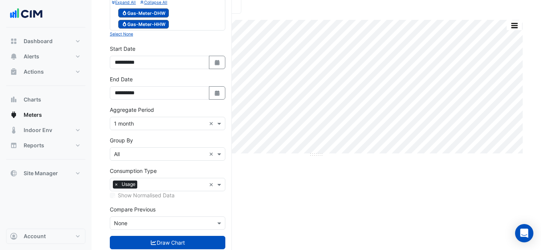
scroll to position [105, 0]
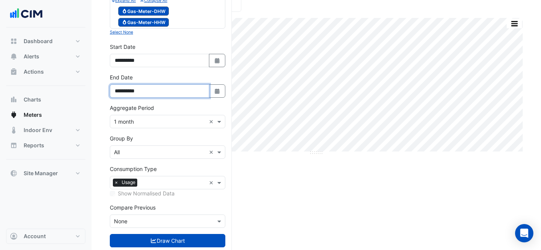
click at [204, 89] on input "**********" at bounding box center [160, 90] width 100 height 13
click at [210, 90] on button "Select Date" at bounding box center [217, 90] width 17 height 13
select select "*"
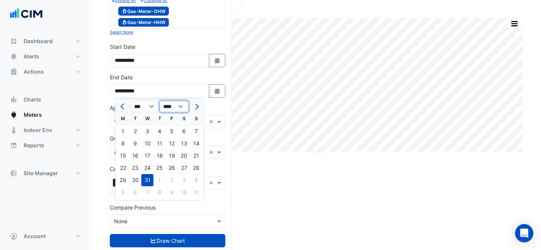
click at [172, 107] on select "**** **** **** **** **** **** **** **** **** **** **** ****" at bounding box center [174, 106] width 29 height 11
select select "****"
click at [157, 183] on div "31" at bounding box center [160, 180] width 12 height 12
type input "**********"
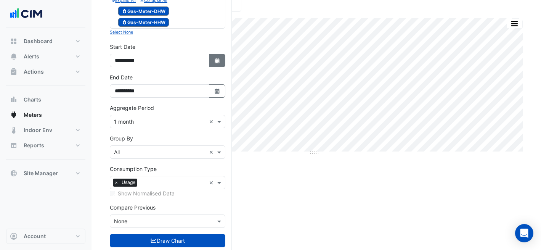
click at [217, 61] on icon "button" at bounding box center [217, 60] width 5 height 5
select select "*"
select select "****"
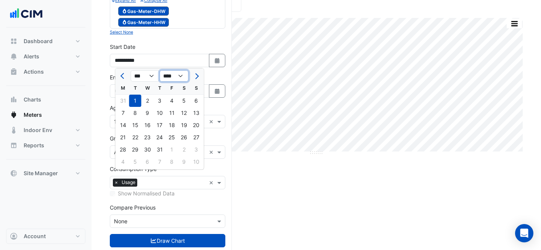
click at [178, 73] on select "**** **** **** **** **** **** **** **** **** **** **** **** ****" at bounding box center [174, 75] width 29 height 11
click at [166, 74] on select "**** **** **** **** **** **** **** **** **** **** **** **** ****" at bounding box center [174, 75] width 29 height 11
click at [146, 81] on select "*** *** *** *** *** *** *** *** *** *** *** ***" at bounding box center [145, 75] width 29 height 11
select select "*"
click at [171, 76] on select "**** **** **** **** **** **** **** **** **** **** **** **** ****" at bounding box center [174, 75] width 29 height 11
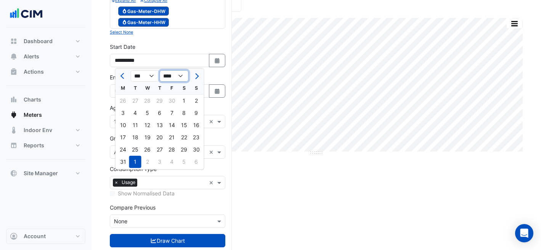
select select "****"
click at [121, 76] on button "Previous month" at bounding box center [123, 76] width 9 height 12
select select "*"
click at [193, 100] on div "1" at bounding box center [196, 101] width 12 height 12
type input "**********"
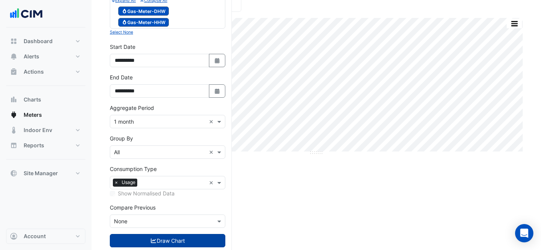
click at [167, 237] on button "Draw Chart" at bounding box center [168, 240] width 116 height 13
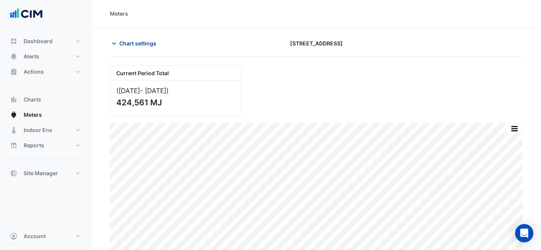
click at [143, 40] on span "Chart settings" at bounding box center [137, 43] width 37 height 8
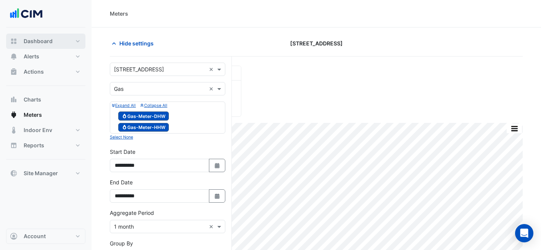
click at [39, 47] on button "Dashboard" at bounding box center [45, 41] width 79 height 15
select select "***"
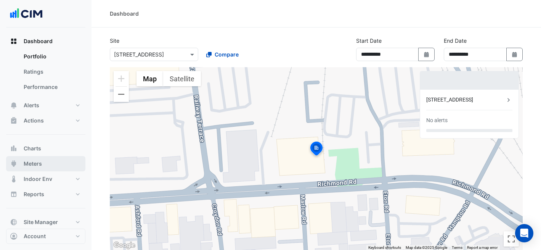
click at [49, 161] on button "Meters" at bounding box center [45, 163] width 79 height 15
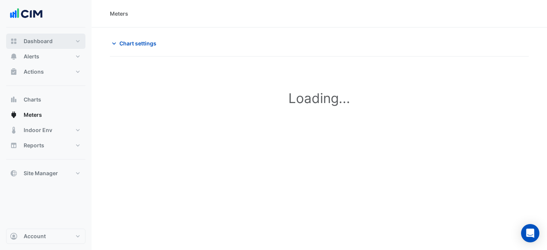
click at [51, 37] on button "Dashboard" at bounding box center [45, 41] width 79 height 15
select select "***"
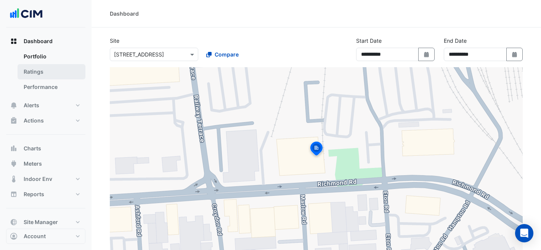
click at [57, 73] on link "Ratings" at bounding box center [52, 71] width 68 height 15
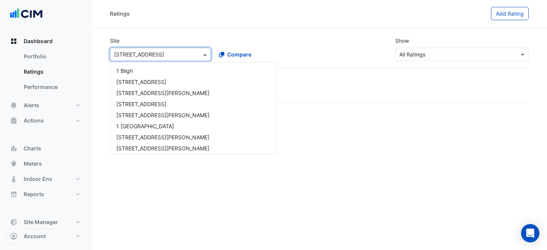
click at [164, 55] on input "text" at bounding box center [152, 55] width 77 height 8
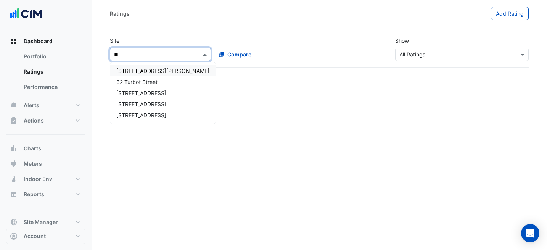
type input "***"
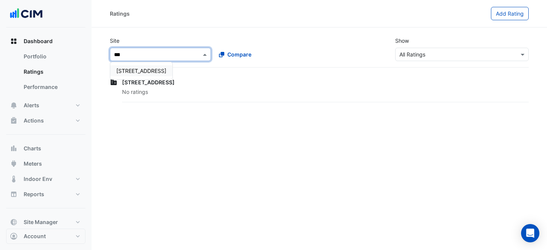
click at [168, 67] on div "[STREET_ADDRESS]" at bounding box center [141, 70] width 62 height 11
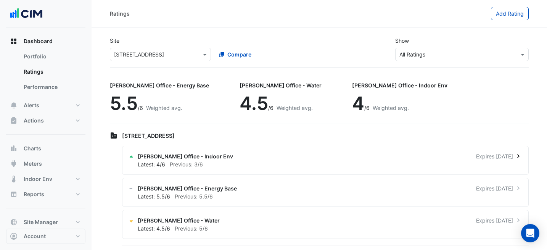
click at [321, 151] on div "NABERS Office - Indoor Env Expires in 10 months Latest: 4/6 Previous: 3/6" at bounding box center [325, 160] width 407 height 29
